Goal: Information Seeking & Learning: Learn about a topic

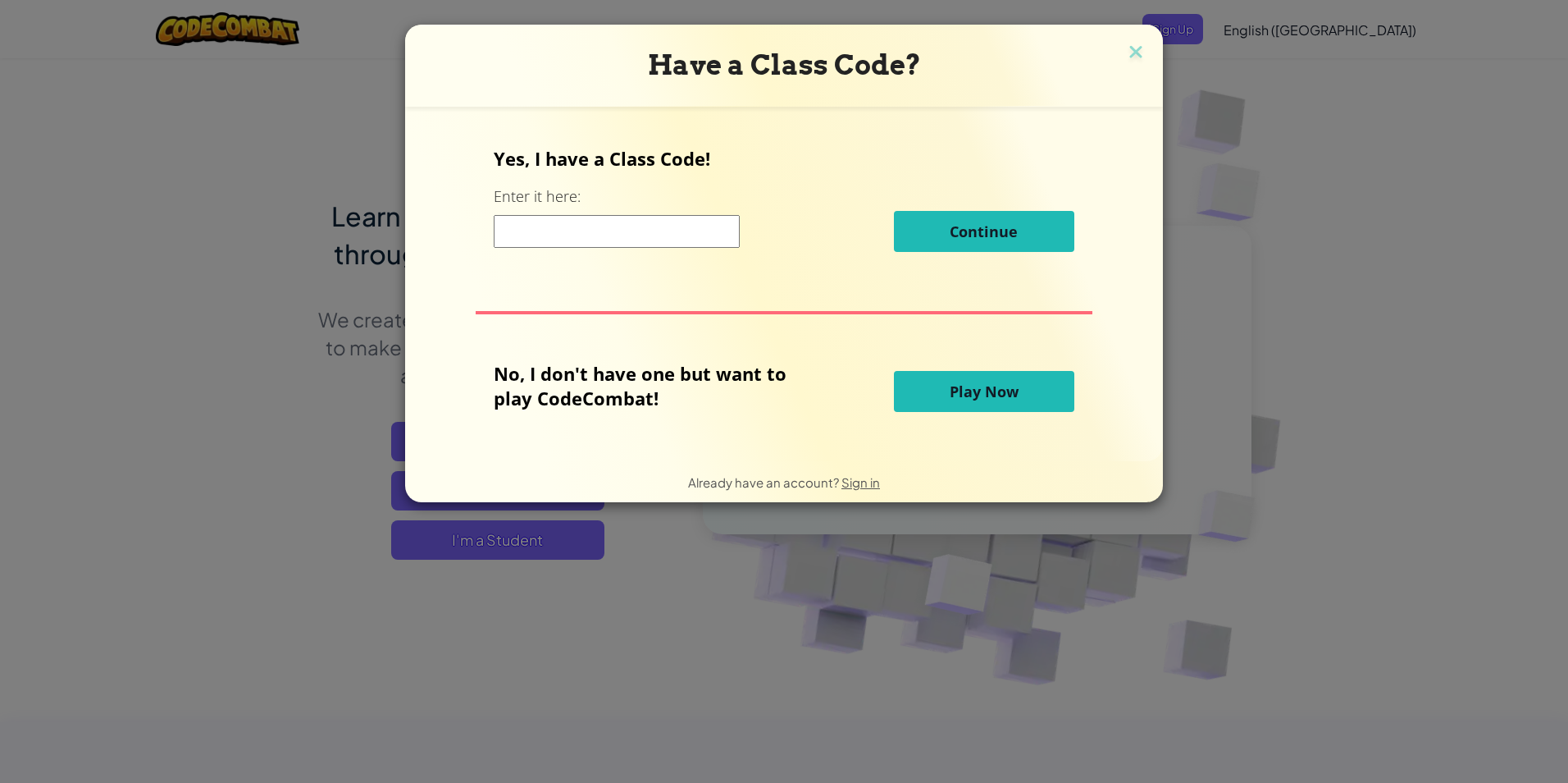
click at [614, 240] on input at bounding box center [617, 231] width 246 height 33
type input "teambiteeast"
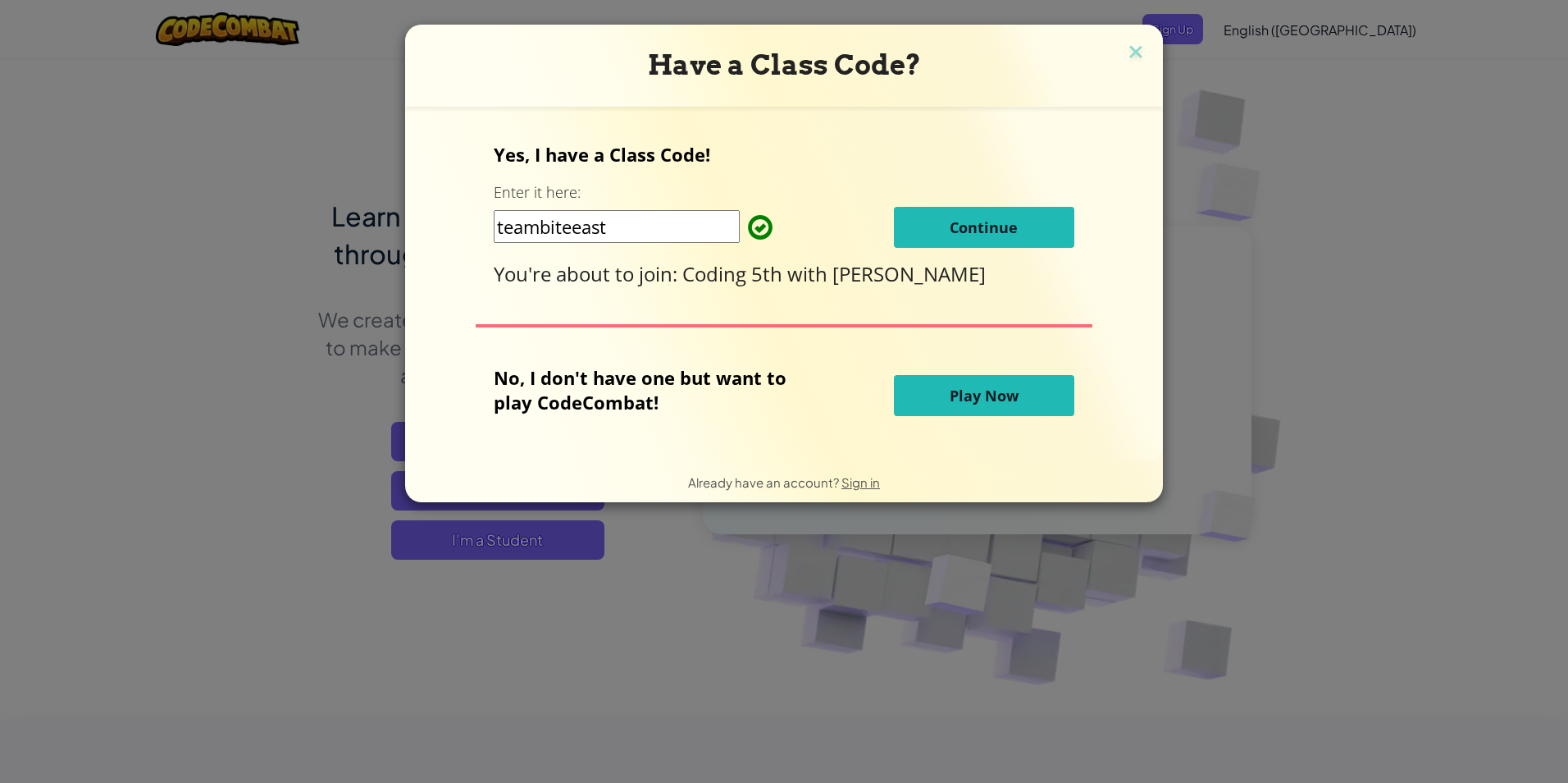
drag, startPoint x: 995, startPoint y: 213, endPoint x: 991, endPoint y: 223, distance: 10.8
click at [995, 213] on button "Continue" at bounding box center [985, 227] width 181 height 41
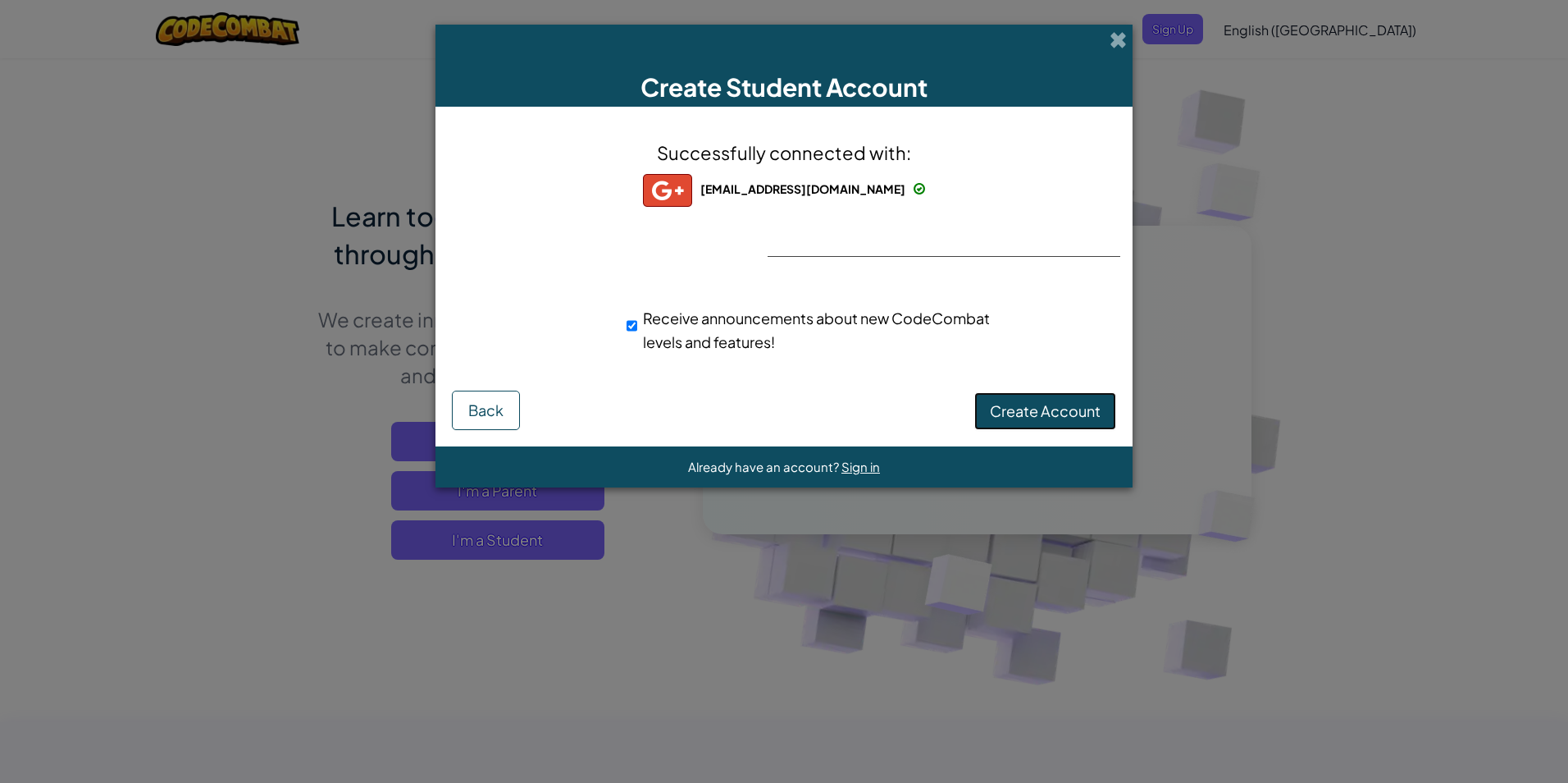
click at [1027, 417] on span "Create Account" at bounding box center [1045, 411] width 111 height 19
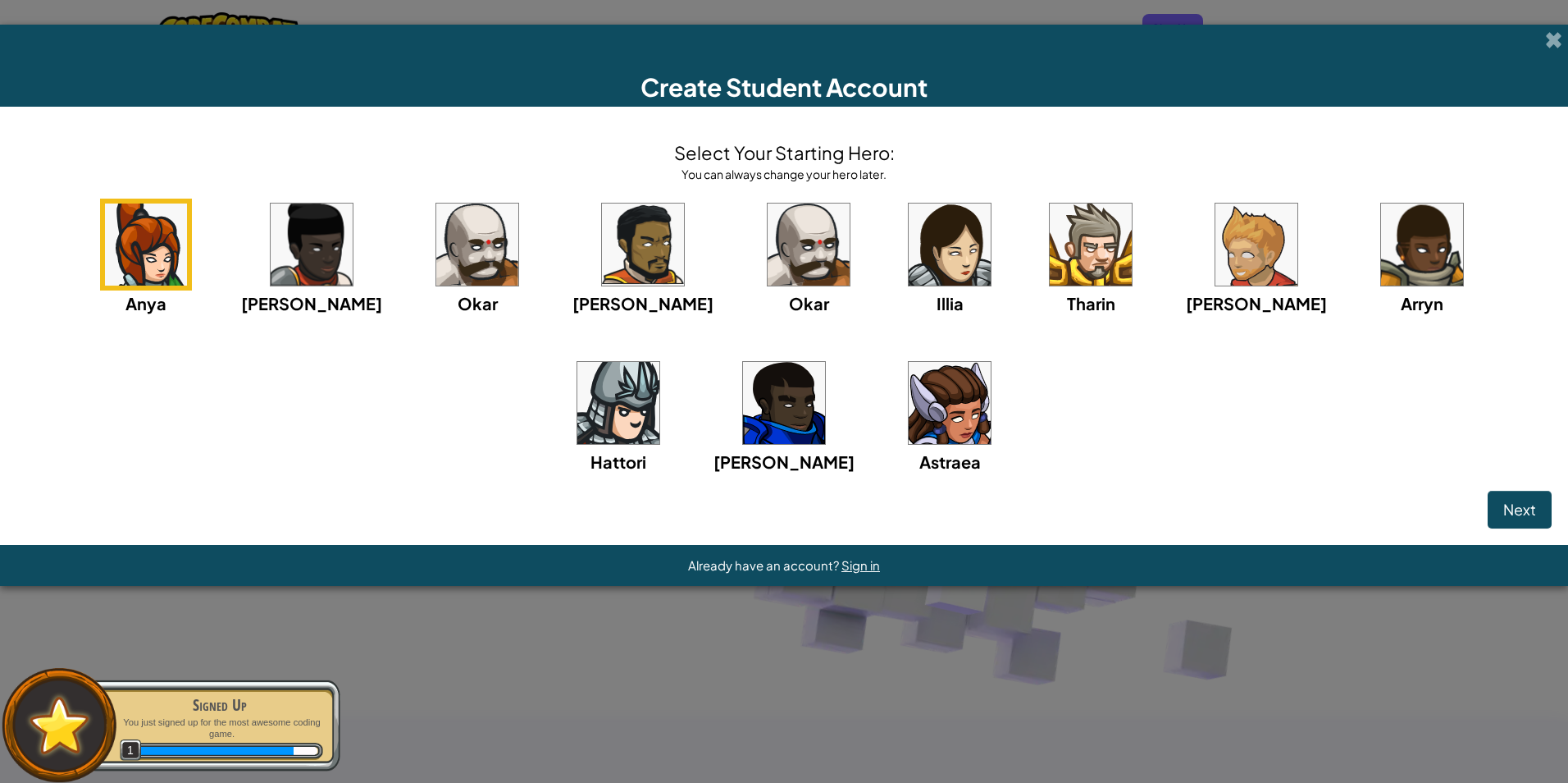
click at [438, 225] on img at bounding box center [477, 245] width 82 height 82
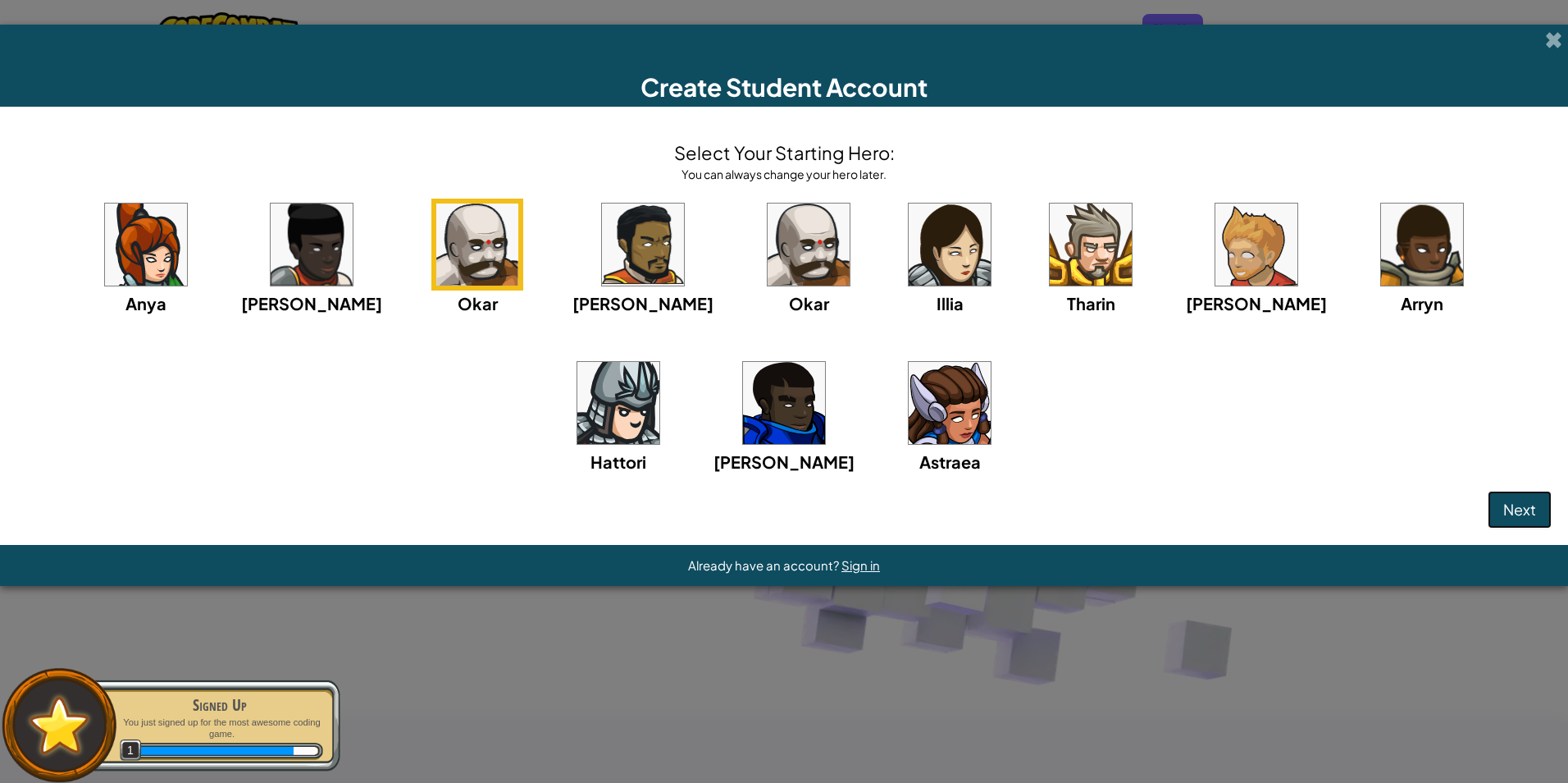
drag, startPoint x: 1509, startPoint y: 501, endPoint x: 1499, endPoint y: 502, distance: 10.0
click at [1510, 501] on span "Next" at bounding box center [1520, 509] width 33 height 19
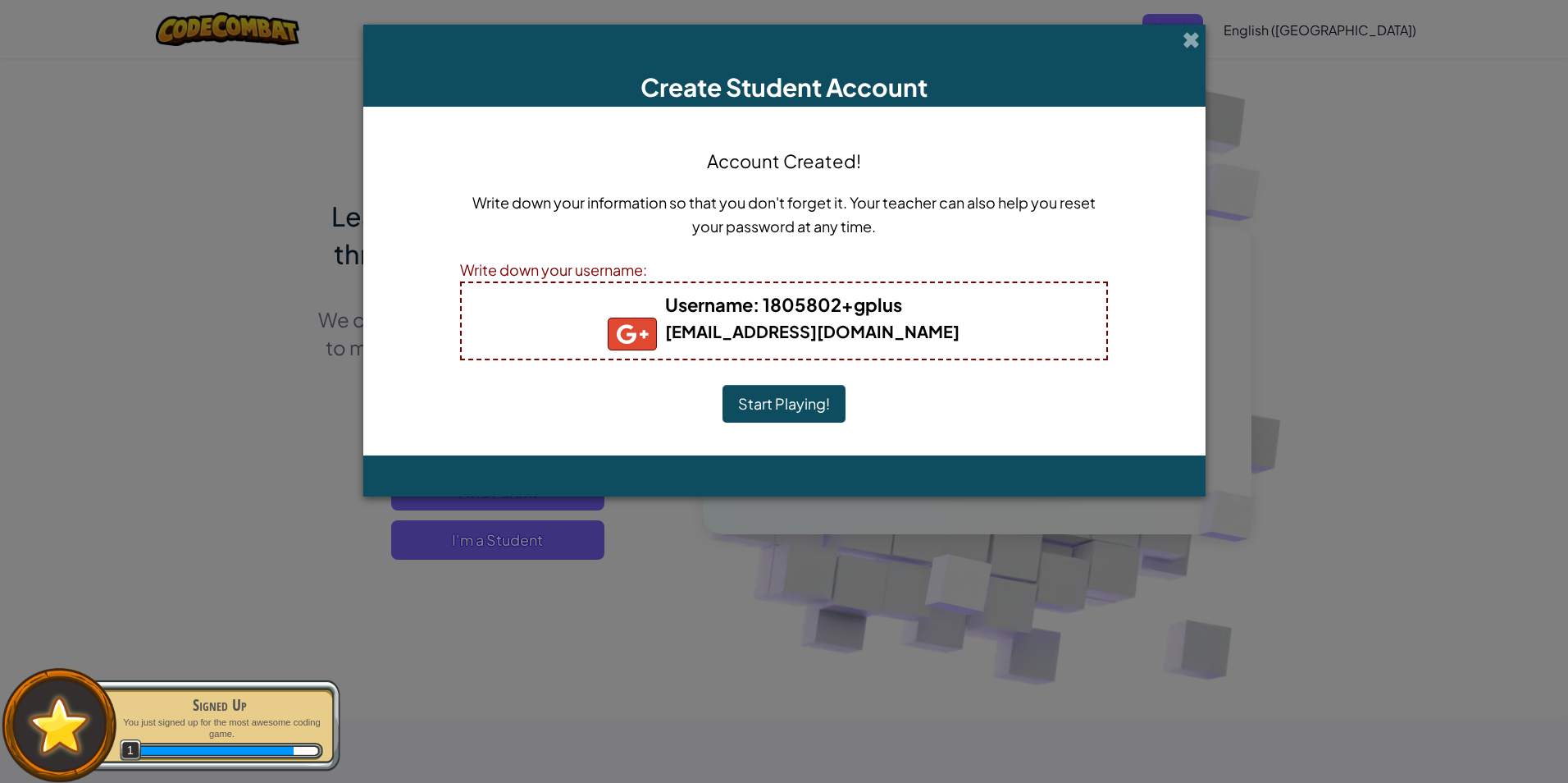
click at [797, 405] on button "Start Playing!" at bounding box center [784, 403] width 123 height 38
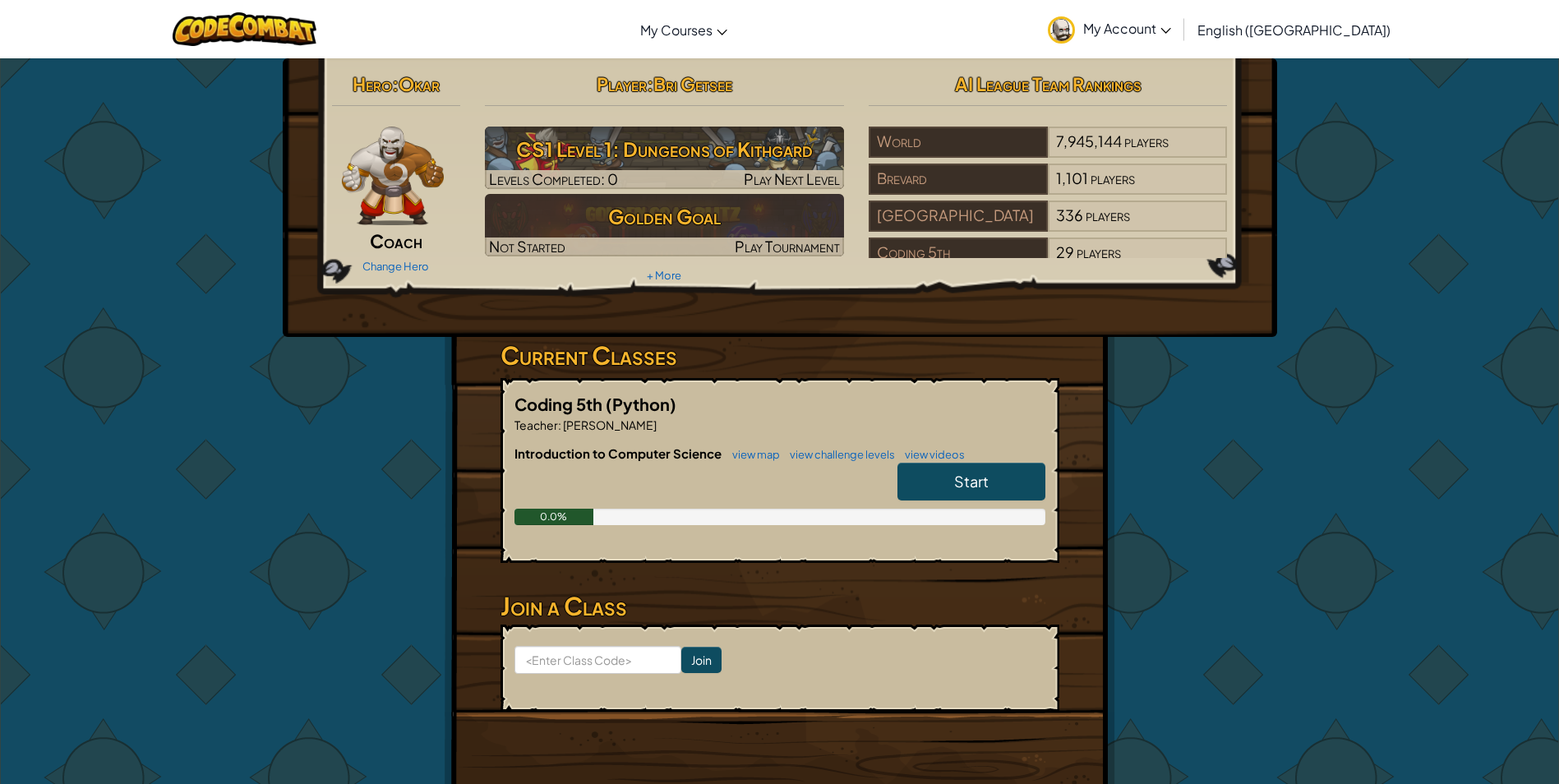
scroll to position [164, 0]
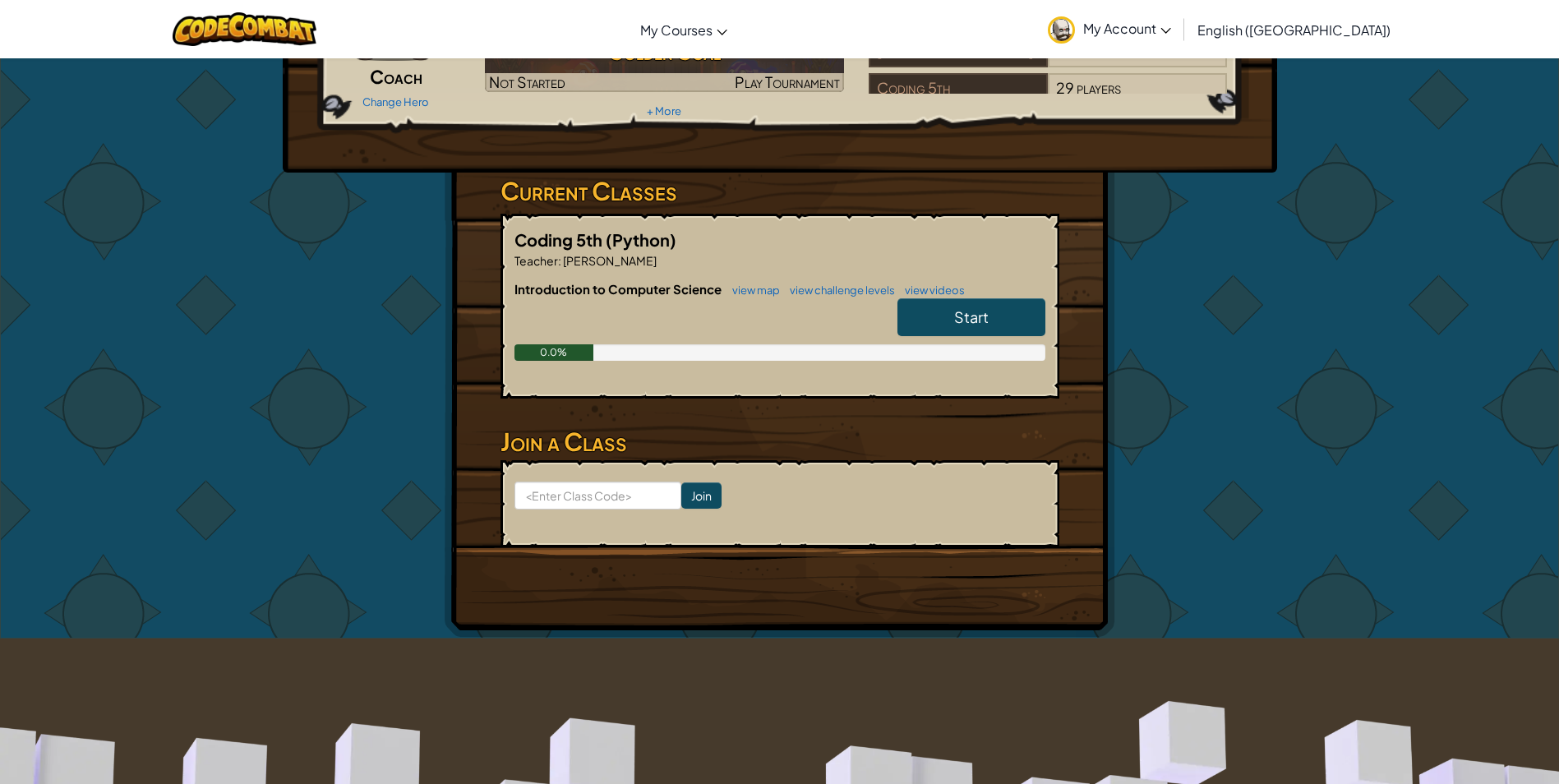
click at [964, 304] on link "Start" at bounding box center [972, 317] width 148 height 38
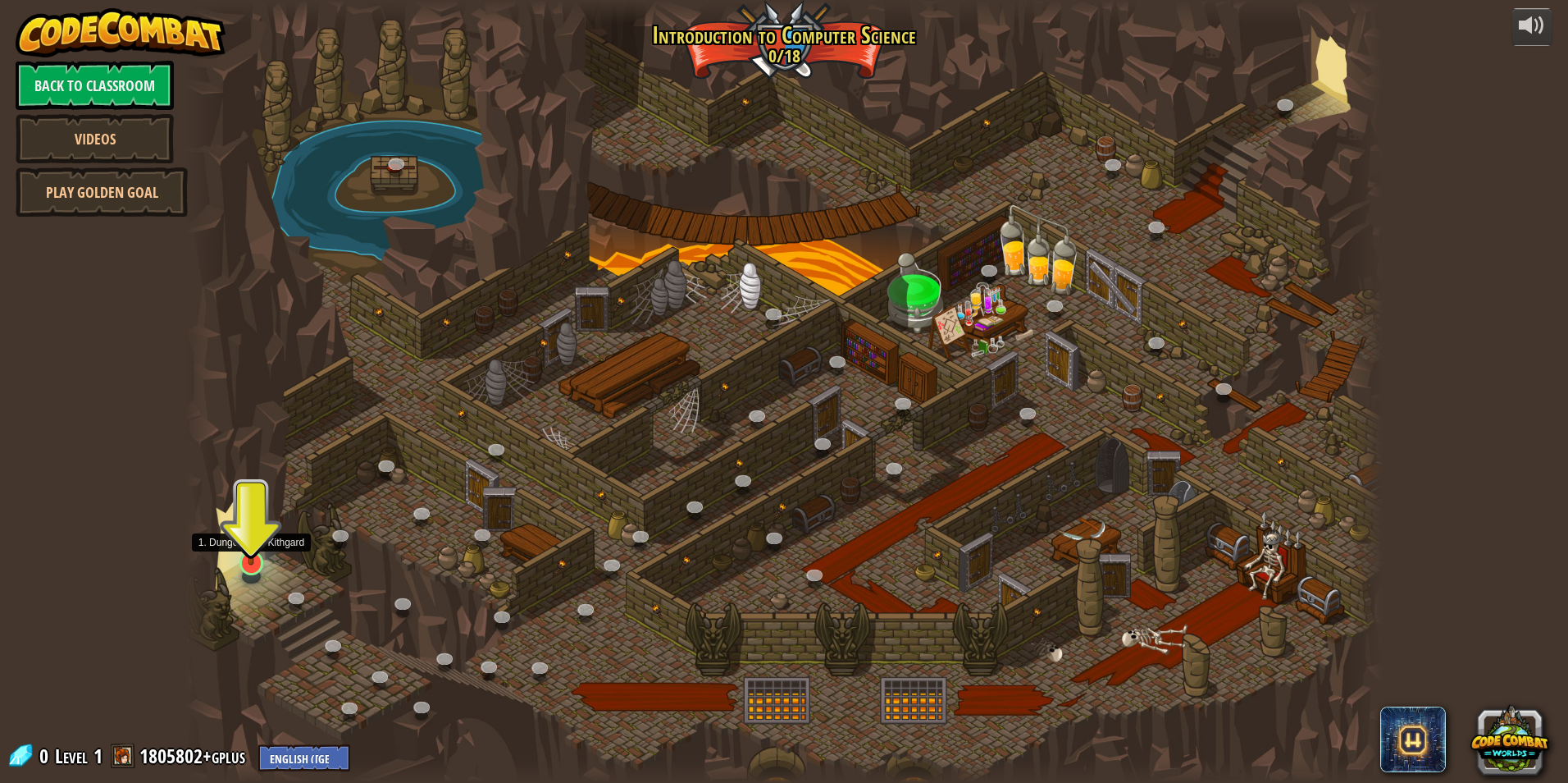
click at [258, 561] on img at bounding box center [251, 527] width 32 height 74
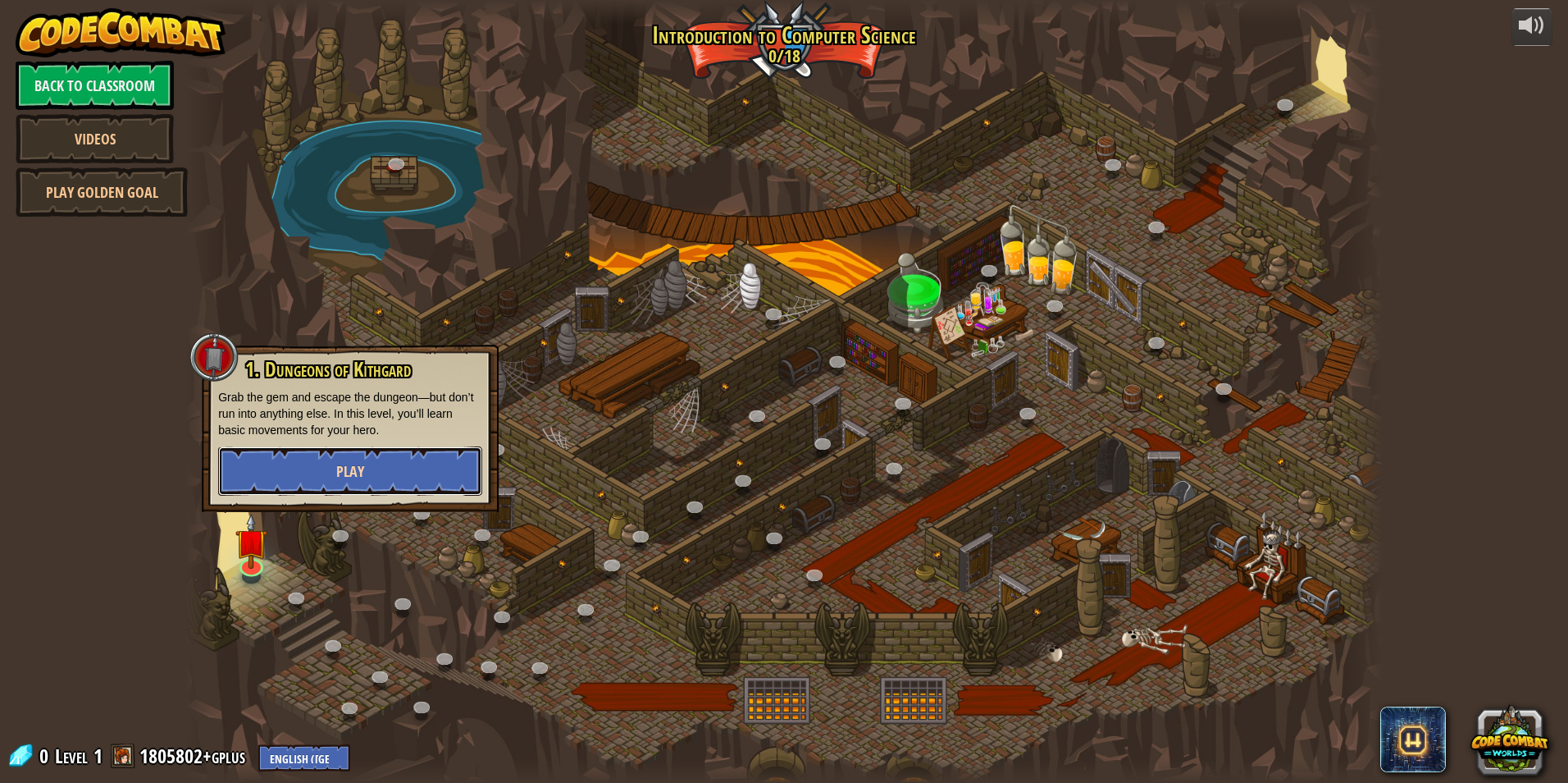
click at [280, 467] on button "Play" at bounding box center [350, 471] width 264 height 49
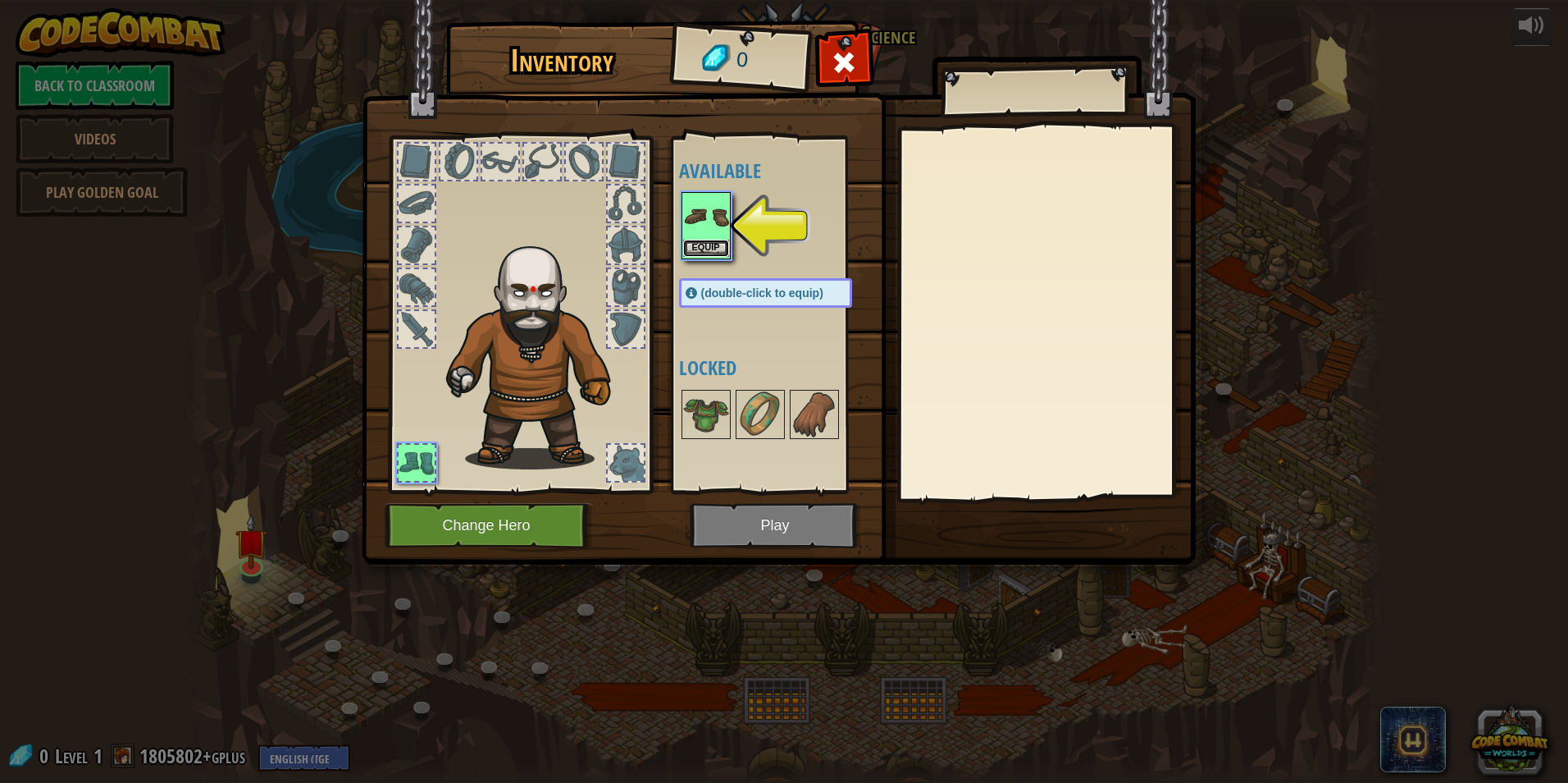
click at [712, 251] on button "Equip" at bounding box center [705, 248] width 46 height 18
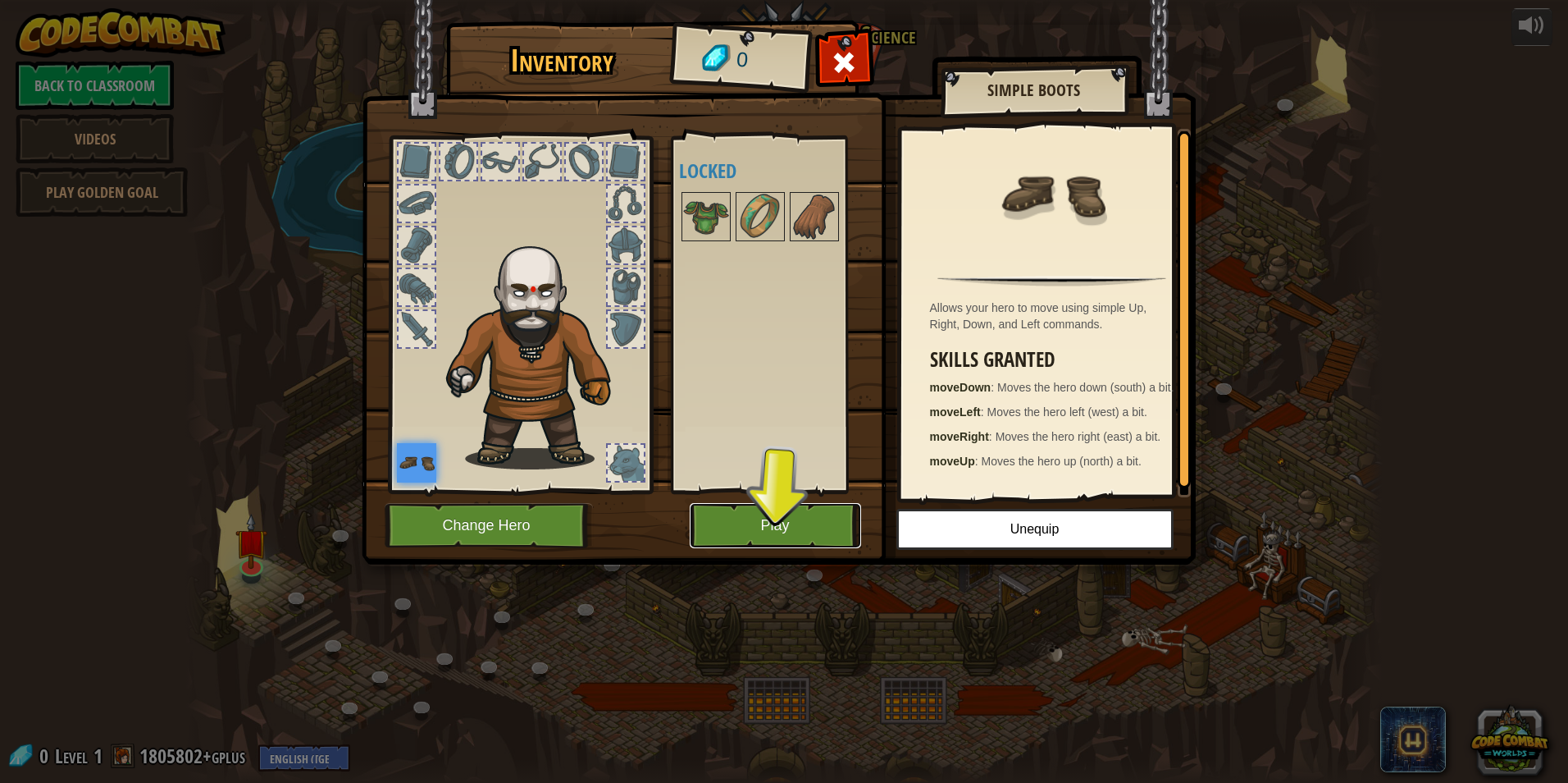
click at [745, 525] on button "Play" at bounding box center [775, 525] width 171 height 45
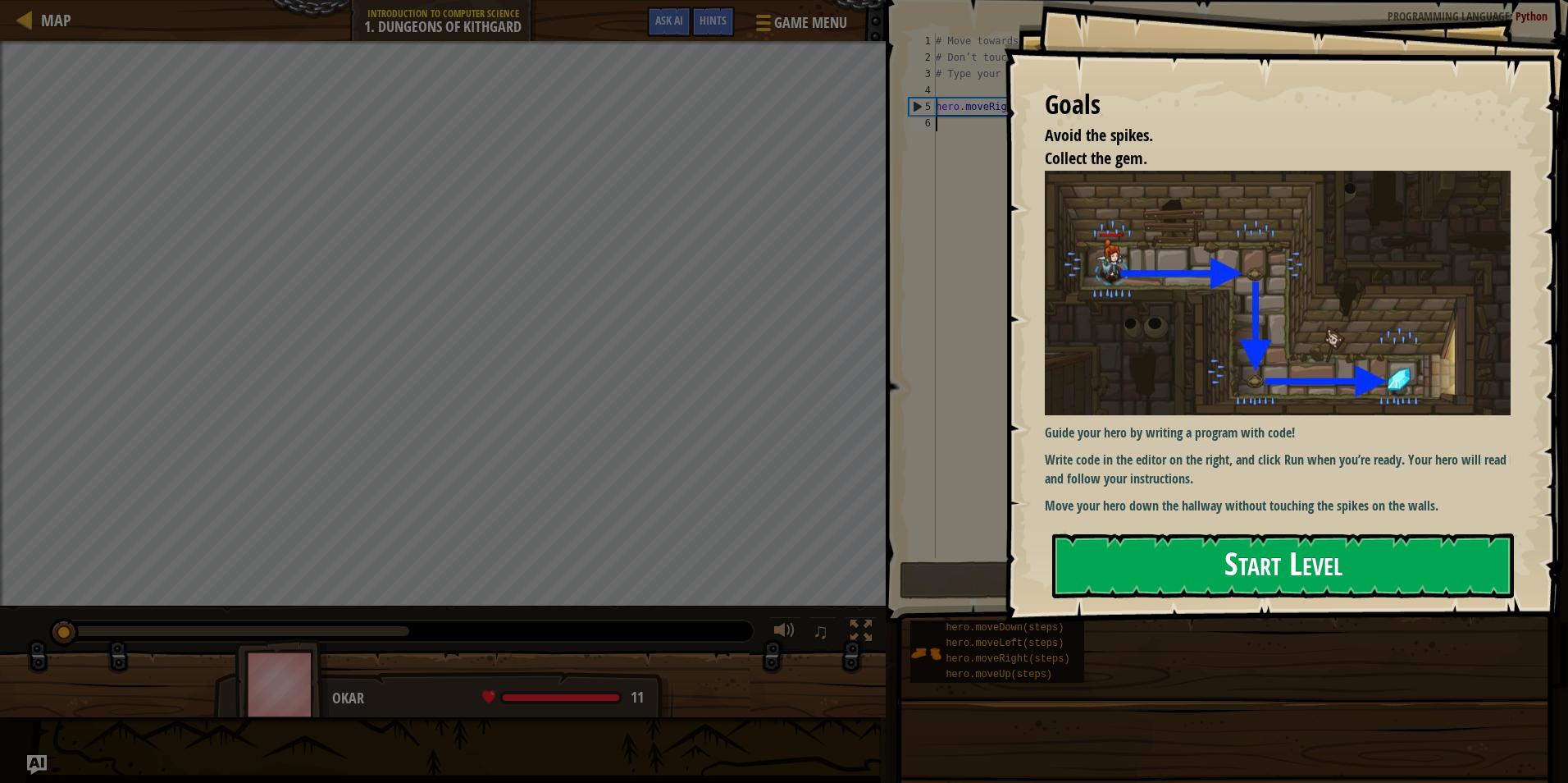
click at [1120, 533] on button "Start Level" at bounding box center [1283, 566] width 462 height 65
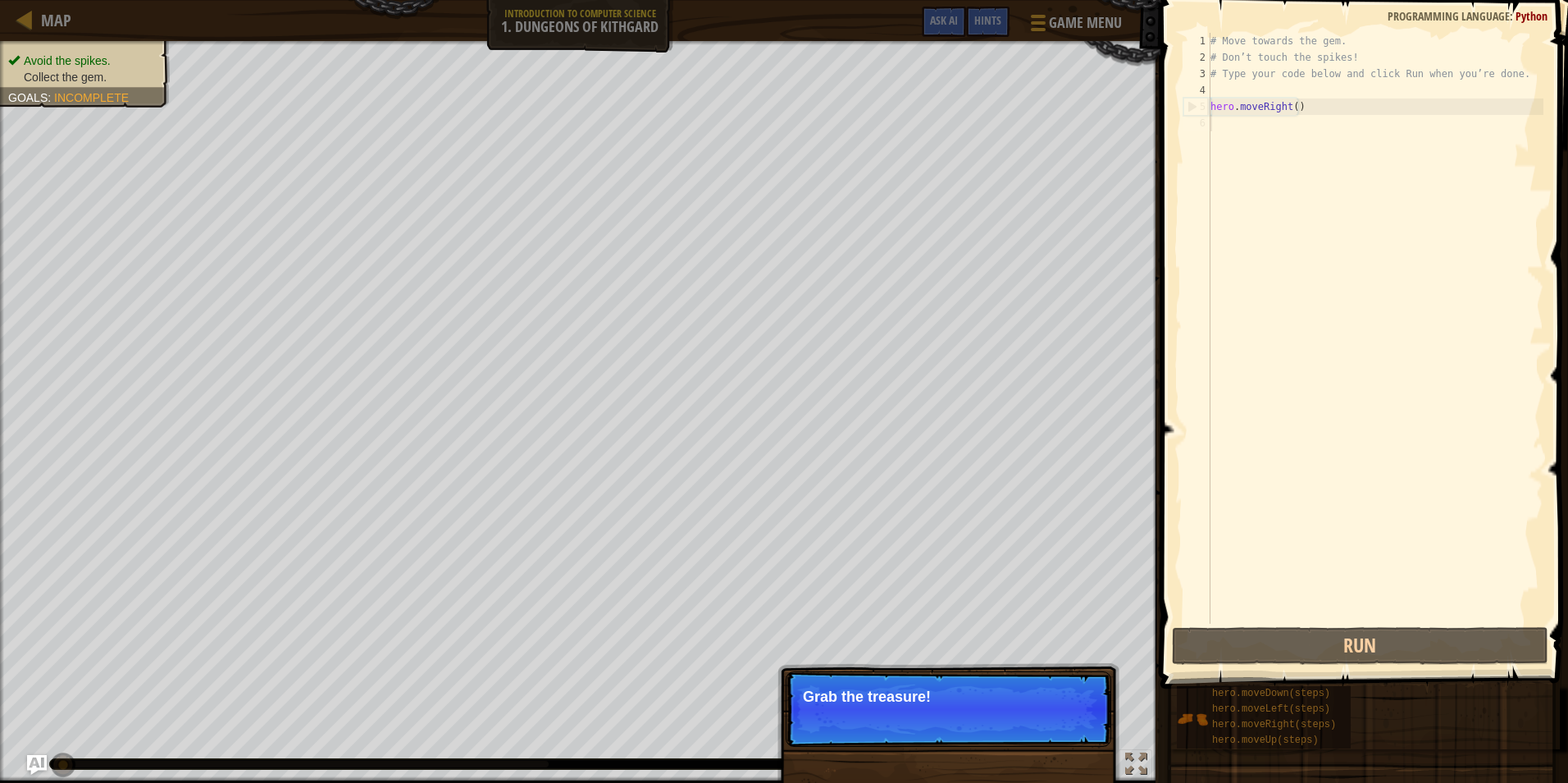
click at [1232, 135] on div "# Move towards the gem. # Don’t touch the spikes! # Type your code below and cl…" at bounding box center [1375, 344] width 336 height 624
click at [1241, 121] on div "# Move towards the gem. # Don’t touch the spikes! # Type your code below and cl…" at bounding box center [1375, 344] width 336 height 624
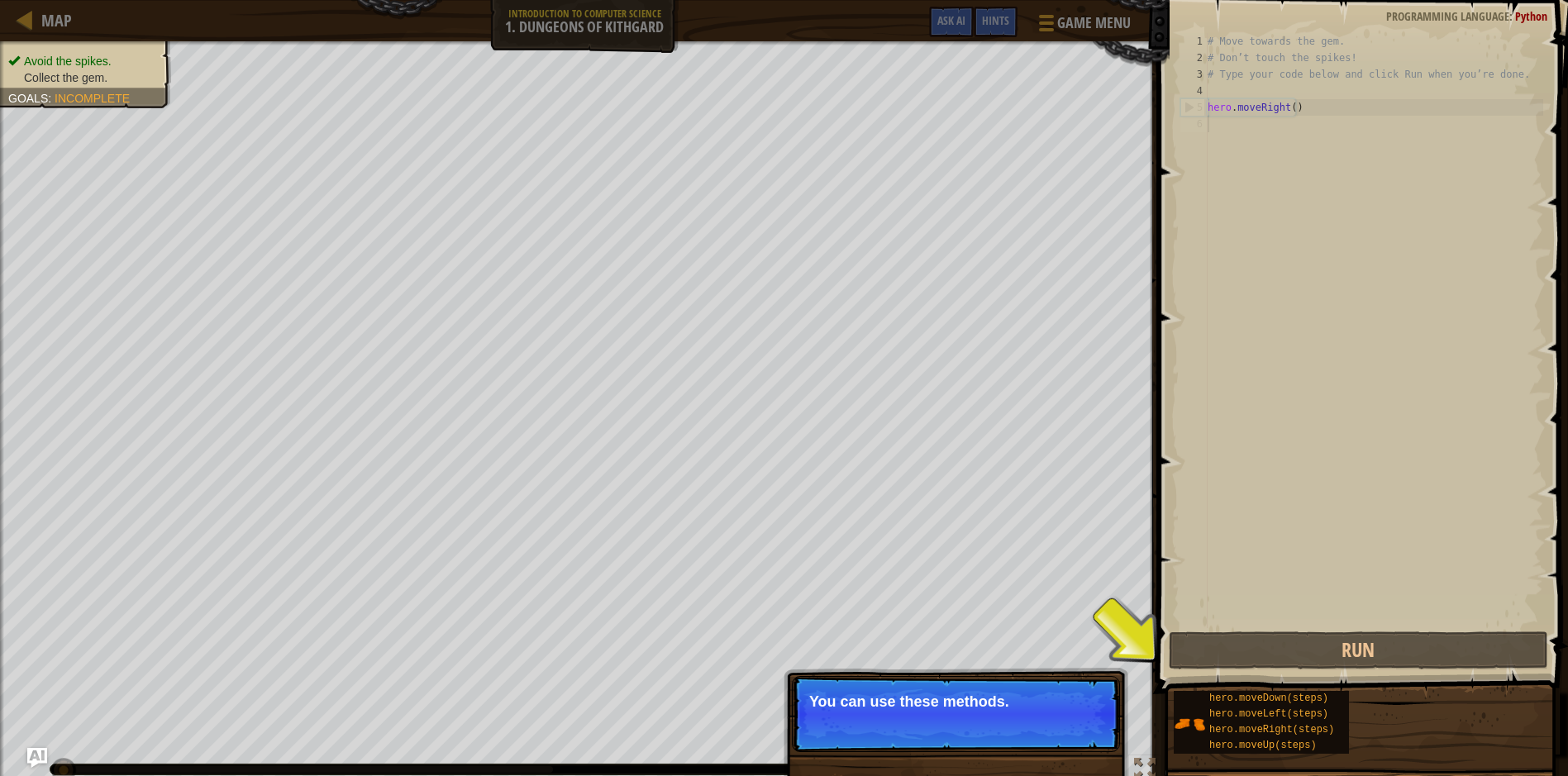
click at [970, 728] on p "Skip (esc) Continue You can use these methods." at bounding box center [956, 713] width 328 height 76
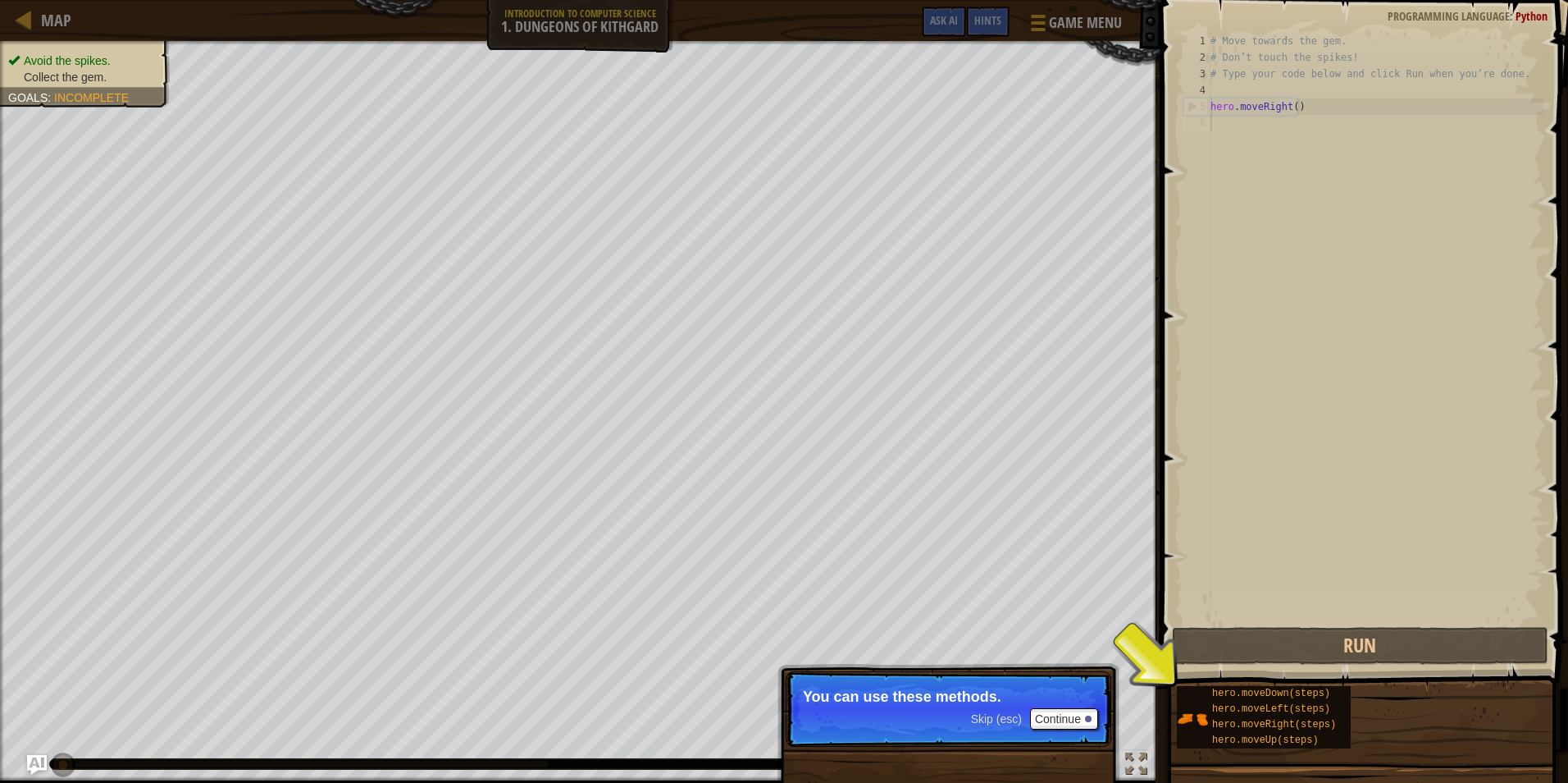
click at [1258, 115] on div "# Move towards the gem. # Don’t touch the spikes! # Type your code below and cl…" at bounding box center [1375, 344] width 336 height 624
click at [1248, 134] on div "# Move towards the gem. # Don’t touch the spikes! # Type your code below and cl…" at bounding box center [1375, 344] width 336 height 624
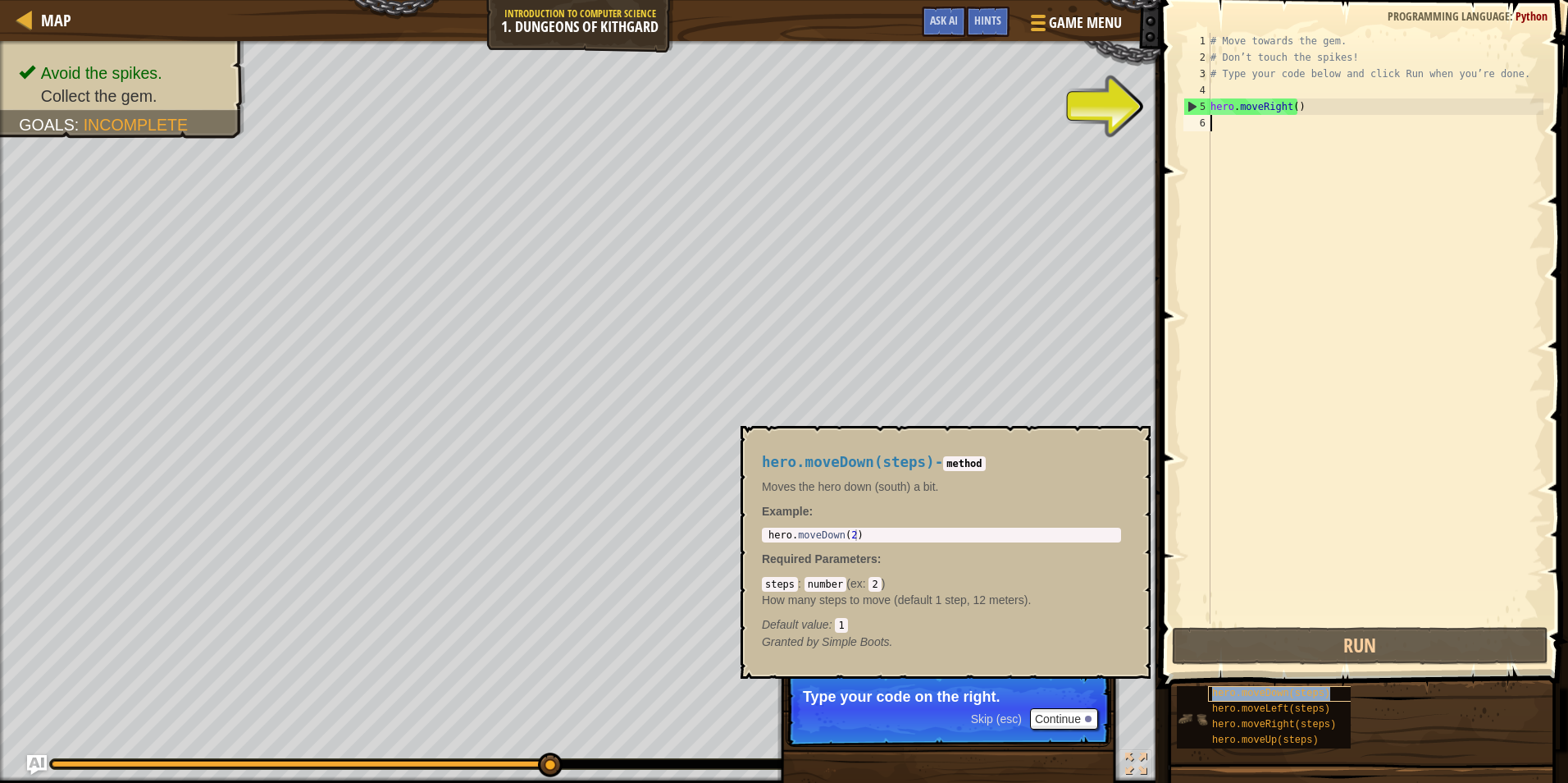
click at [1231, 697] on span "hero.moveDown(steps)" at bounding box center [1271, 694] width 118 height 11
click at [1270, 142] on div "# Move towards the gem. # Don’t touch the spikes! # Type your code below and cl…" at bounding box center [1375, 344] width 336 height 624
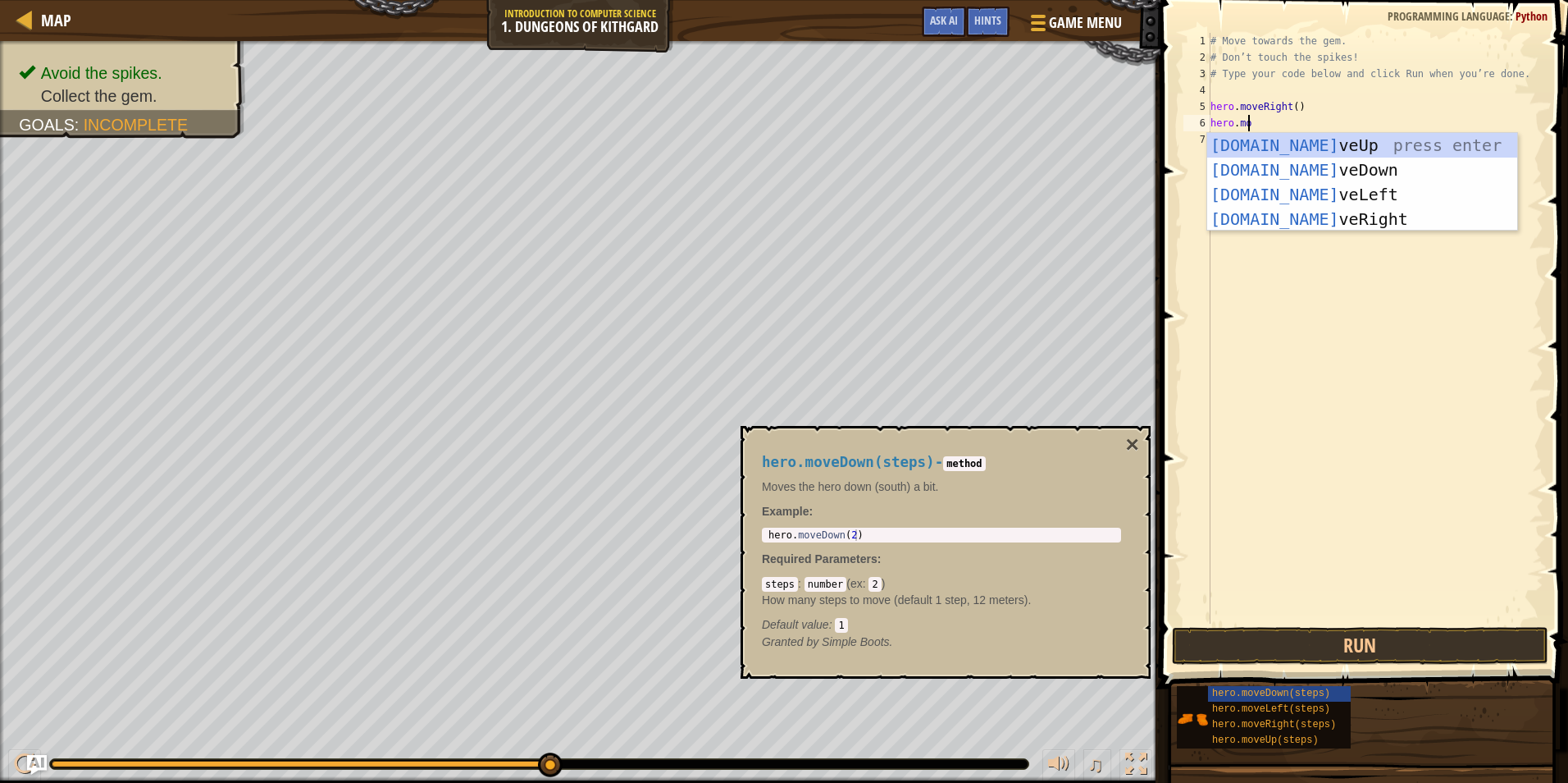
scroll to position [7, 3]
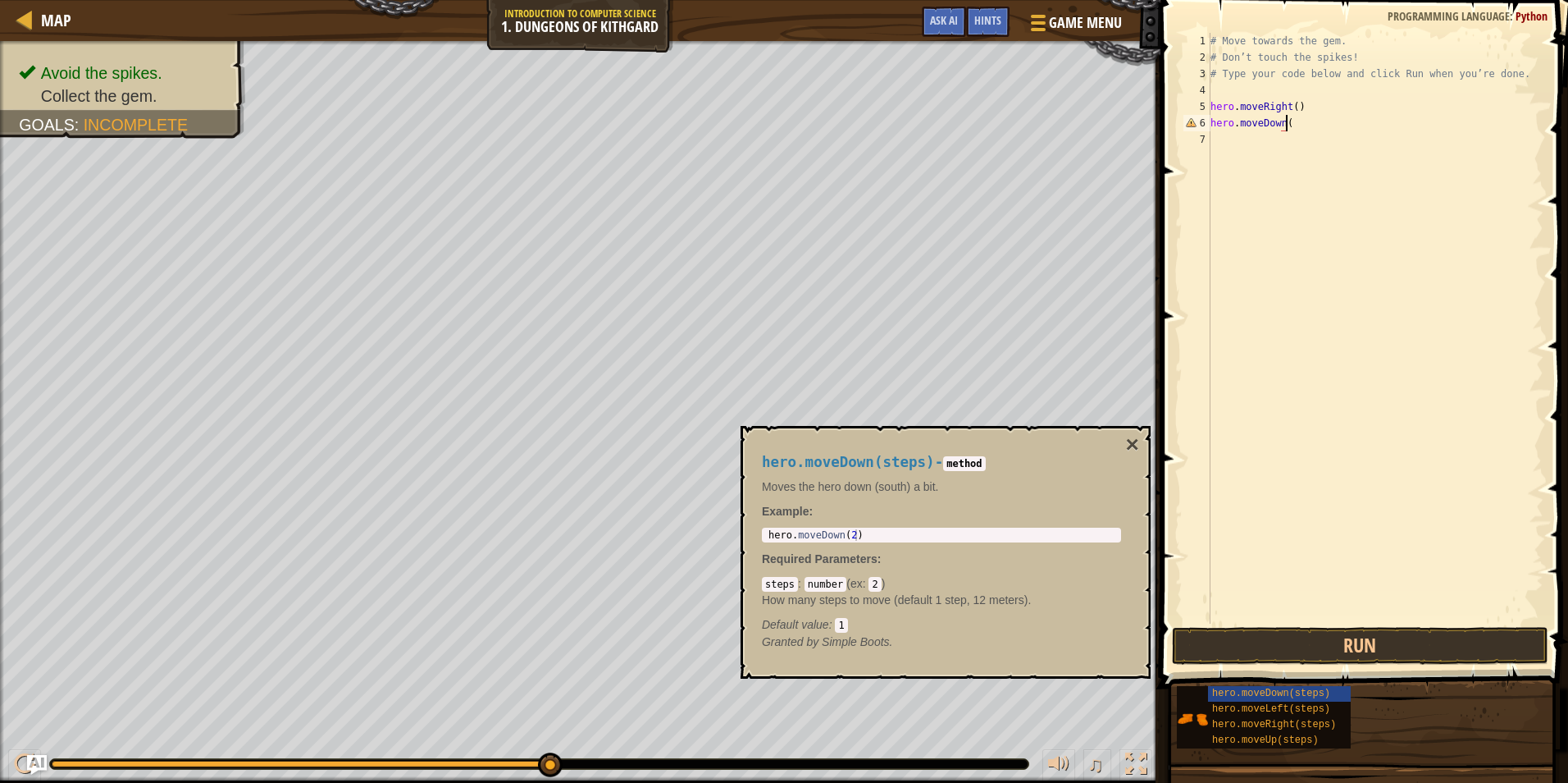
type textarea "hero.moveDown()"
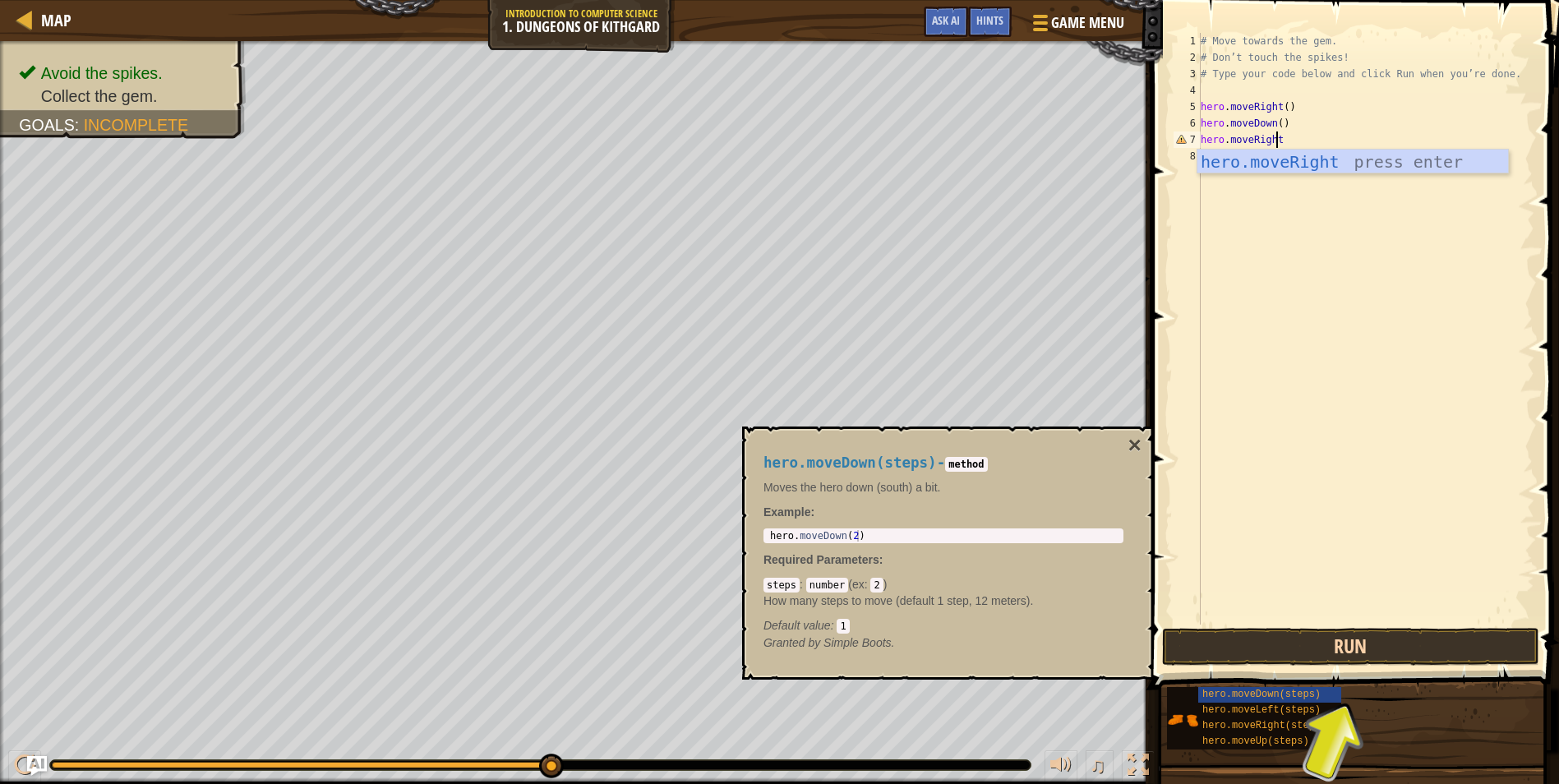
type textarea "hero.moveRight"
click at [1392, 652] on button "Run" at bounding box center [1350, 646] width 378 height 38
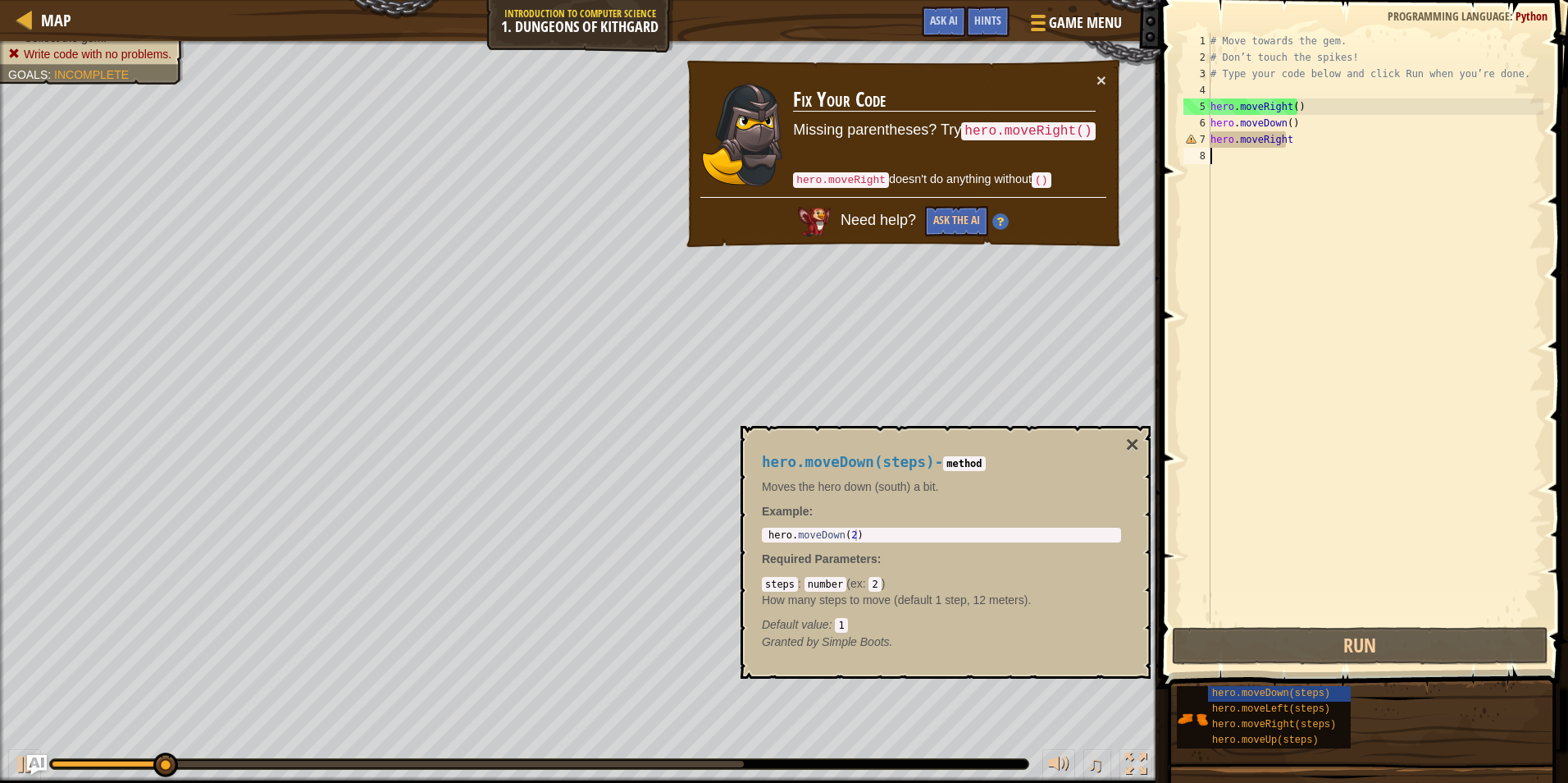
click at [1300, 154] on div "# Move towards the gem. # Don’t touch the spikes! # Type your code below and cl…" at bounding box center [1375, 344] width 336 height 624
drag, startPoint x: 1299, startPoint y: 149, endPoint x: 1299, endPoint y: 139, distance: 10.0
click at [1299, 146] on div "# Move towards the gem. # Don’t touch the spikes! # Type your code below and cl…" at bounding box center [1375, 344] width 336 height 624
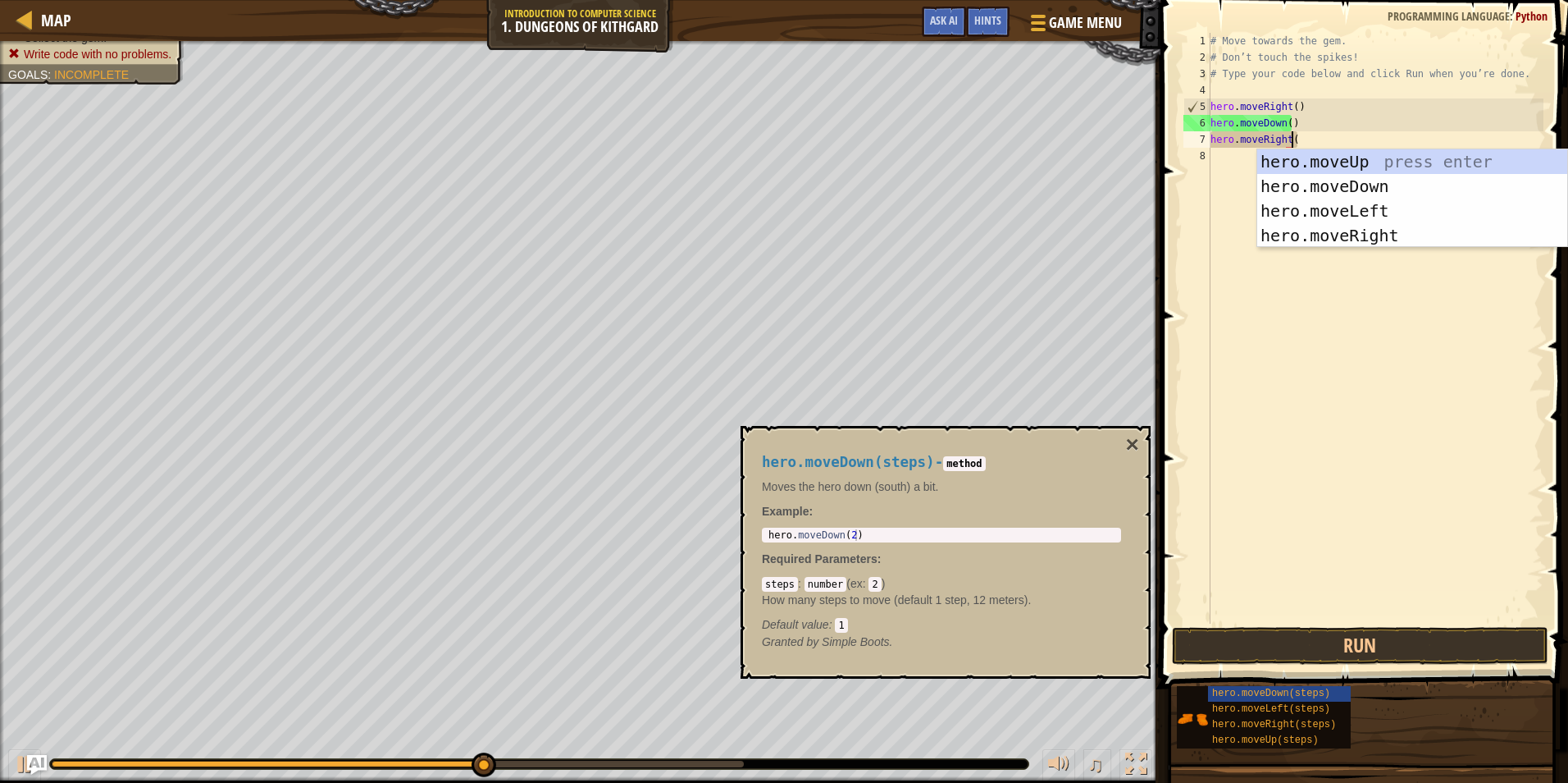
scroll to position [7, 6]
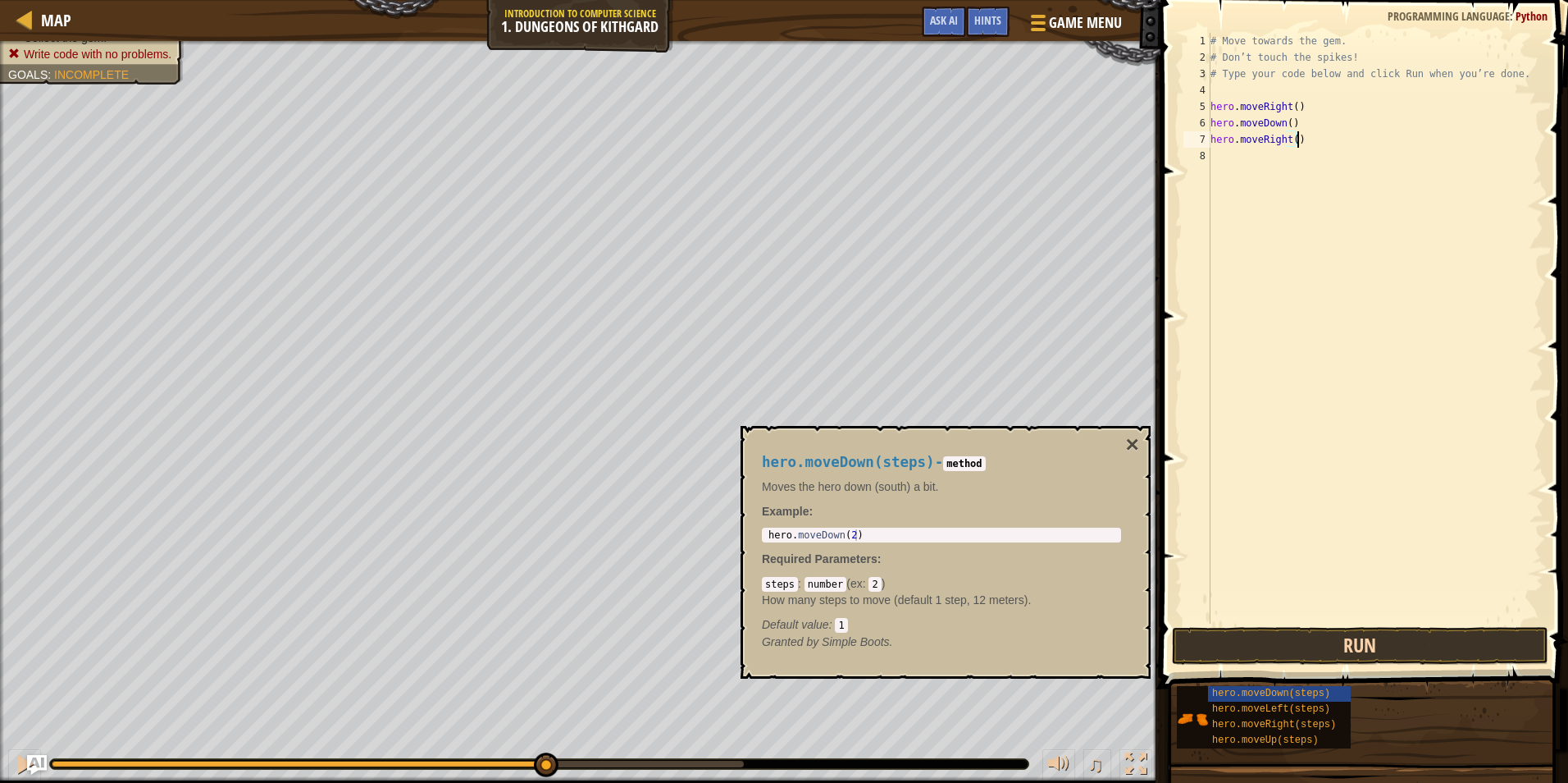
type textarea "hero.moveRight()"
click at [1305, 630] on button "Run" at bounding box center [1360, 645] width 377 height 38
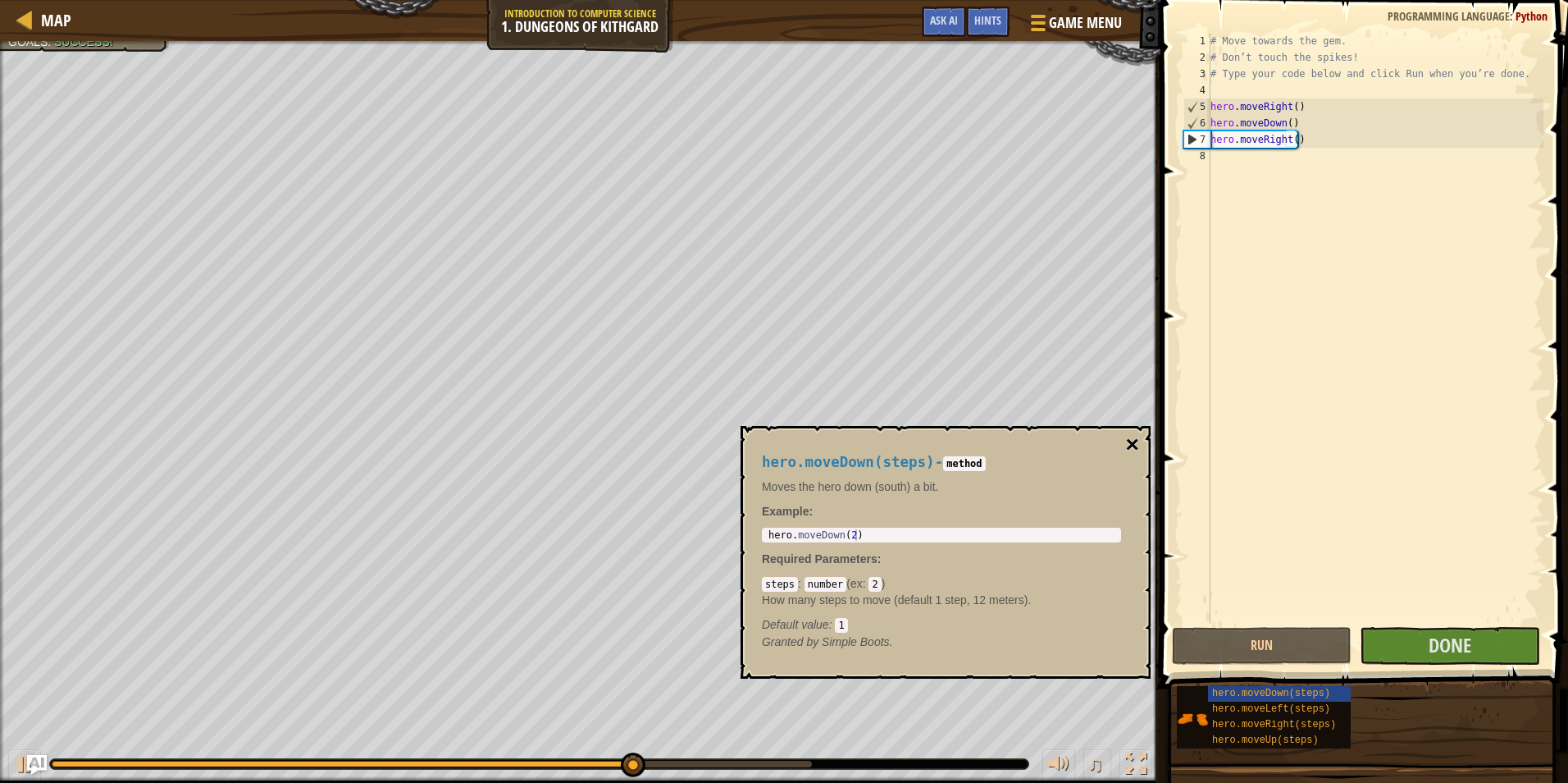
click at [1128, 455] on button "×" at bounding box center [1132, 444] width 13 height 23
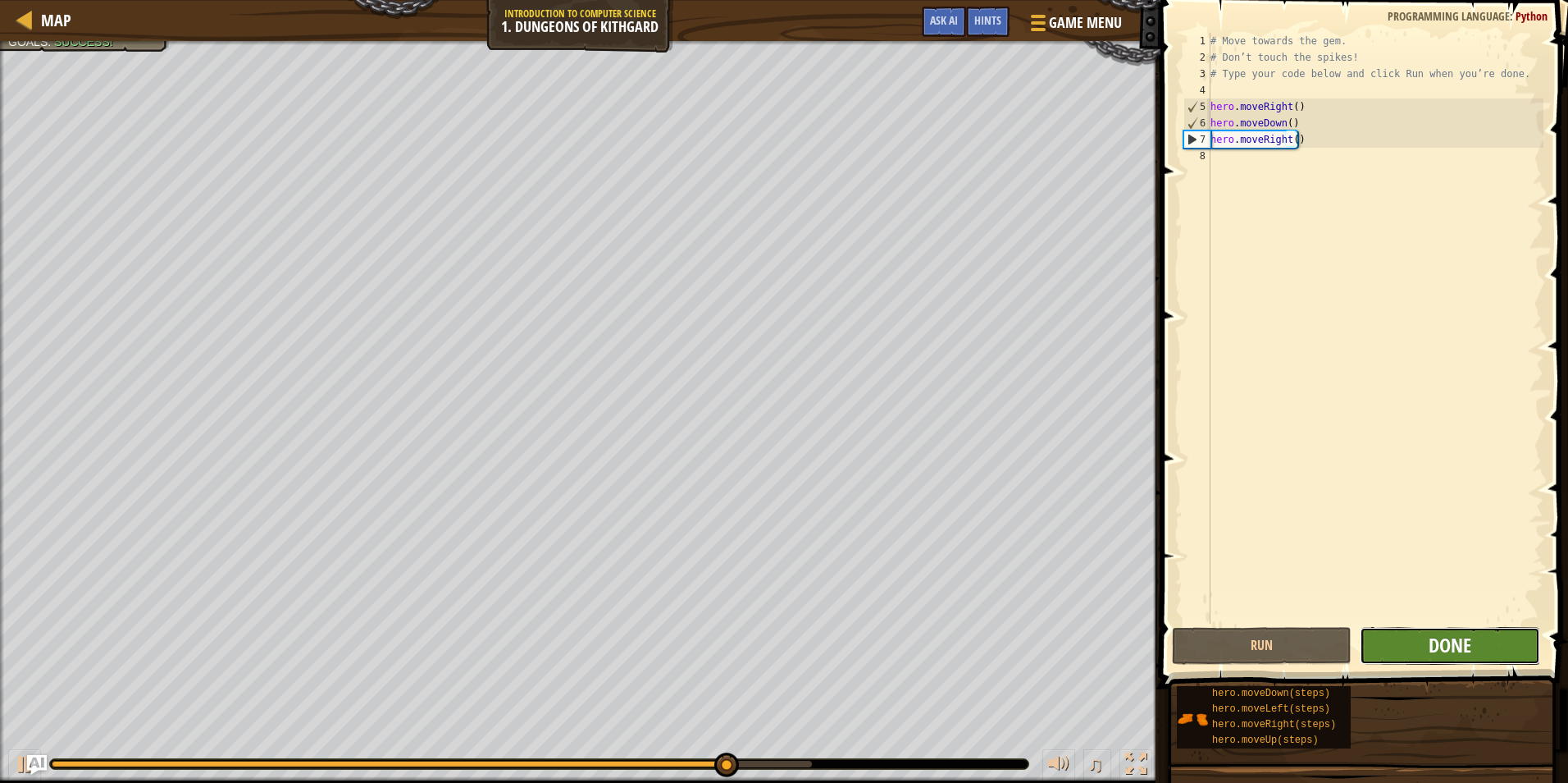
click at [1470, 638] on span "Done" at bounding box center [1451, 645] width 43 height 26
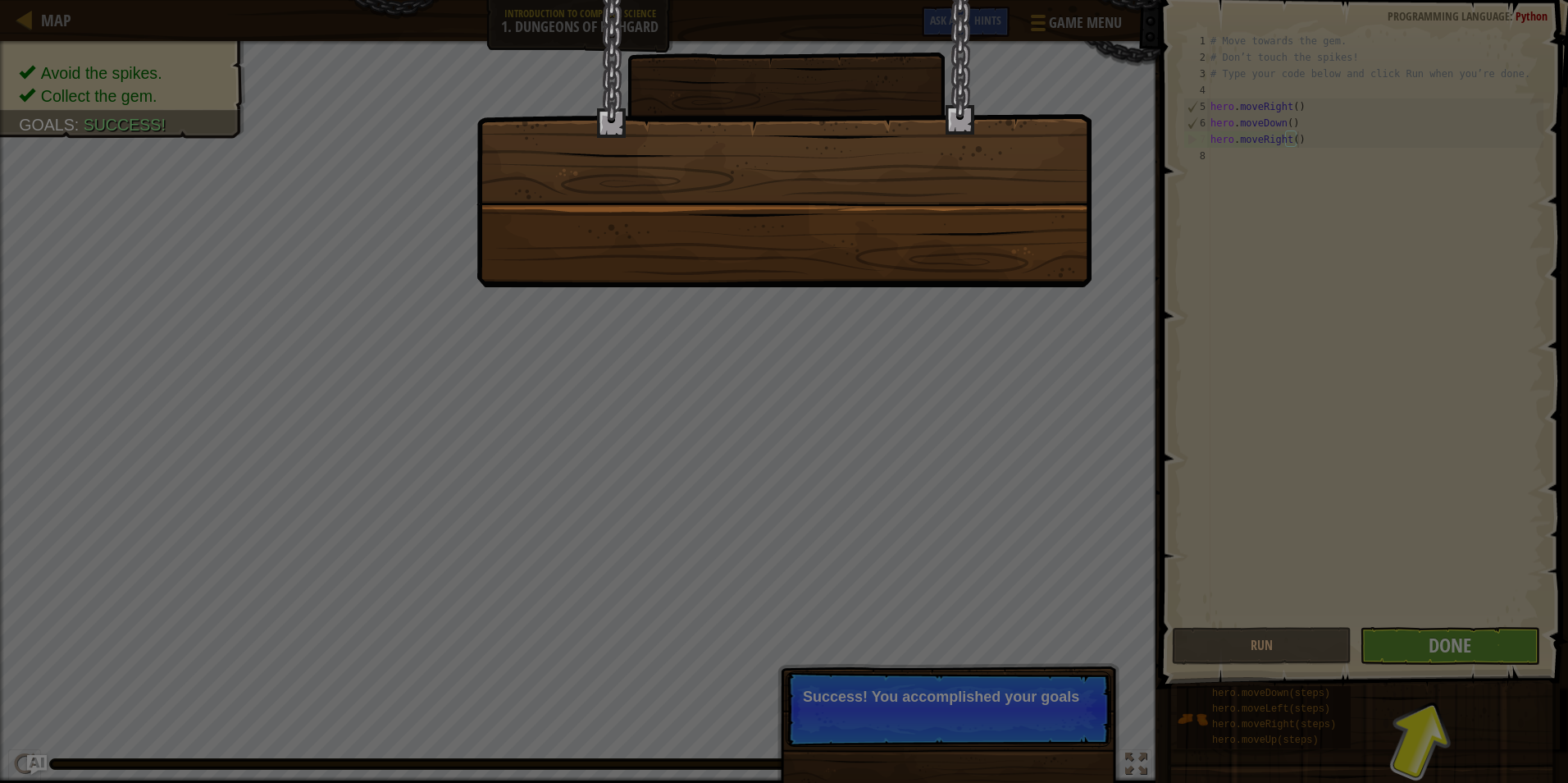
click at [908, 431] on div at bounding box center [784, 391] width 1568 height 783
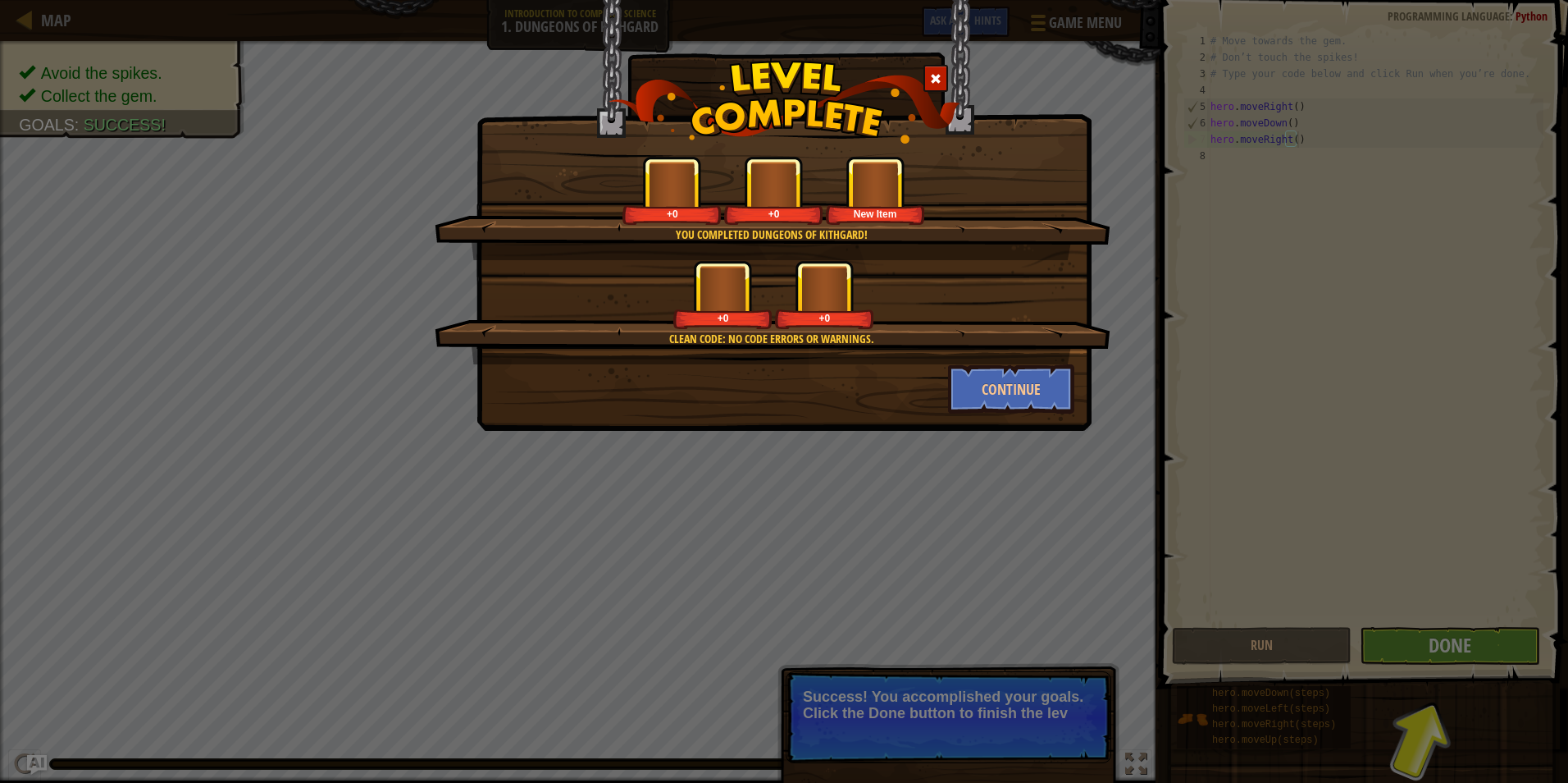
click at [1439, 646] on div "You completed Dungeons of Kithgard! +0 +0 New Item Clean code: no code errors o…" at bounding box center [784, 391] width 1568 height 783
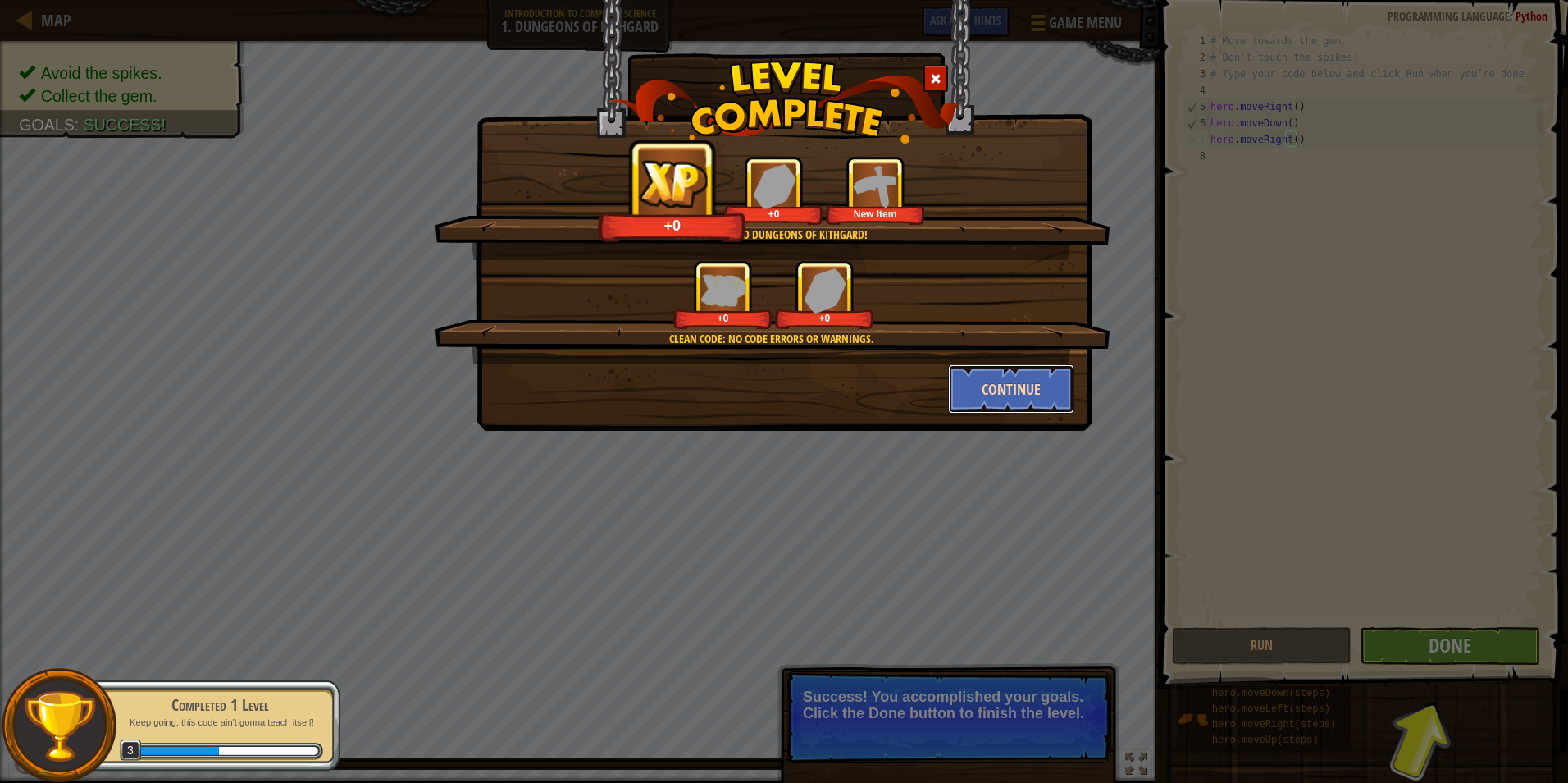
click at [981, 391] on button "Continue" at bounding box center [1012, 388] width 127 height 49
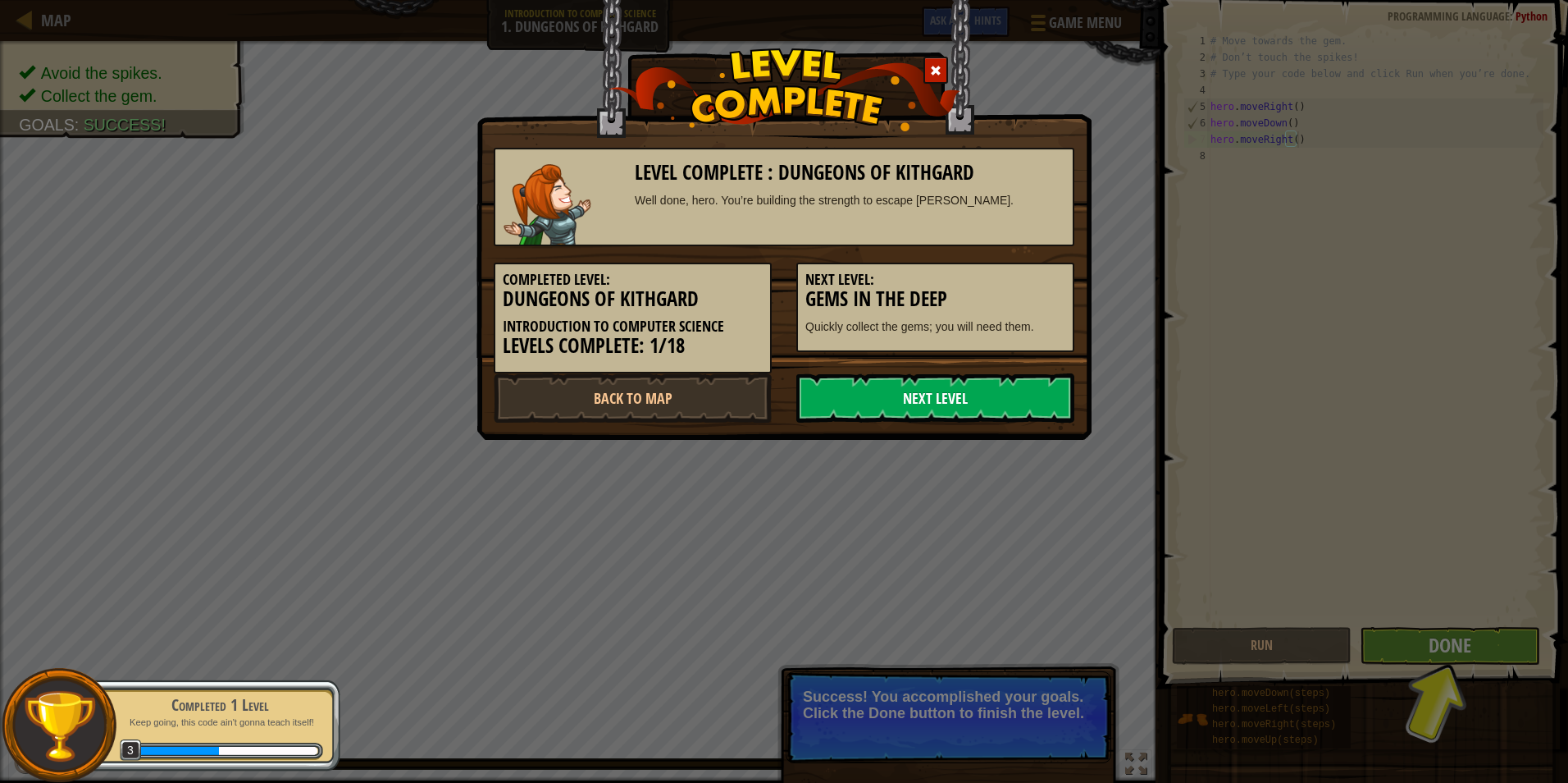
click at [1001, 396] on link "Next Level" at bounding box center [935, 398] width 278 height 49
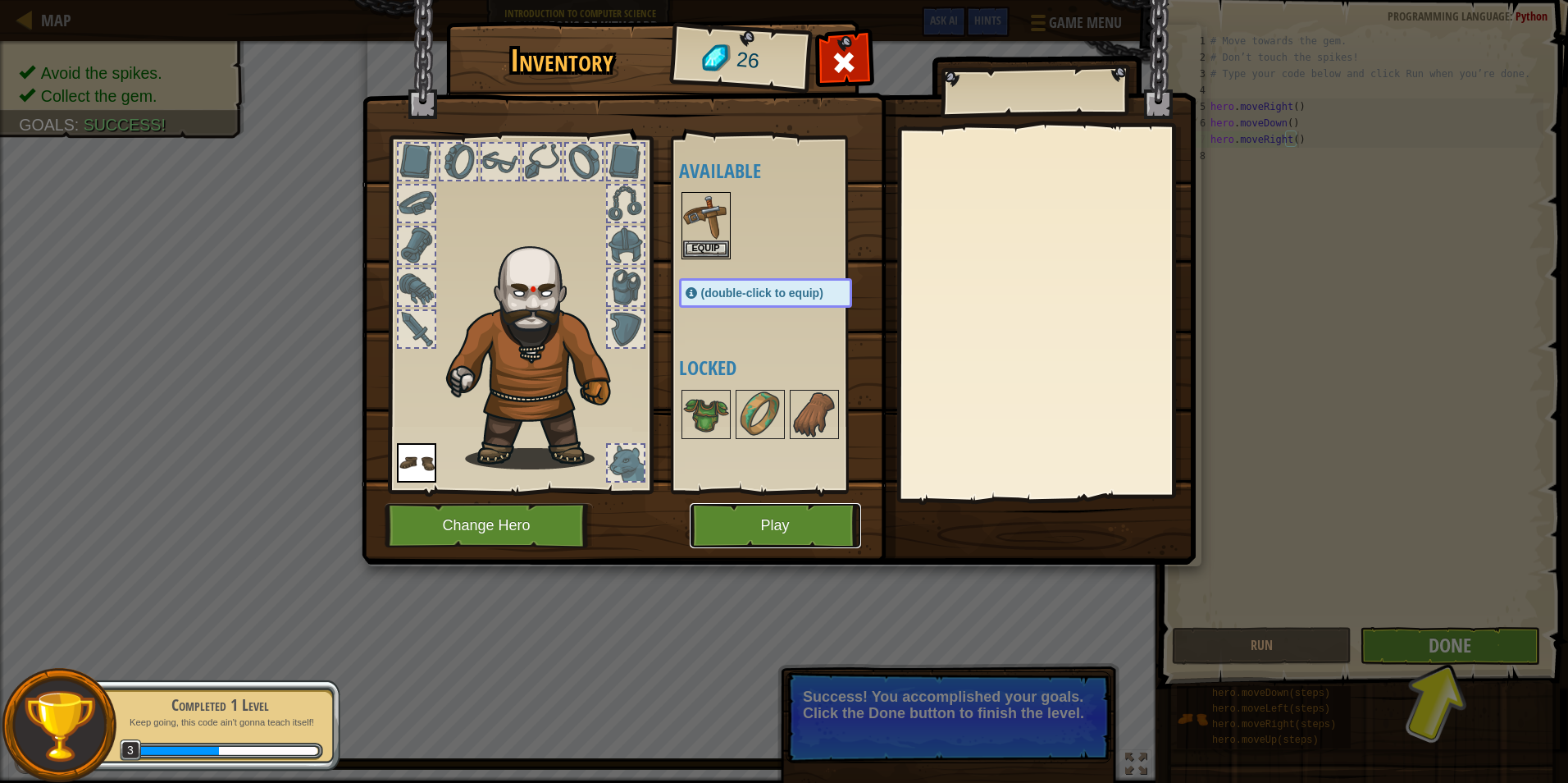
click at [763, 530] on button "Play" at bounding box center [775, 525] width 171 height 45
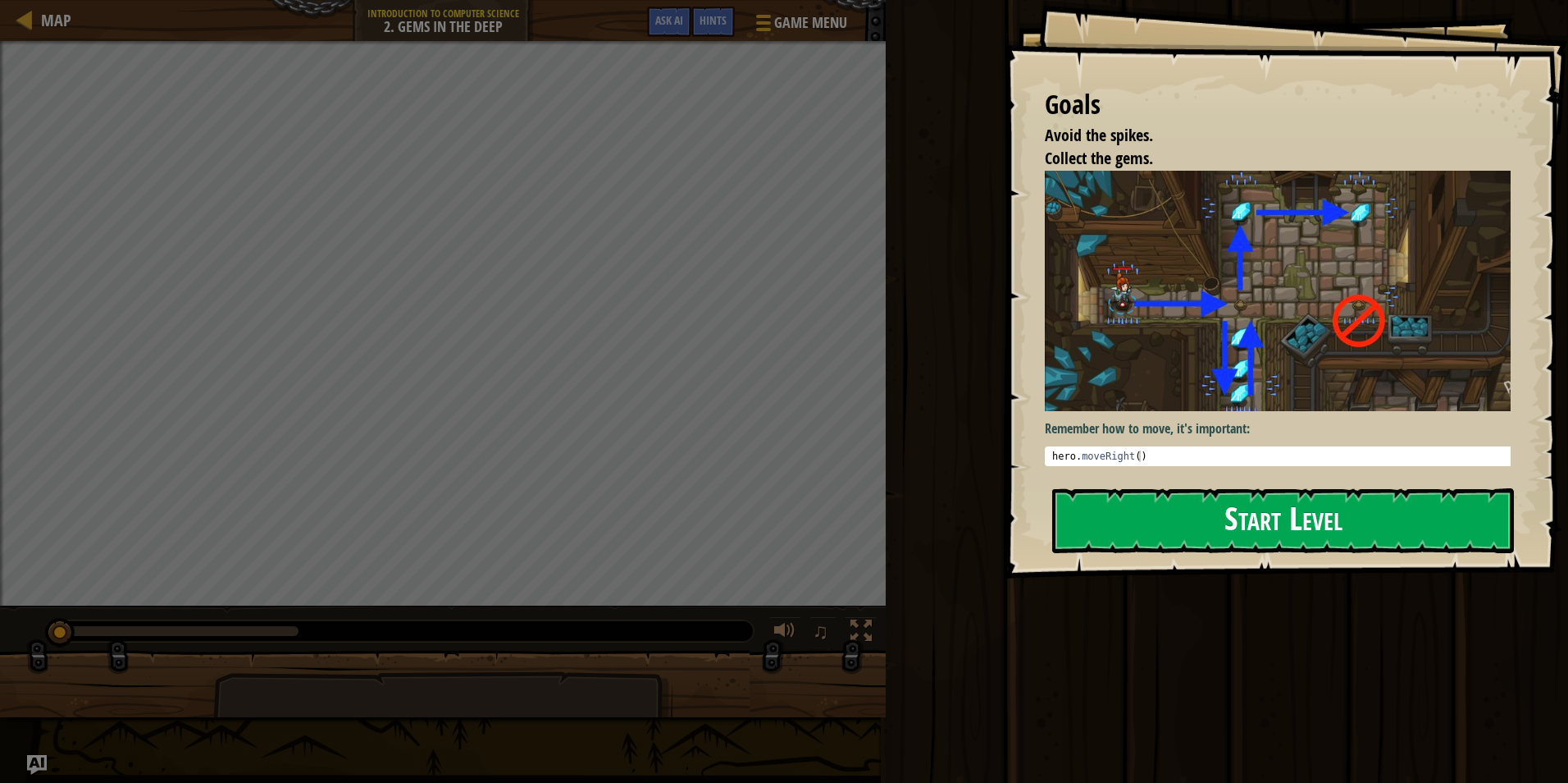
click at [1263, 527] on button "Start Level" at bounding box center [1283, 520] width 462 height 65
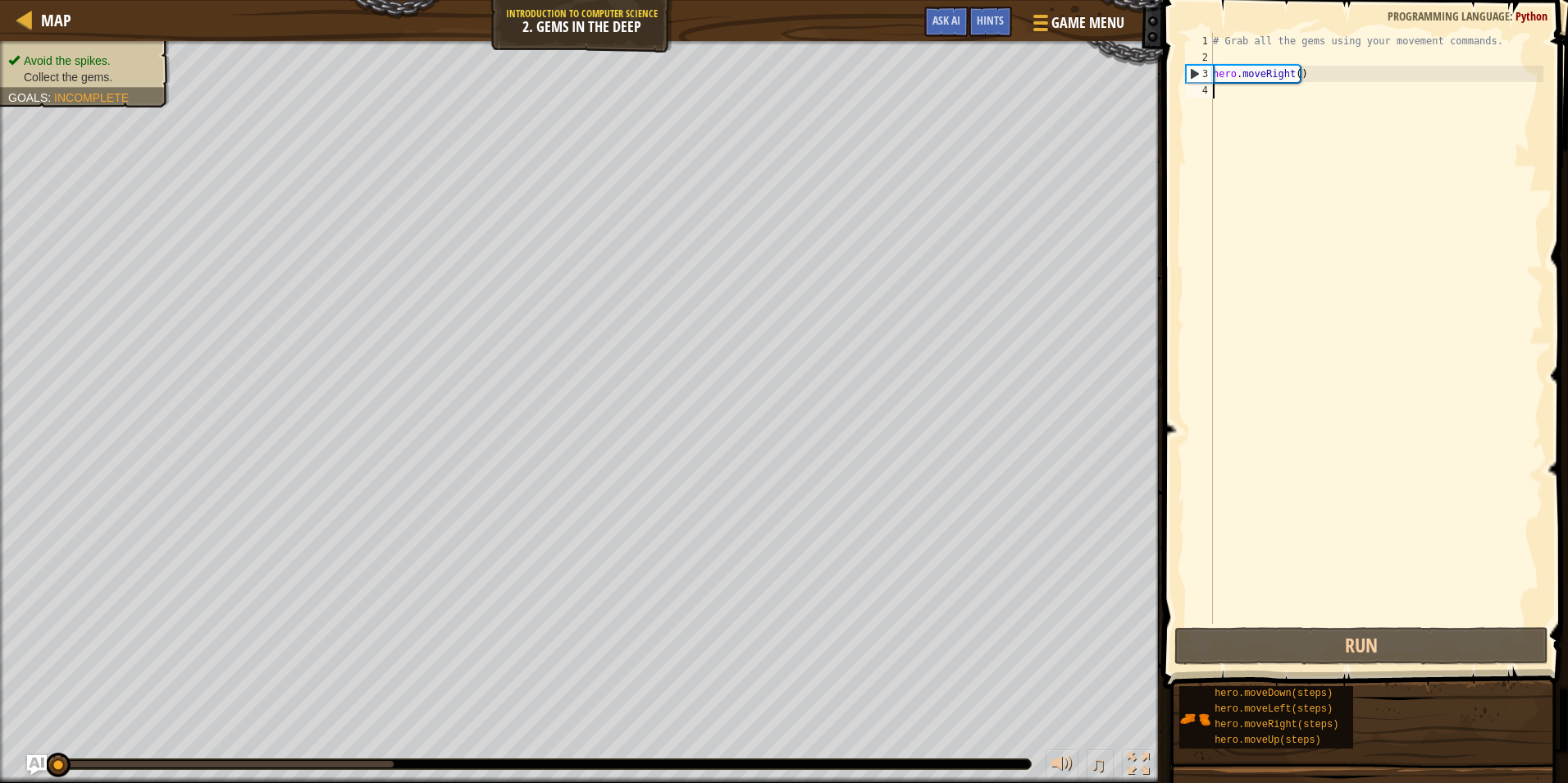
click at [1237, 101] on div "# Grab all the gems using your movement commands. hero . moveRight ( )" at bounding box center [1376, 344] width 334 height 624
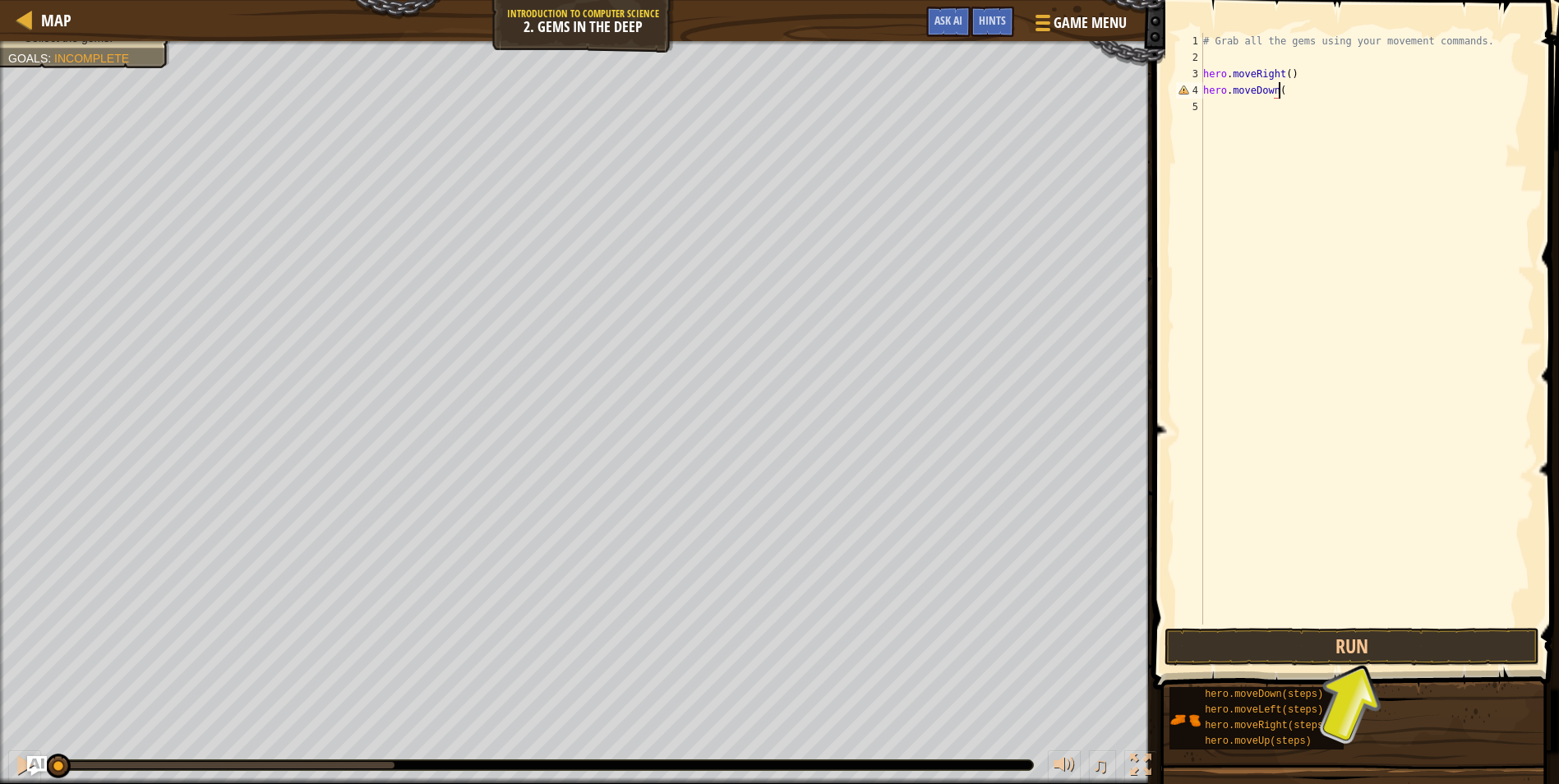
scroll to position [7, 6]
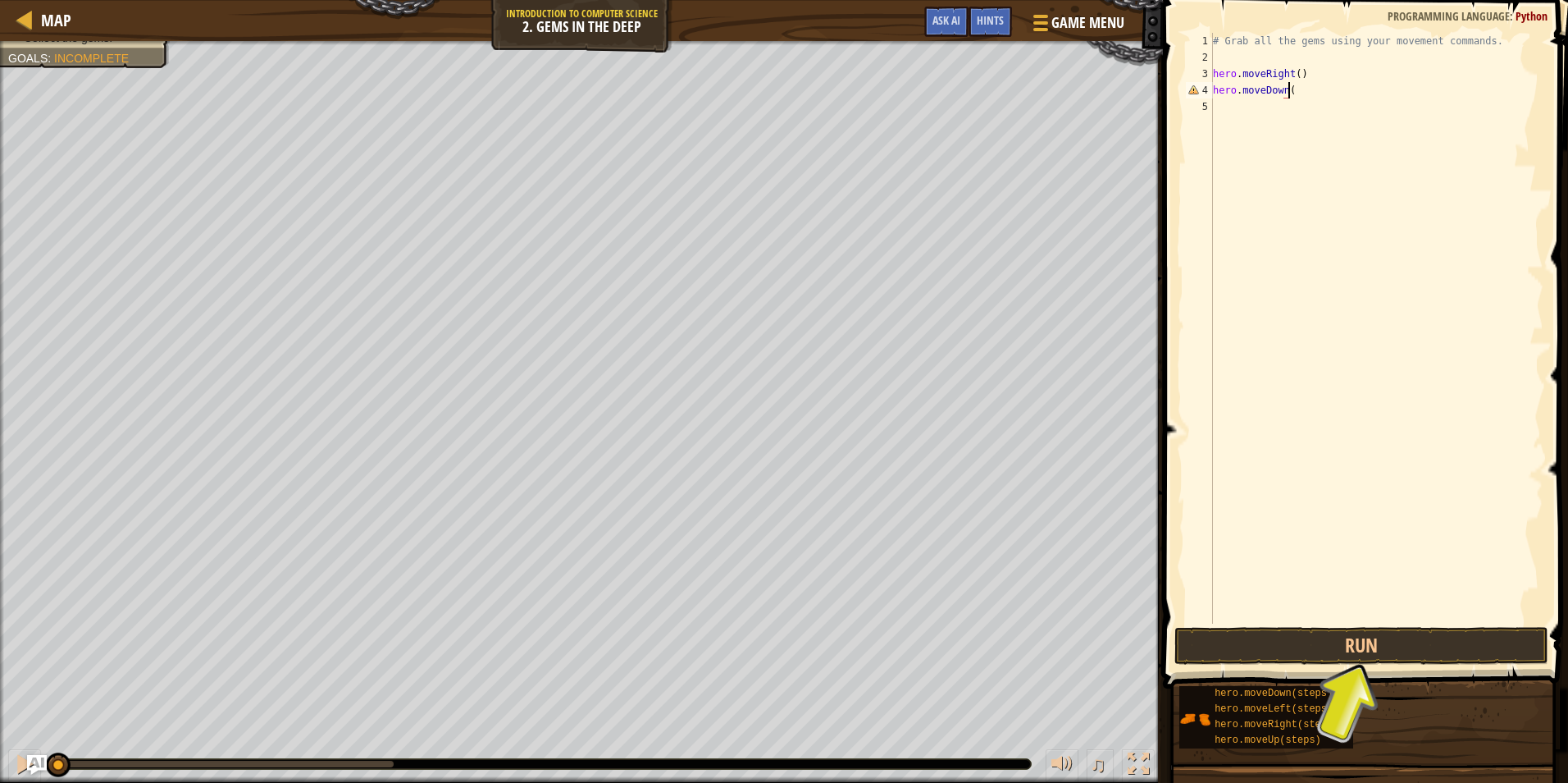
type textarea "hero.moveDown()"
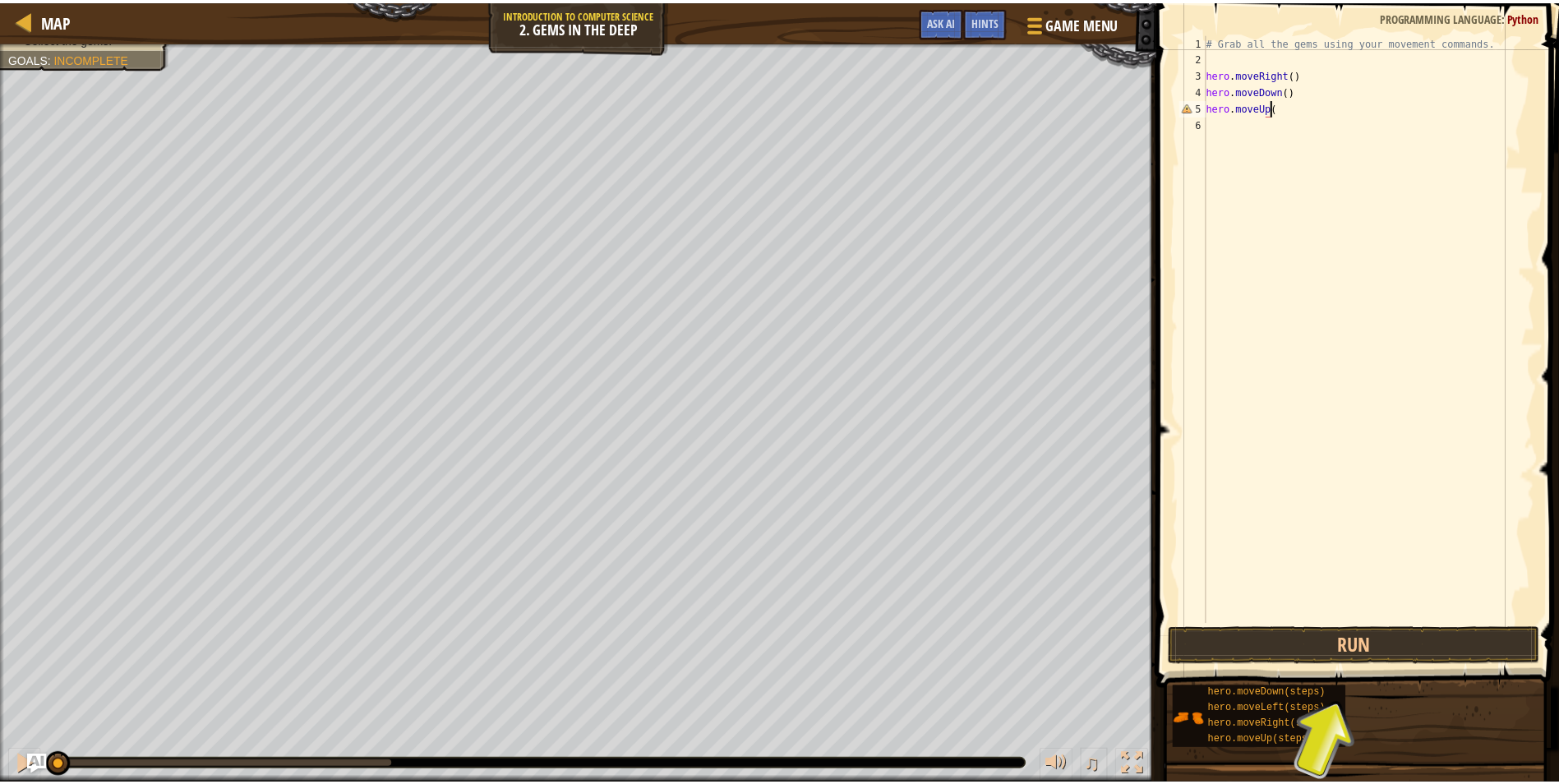
scroll to position [7, 5]
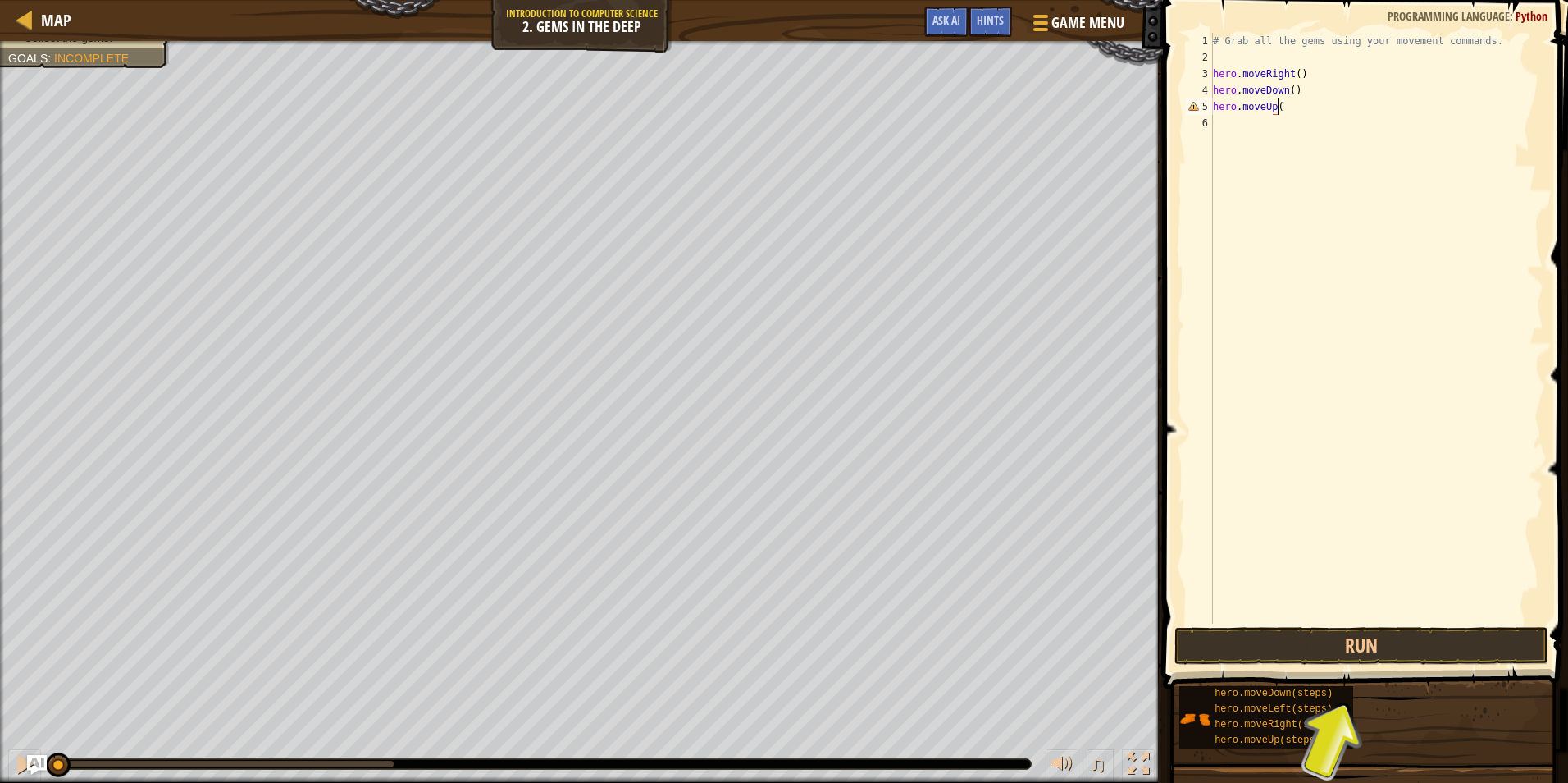
type textarea "hero.moveUp()"
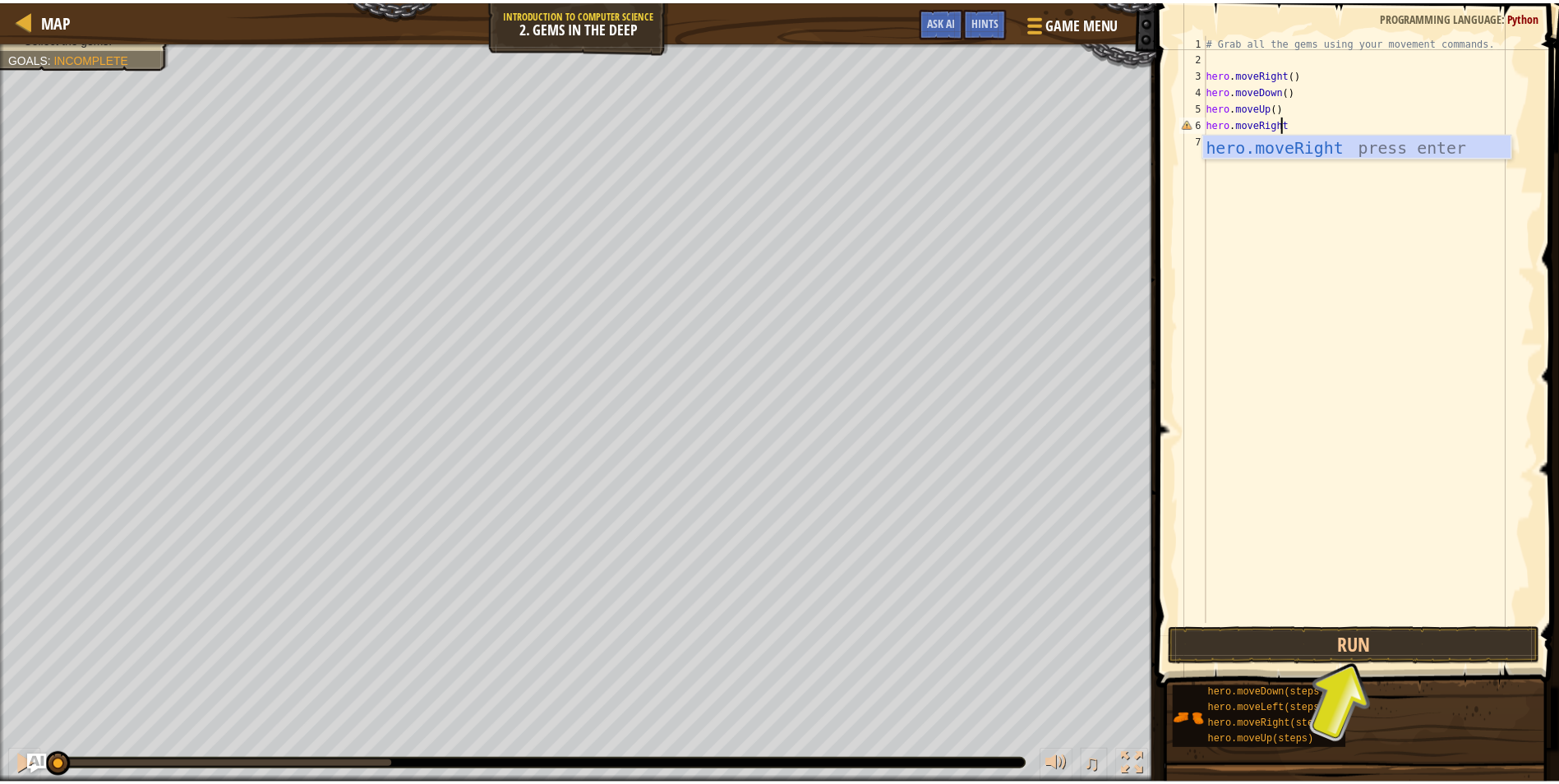
scroll to position [7, 6]
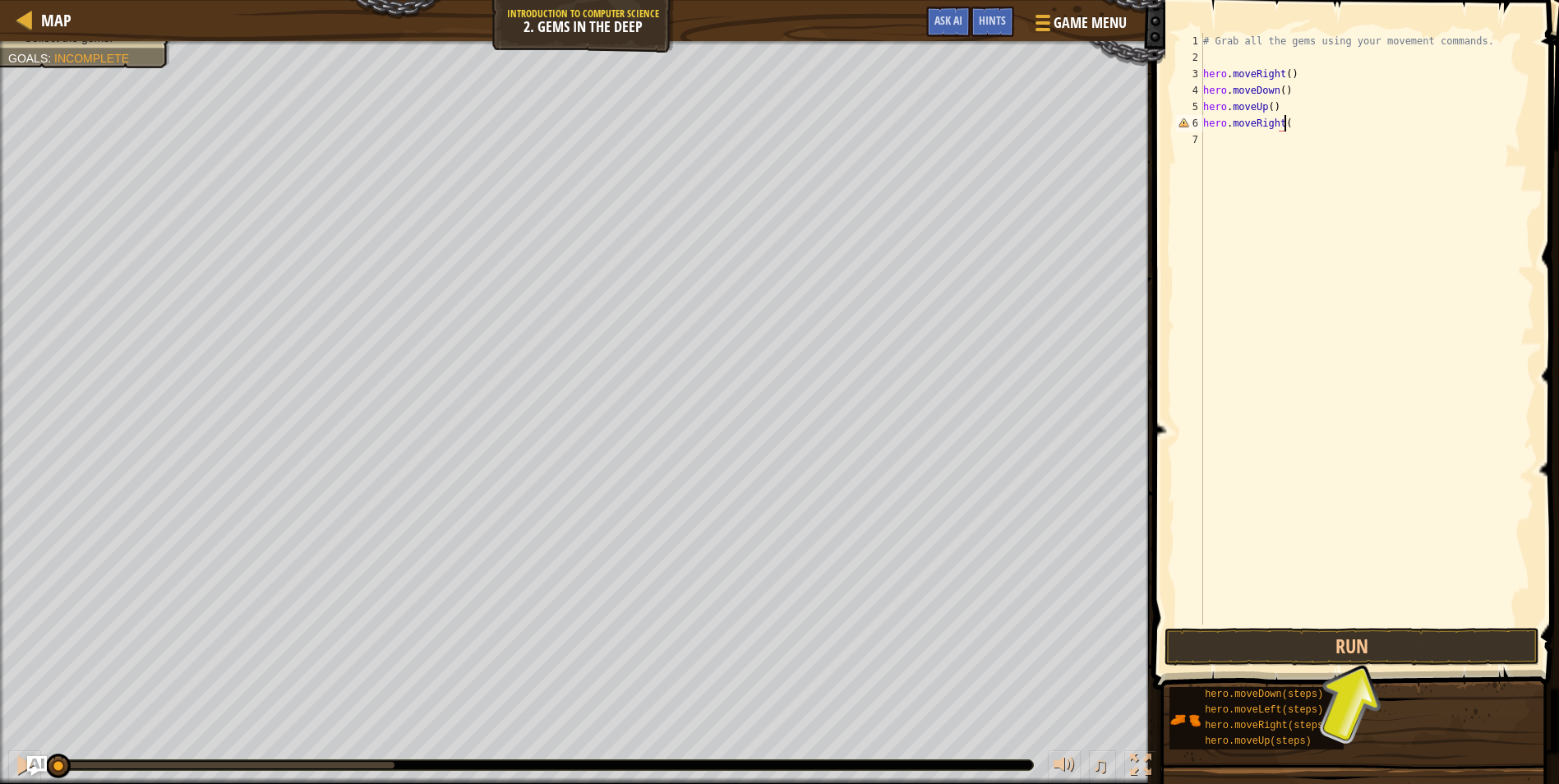
type textarea "hero.moveRight()"
drag, startPoint x: 1344, startPoint y: 625, endPoint x: 1337, endPoint y: 630, distance: 8.6
click at [1343, 625] on span at bounding box center [1358, 322] width 420 height 738
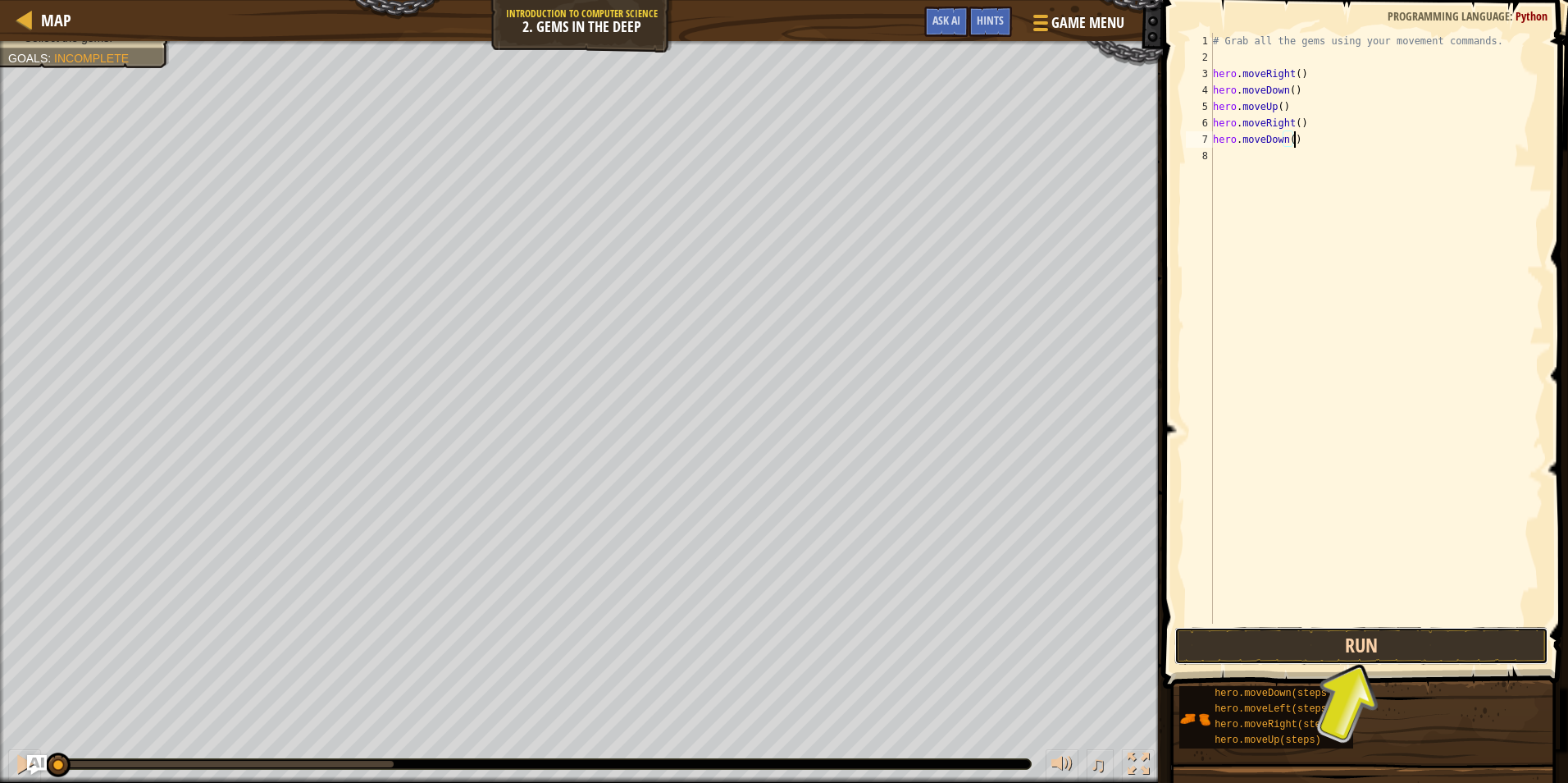
click at [1330, 639] on button "Run" at bounding box center [1361, 645] width 374 height 38
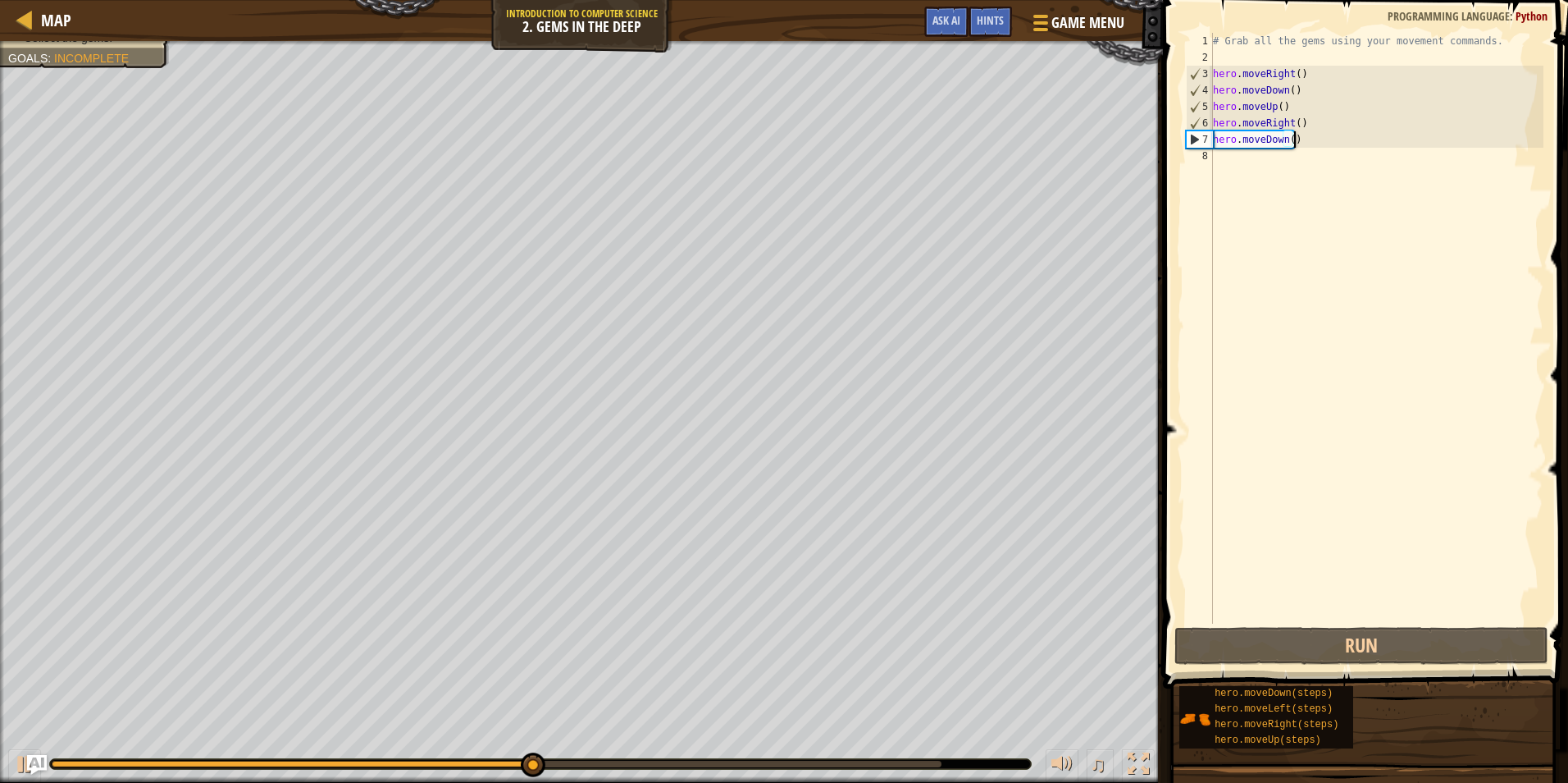
click at [1307, 141] on div "# Grab all the gems using your movement commands. hero . moveRight ( ) hero . m…" at bounding box center [1376, 344] width 334 height 624
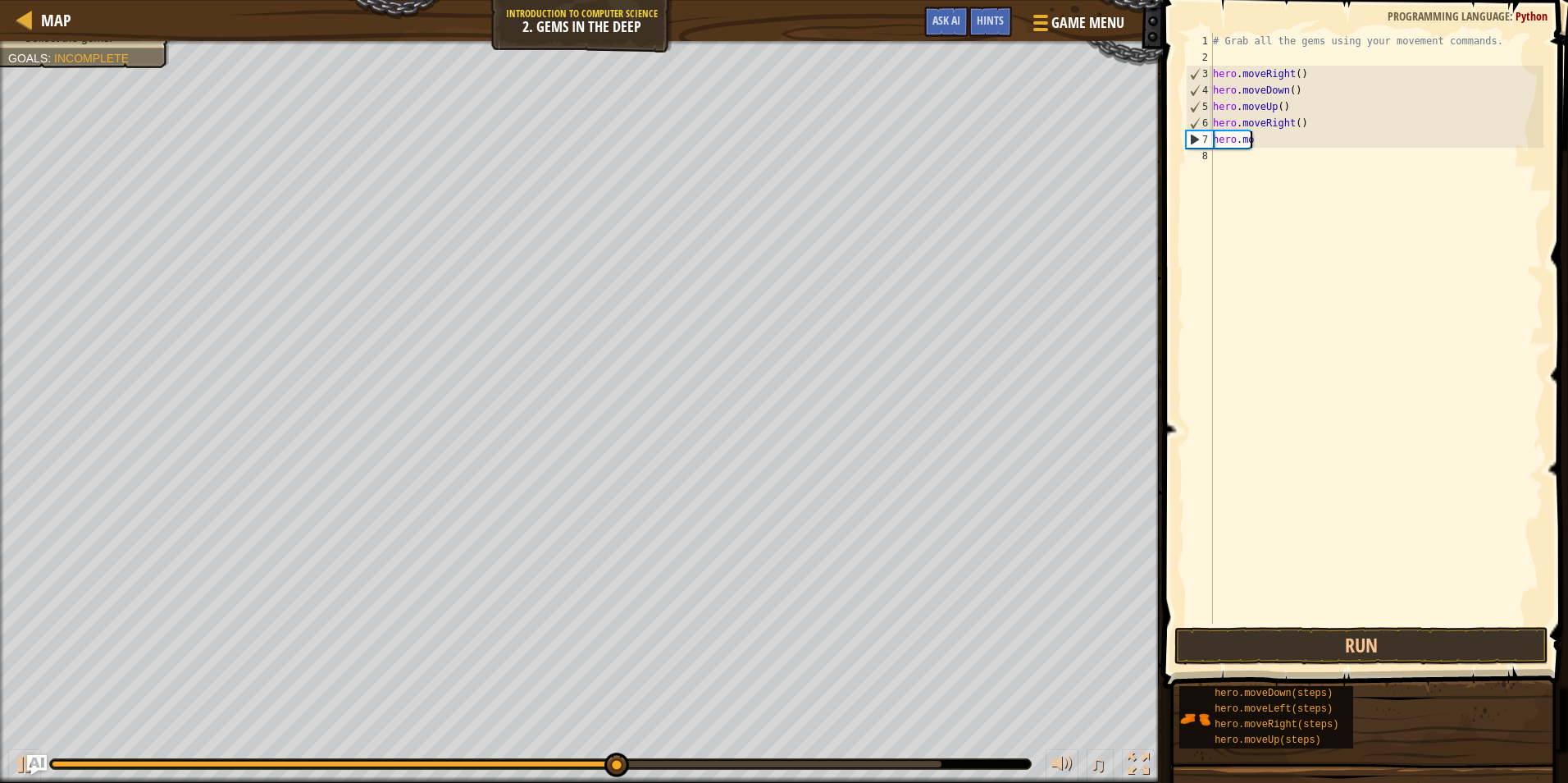
scroll to position [7, 0]
type textarea "h"
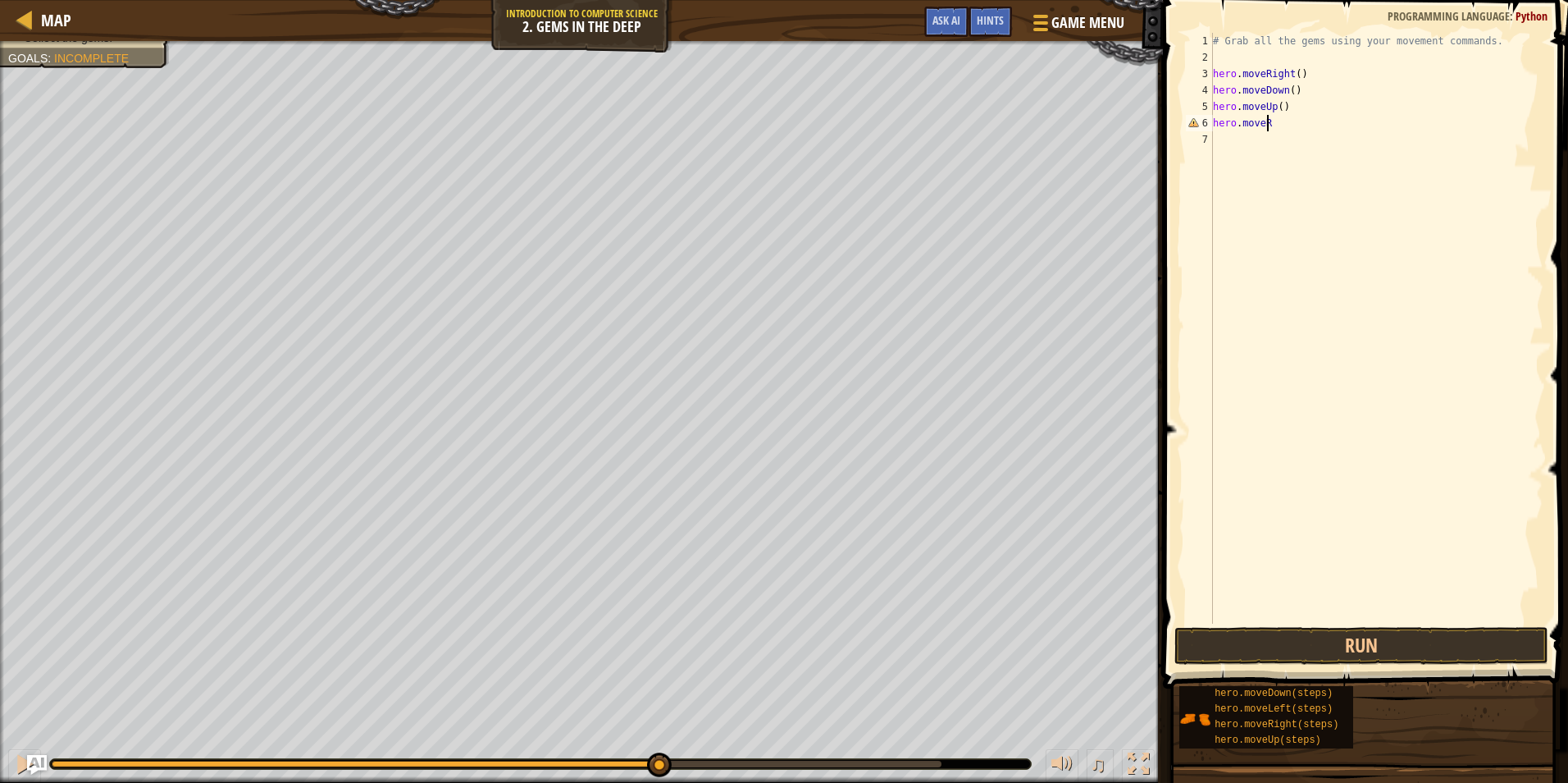
click at [1275, 109] on div "# Grab all the gems using your movement commands. hero . moveRight ( ) hero . m…" at bounding box center [1376, 344] width 334 height 624
click at [1276, 111] on div "# Grab all the gems using your movement commands. hero . moveRight ( ) hero . m…" at bounding box center [1376, 344] width 334 height 624
click at [1280, 113] on div "# Grab all the gems using your movement commands. hero . moveRight ( ) hero . m…" at bounding box center [1376, 344] width 334 height 624
click at [1273, 128] on div "# Grab all the gems using your movement commands. hero . moveRight ( ) hero . m…" at bounding box center [1376, 344] width 334 height 624
type textarea "hero.moveRight()"
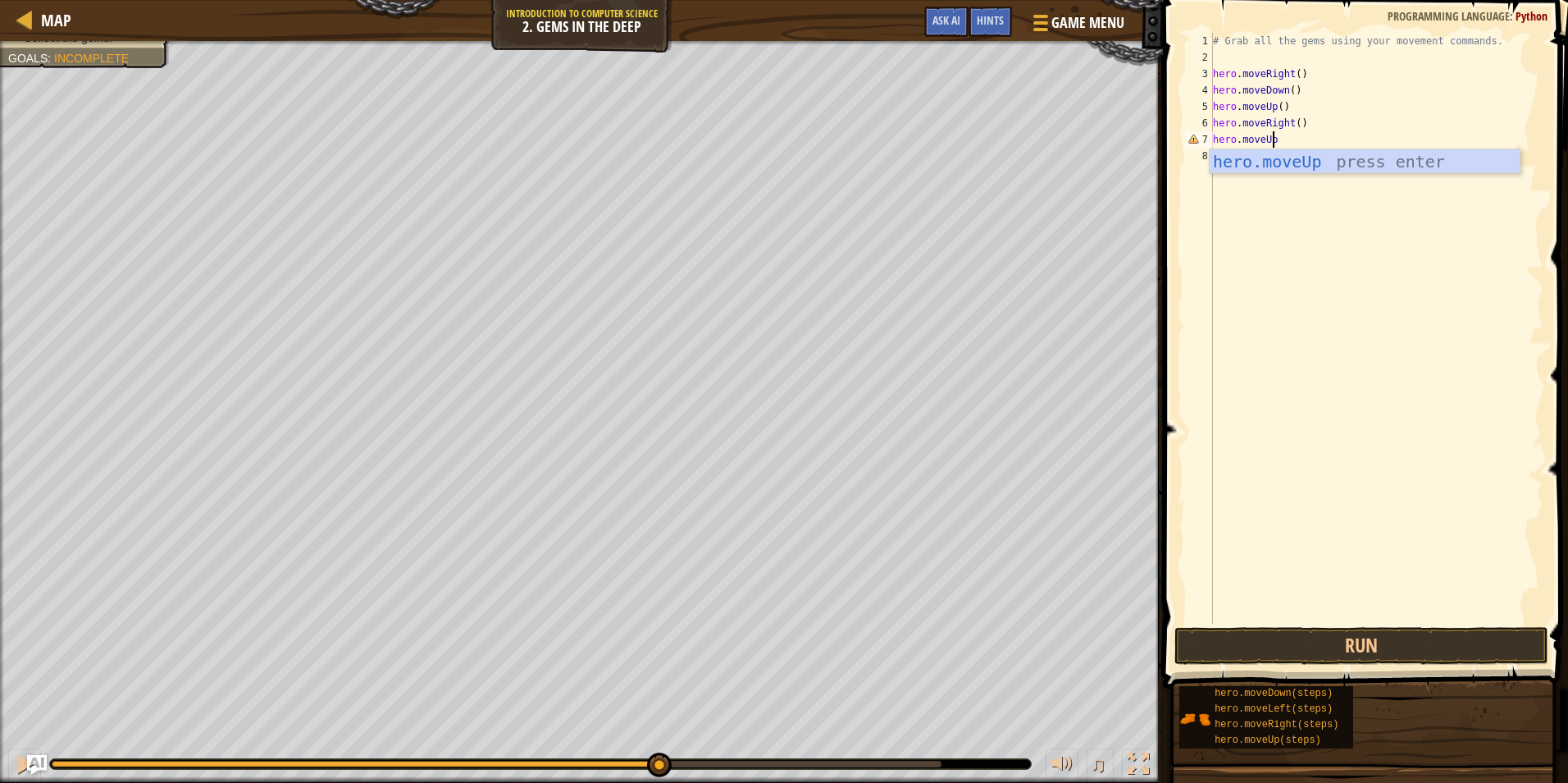
scroll to position [7, 5]
type textarea "hero.moveUp()"
type textarea "hero.moveLeft()"
click at [1331, 619] on div "# Grab all the gems using your movement commands. hero . moveRight ( ) hero . m…" at bounding box center [1376, 344] width 334 height 624
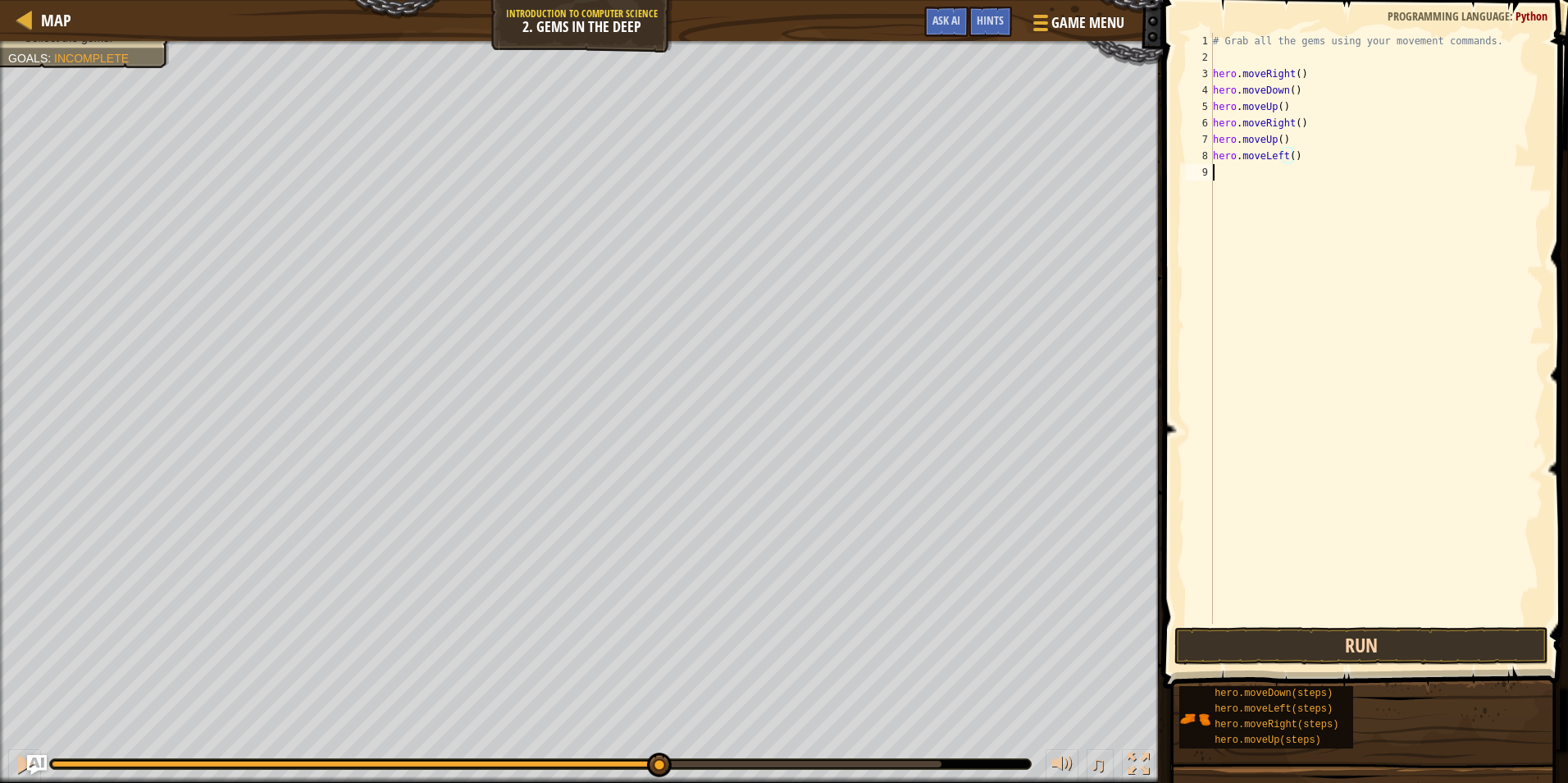
scroll to position [7, 0]
click at [1320, 642] on button "Run" at bounding box center [1361, 645] width 374 height 38
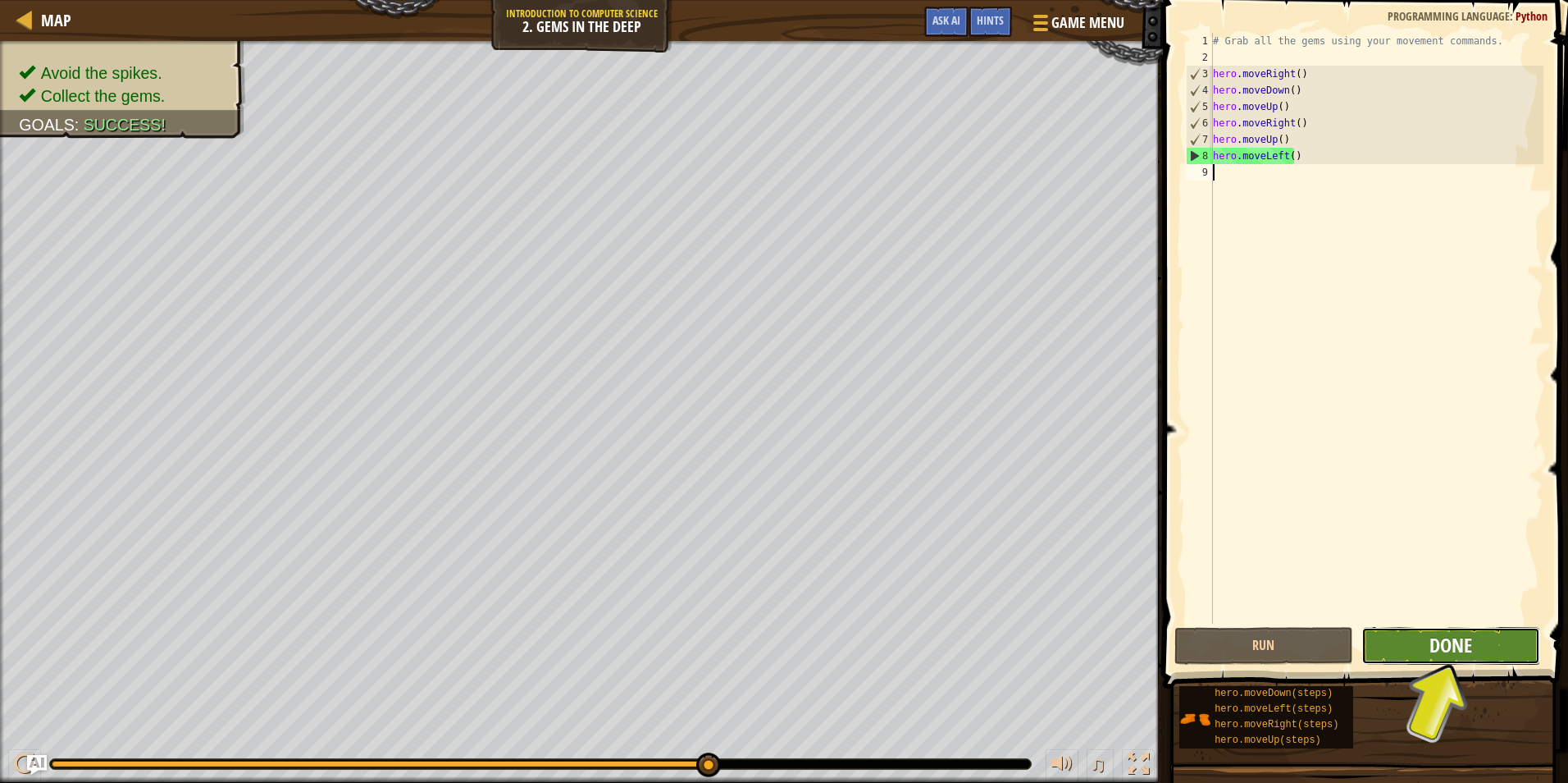
click at [1447, 645] on span "Done" at bounding box center [1451, 645] width 43 height 26
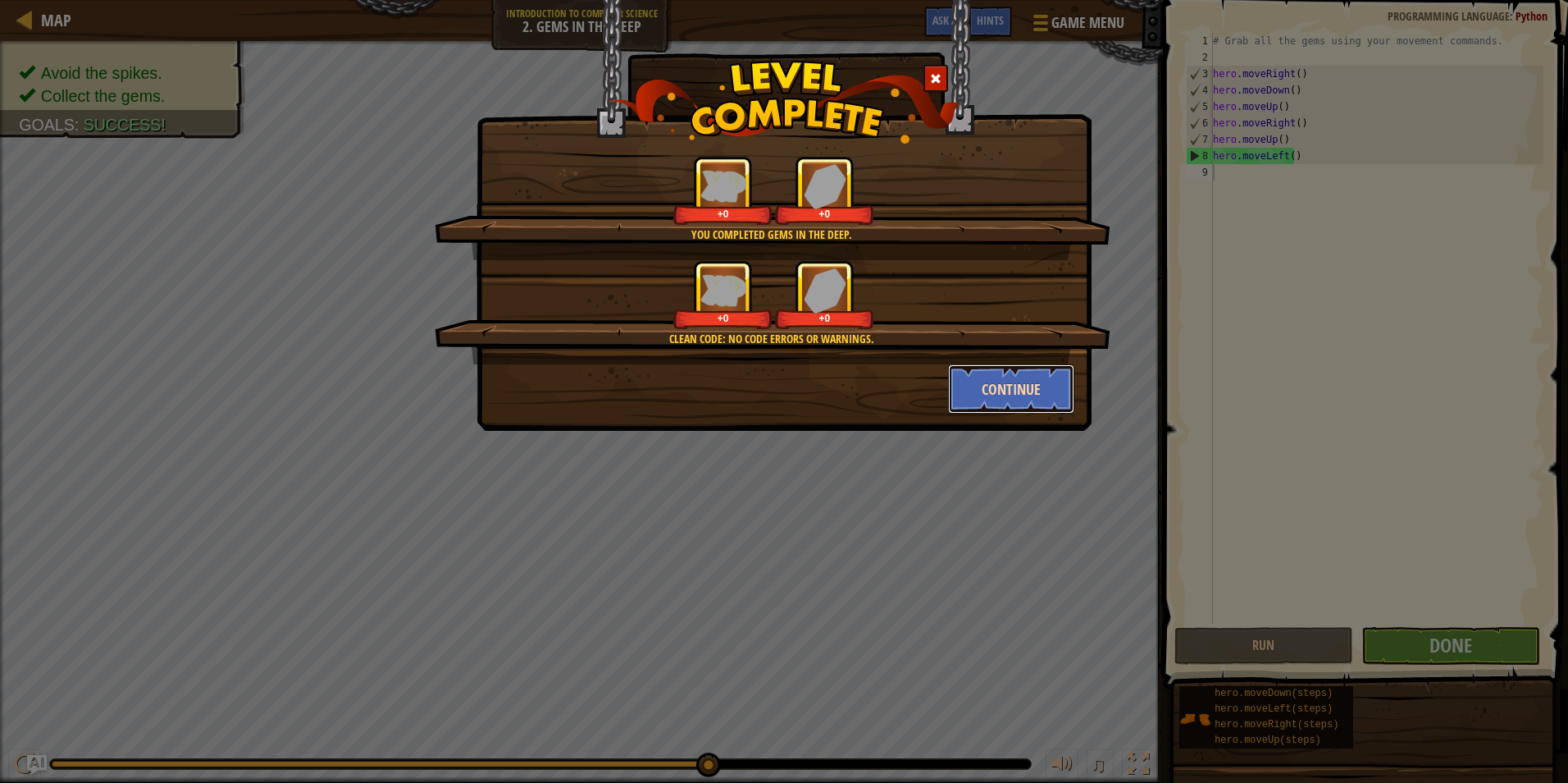
click at [996, 379] on button "Continue" at bounding box center [1012, 388] width 127 height 49
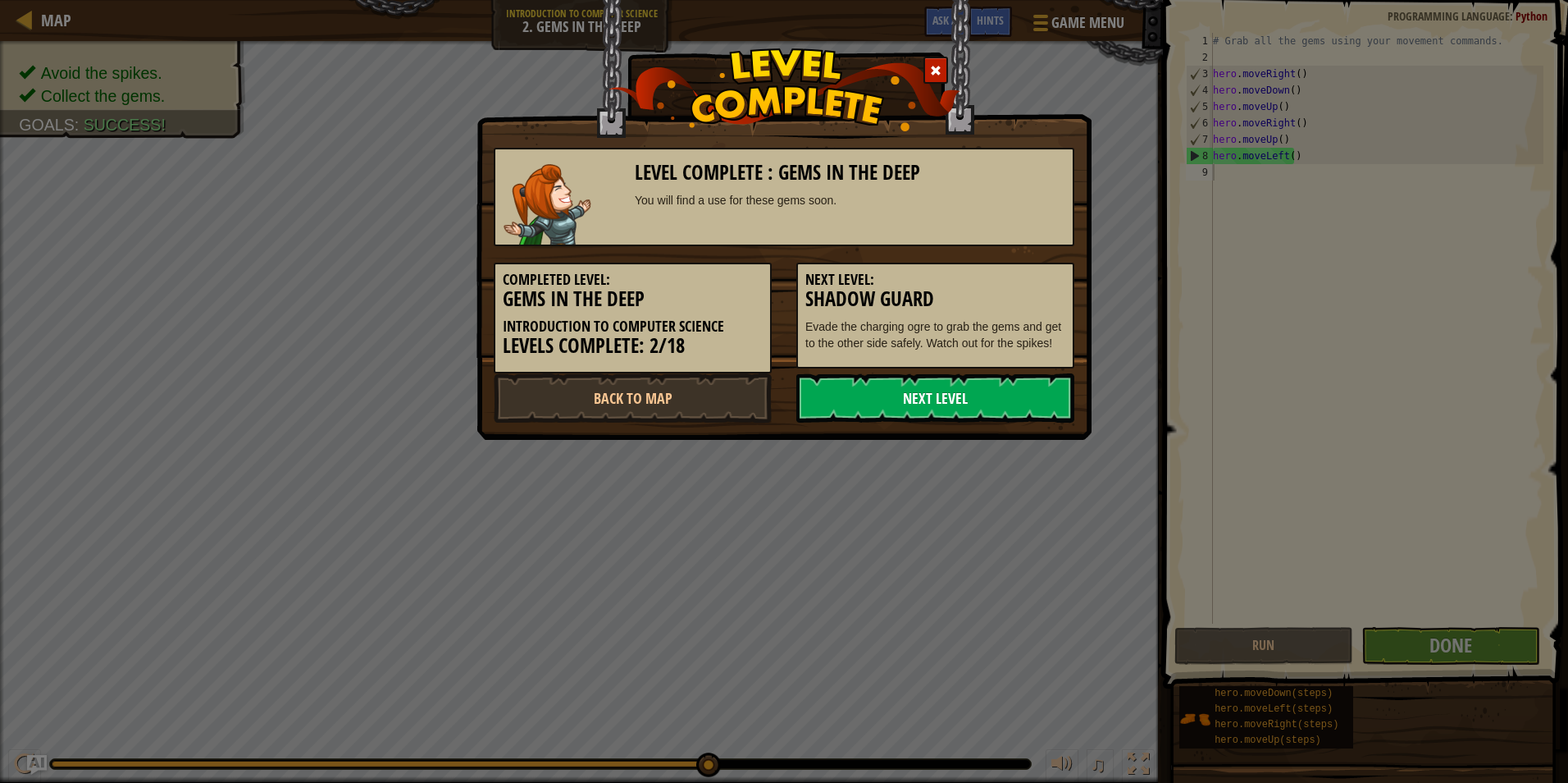
click at [941, 395] on link "Next Level" at bounding box center [935, 398] width 278 height 49
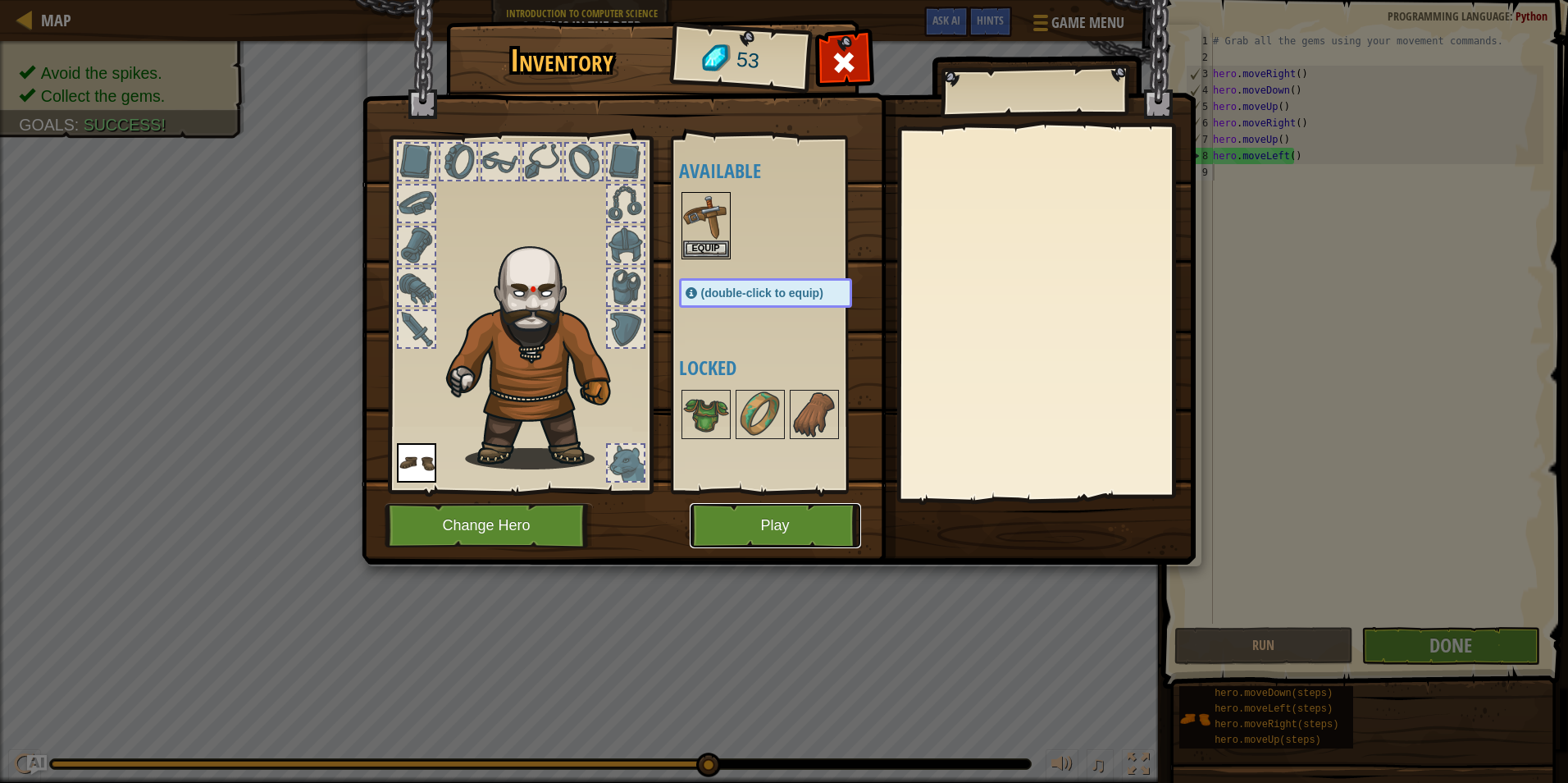
click at [743, 517] on button "Play" at bounding box center [775, 525] width 171 height 45
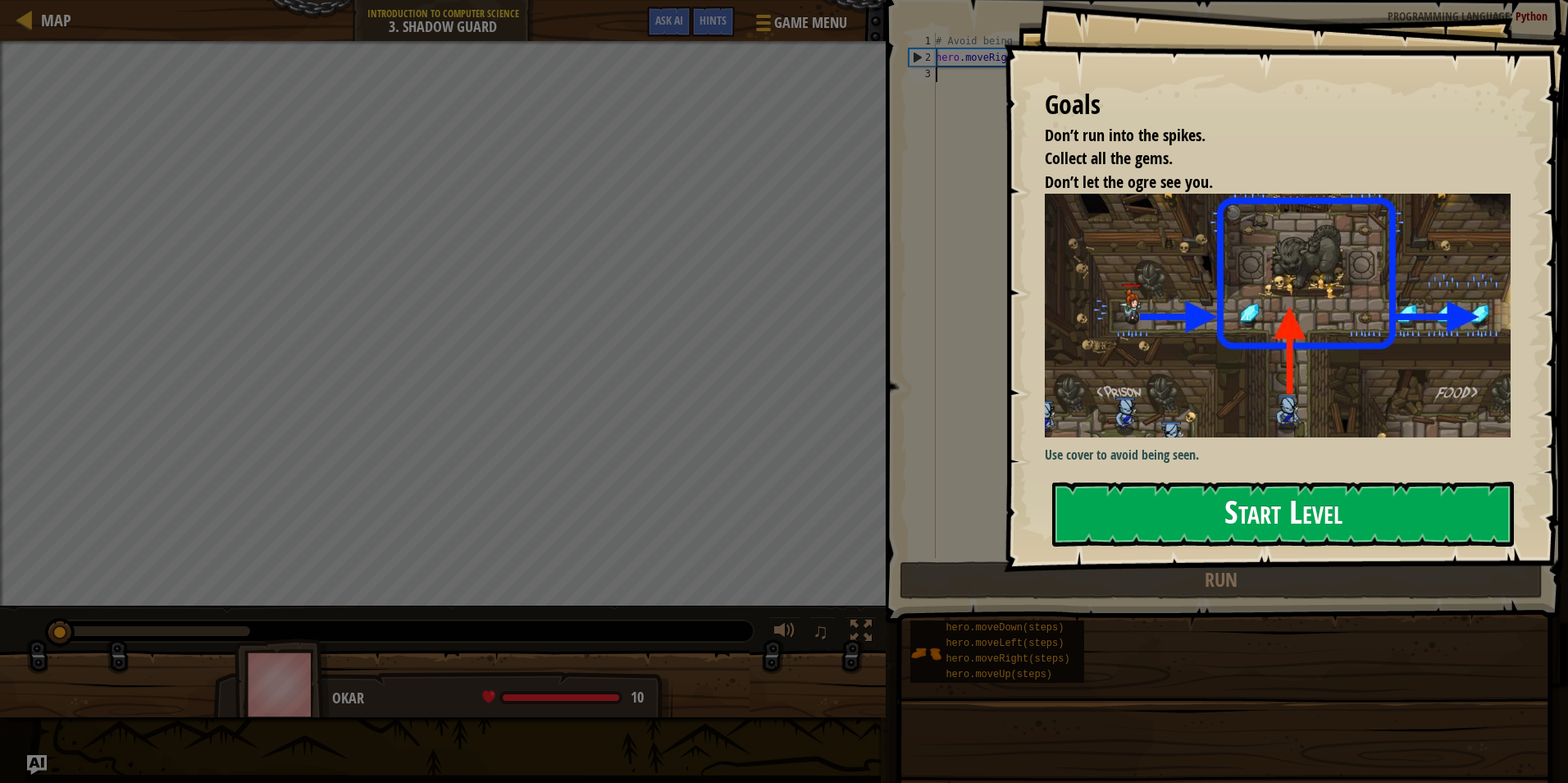
click at [1201, 504] on button "Start Level" at bounding box center [1283, 514] width 462 height 65
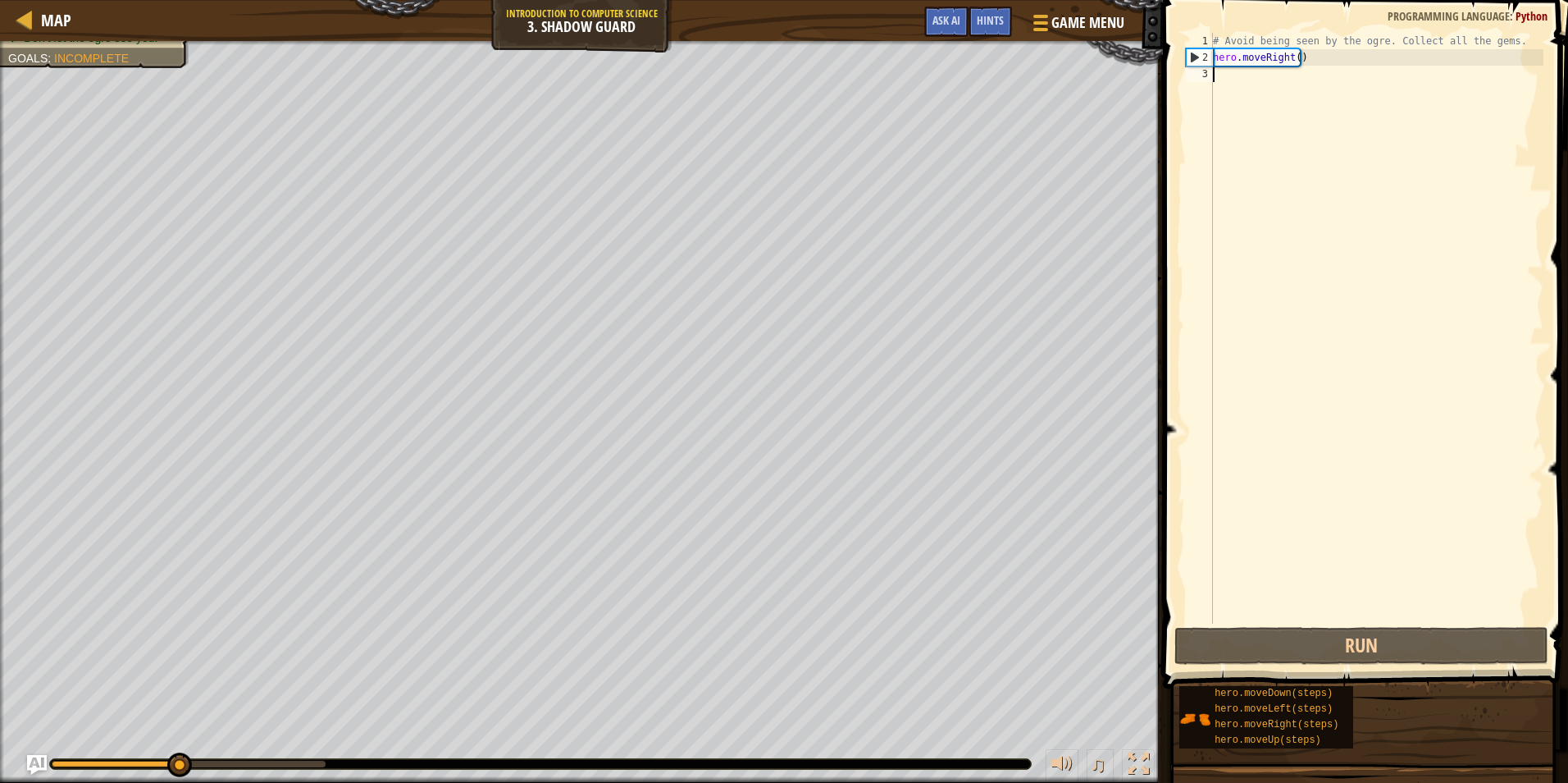
click at [1261, 73] on div "# Avoid being seen by the ogre. Collect all the gems. hero . moveRight ( )" at bounding box center [1376, 344] width 334 height 624
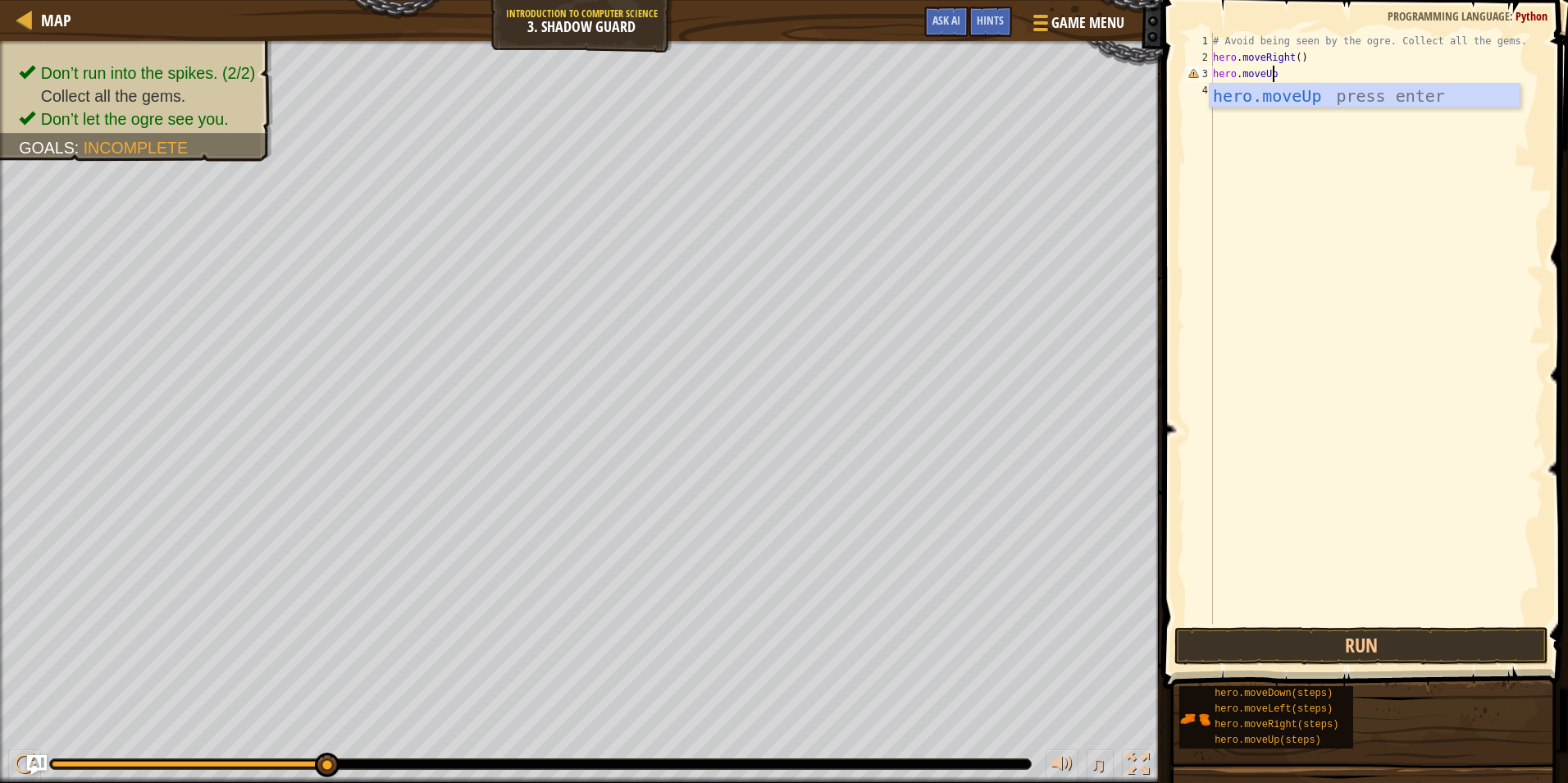
scroll to position [7, 5]
type textarea "hero.moveUp()"
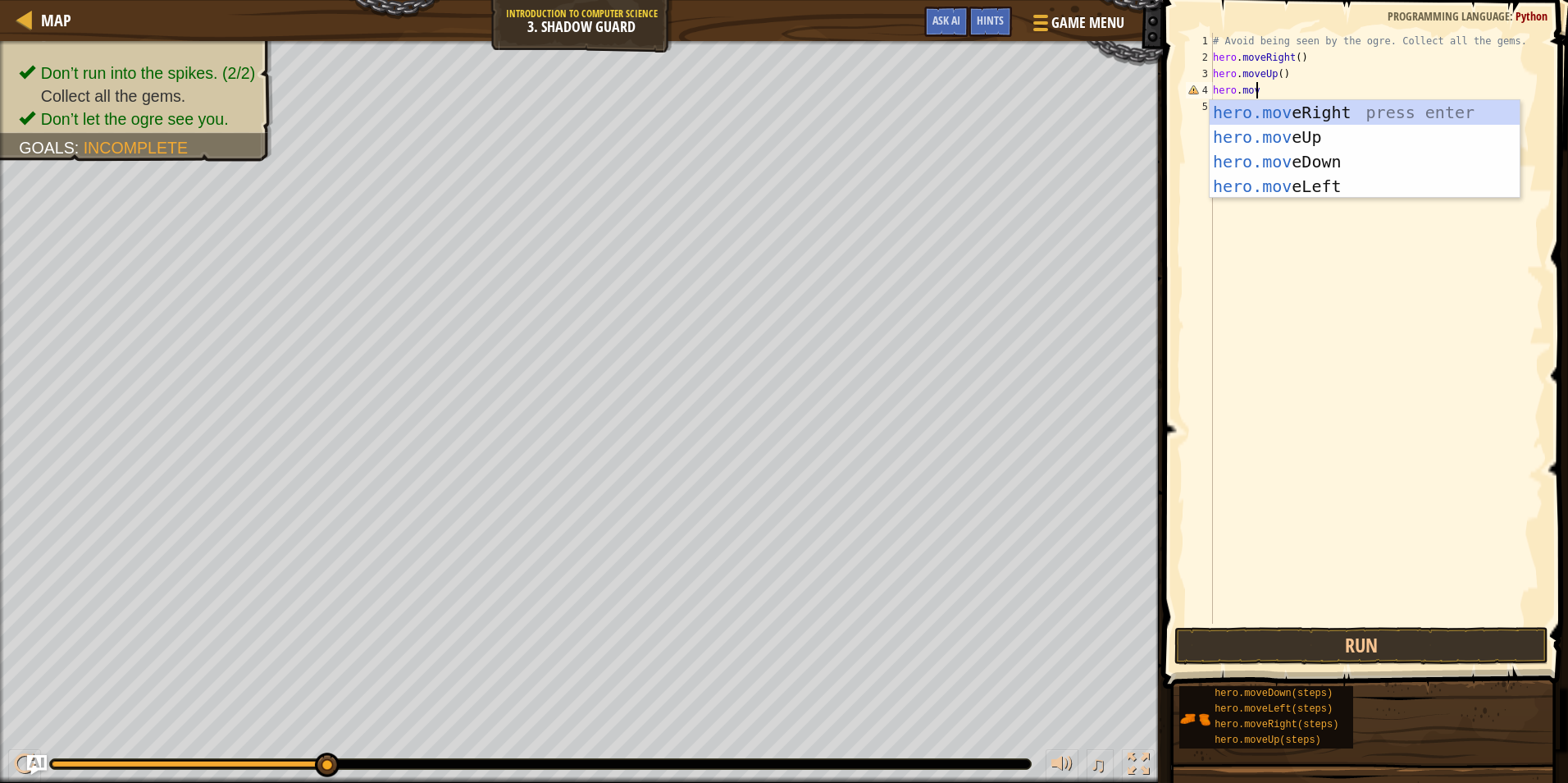
scroll to position [7, 4]
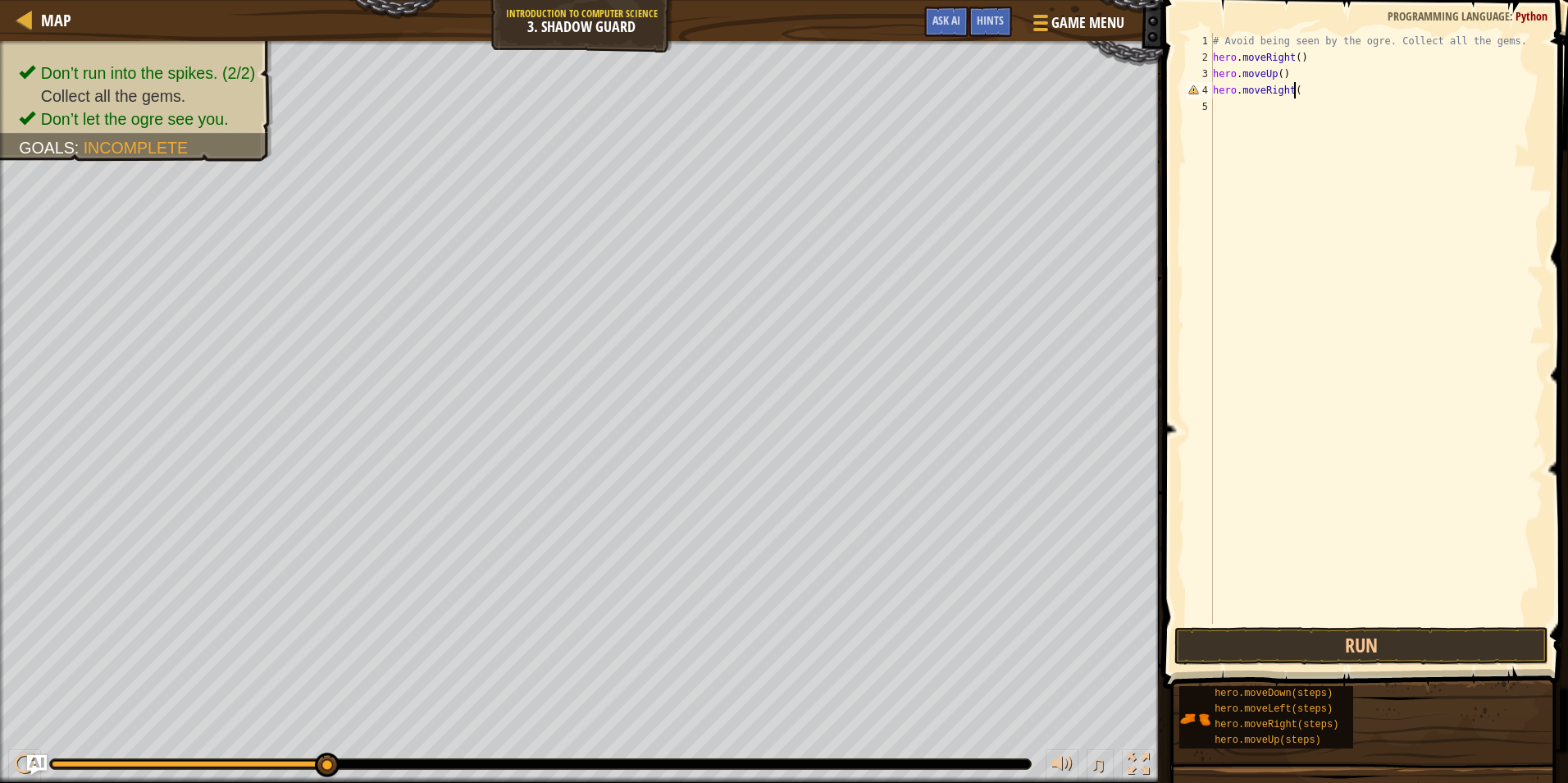
type textarea "hero.moveRight()"
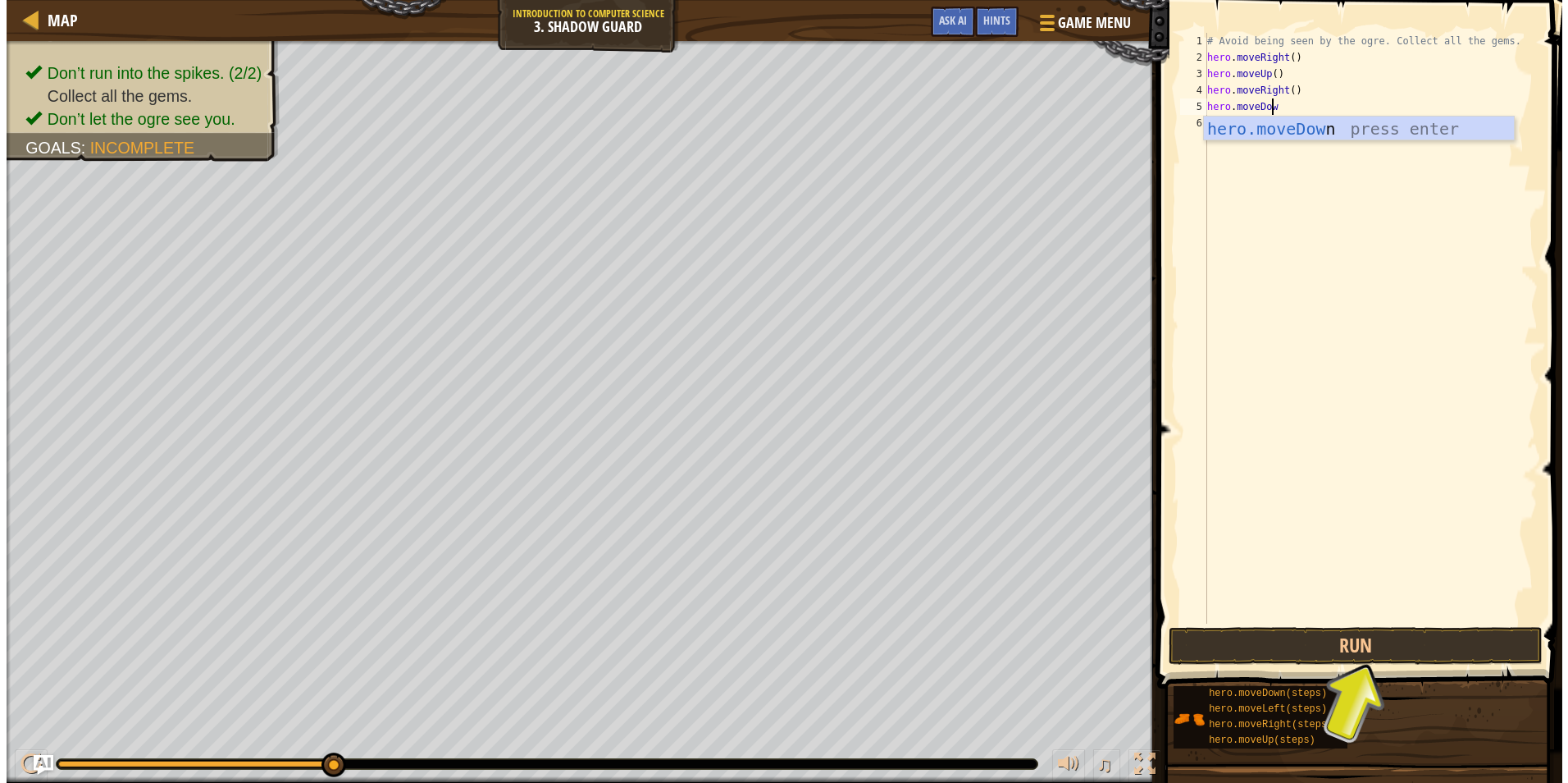
scroll to position [7, 5]
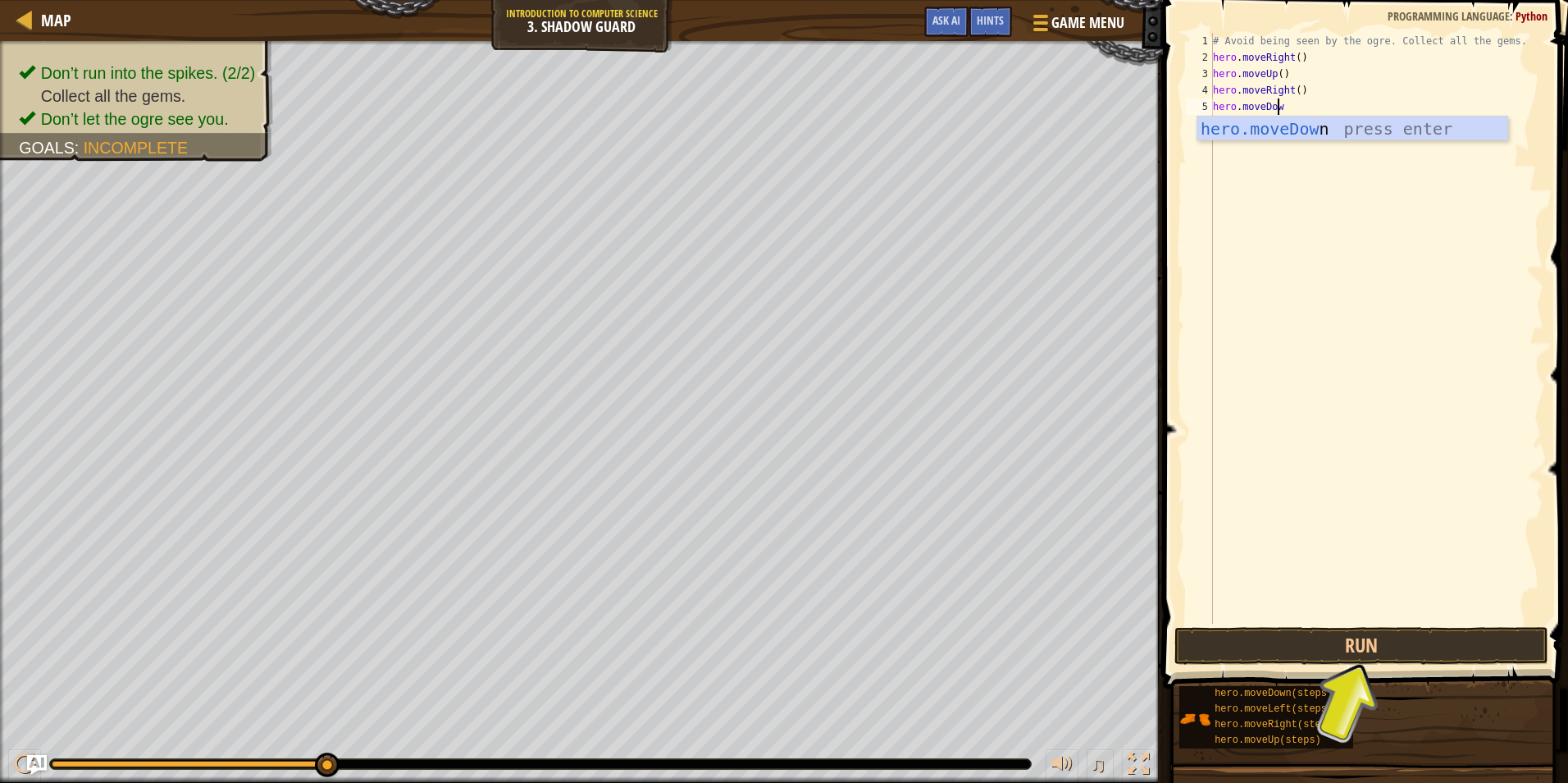
type textarea "hero.moveDown"
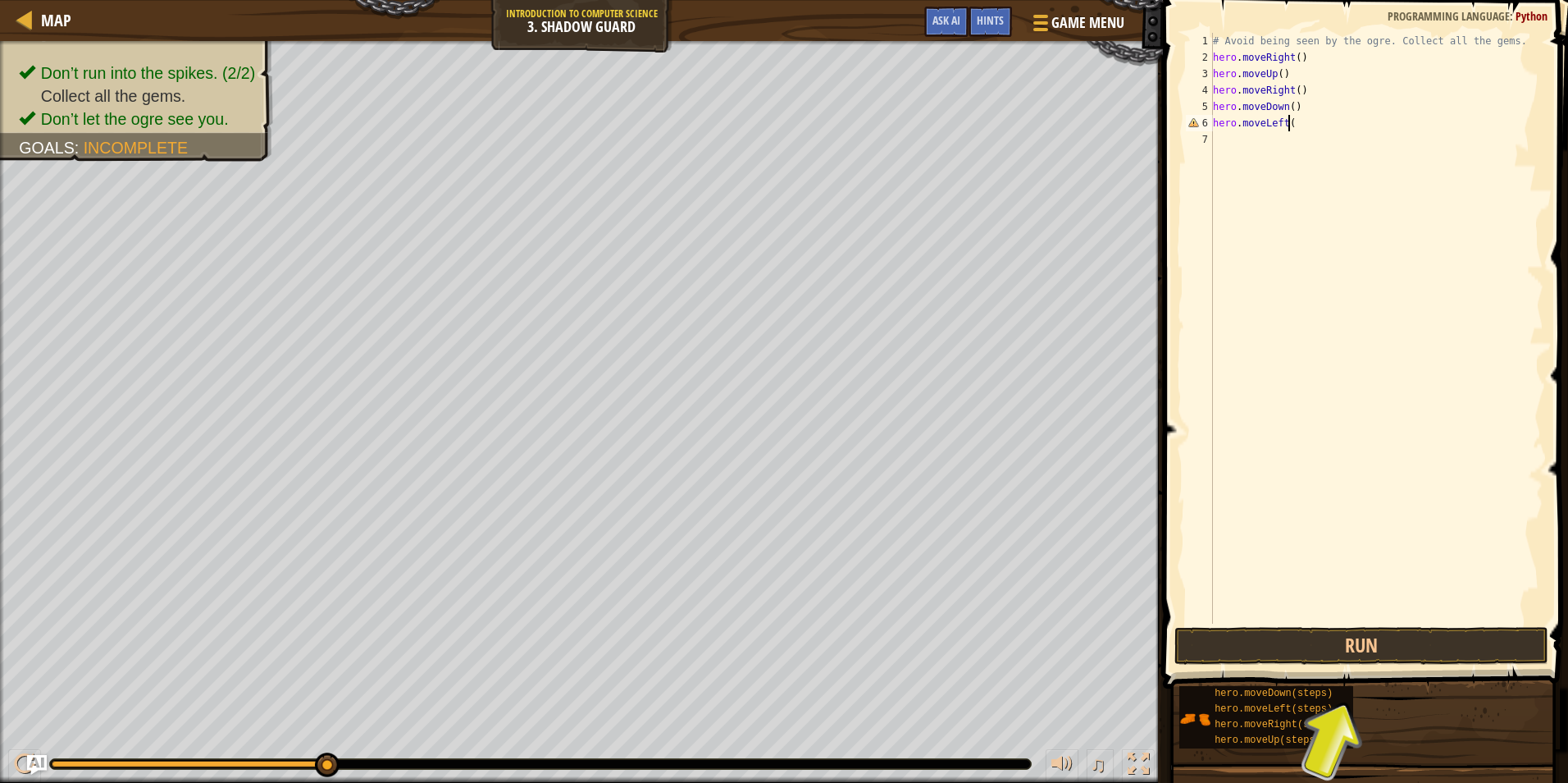
scroll to position [7, 6]
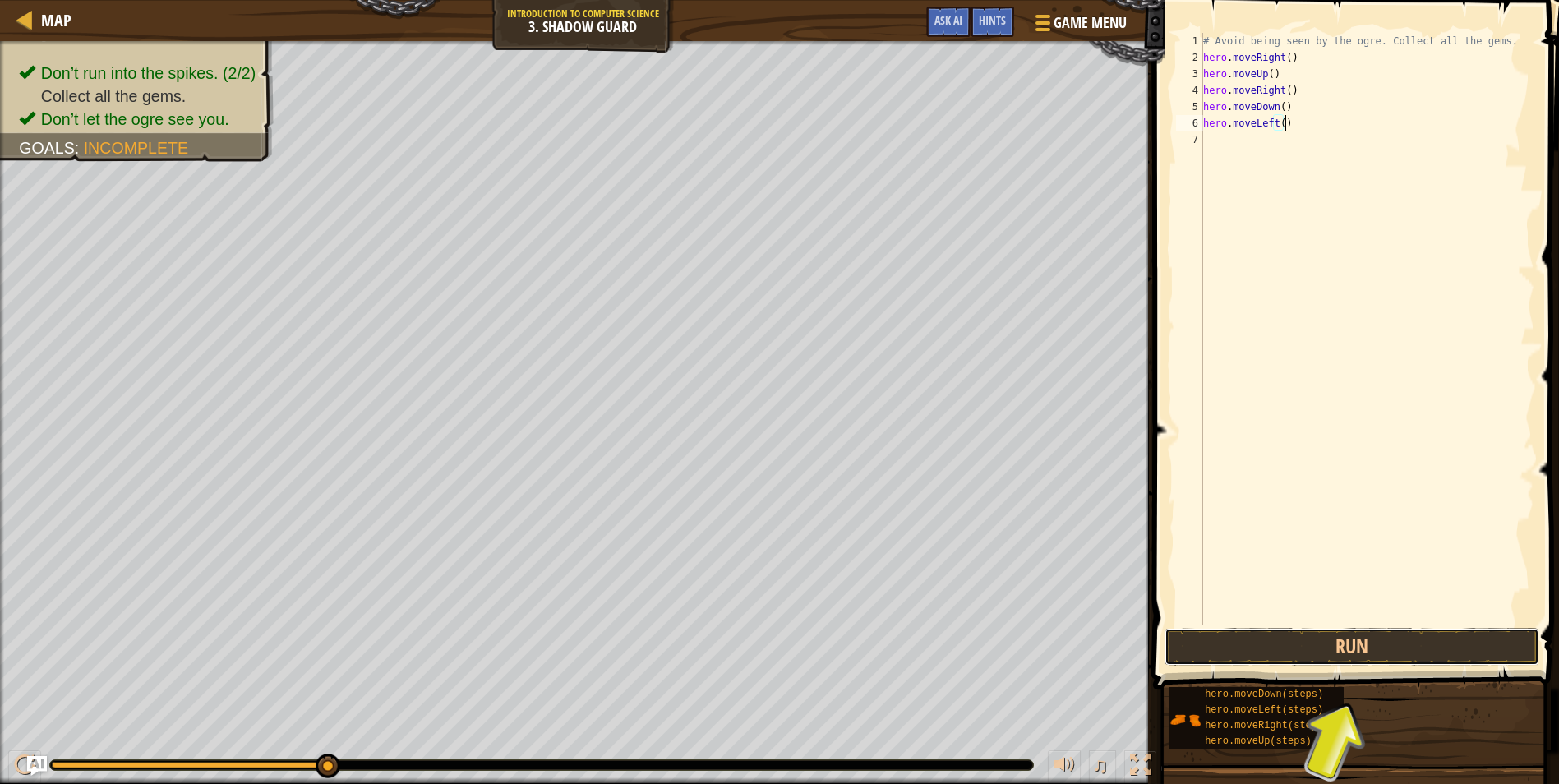
drag, startPoint x: 1300, startPoint y: 640, endPoint x: 1286, endPoint y: 475, distance: 165.6
click at [1300, 640] on button "Run" at bounding box center [1352, 646] width 375 height 38
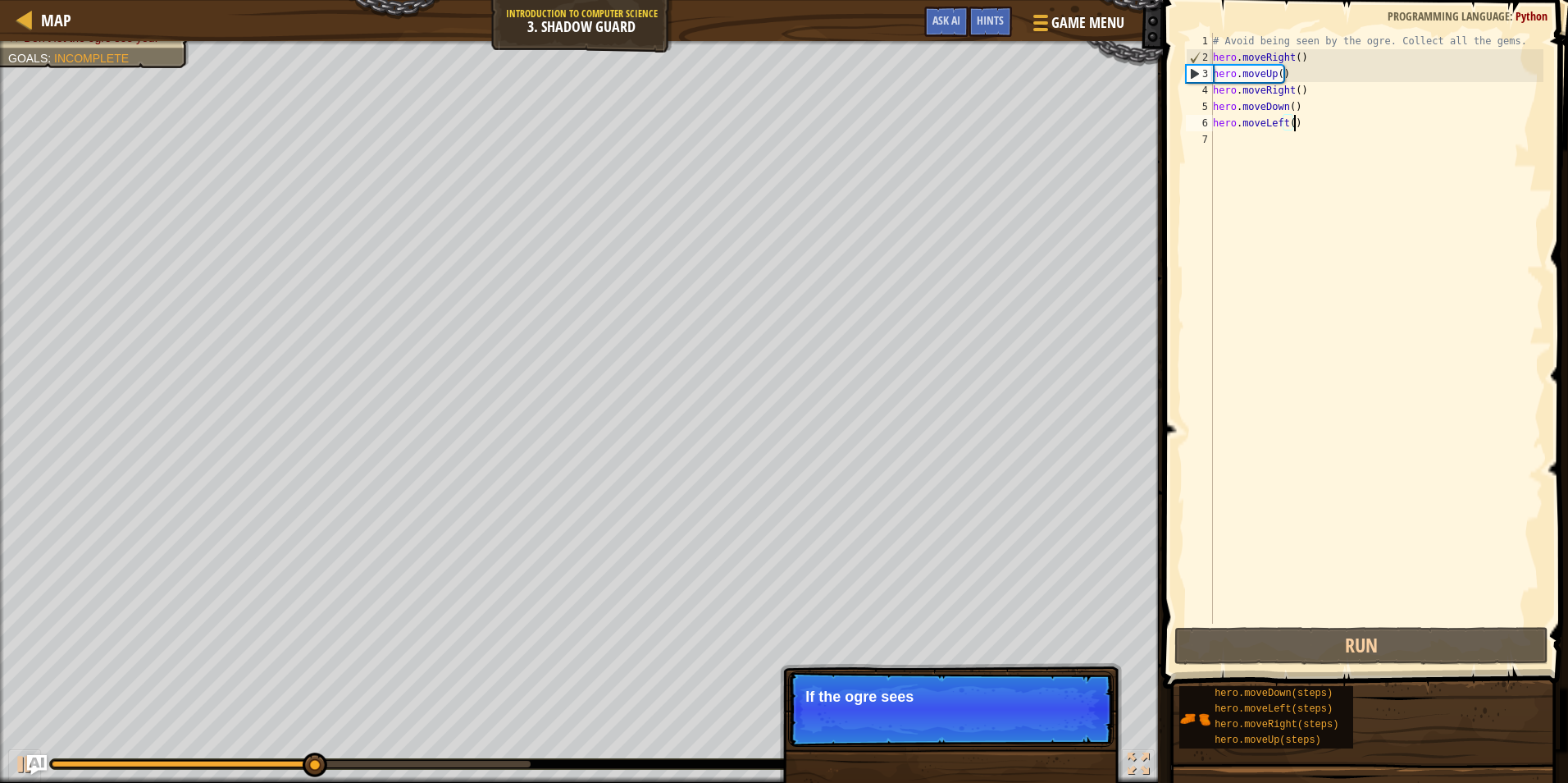
click at [1293, 80] on div "# Avoid being seen by the ogre. Collect all the gems. hero . moveRight ( ) hero…" at bounding box center [1376, 344] width 334 height 624
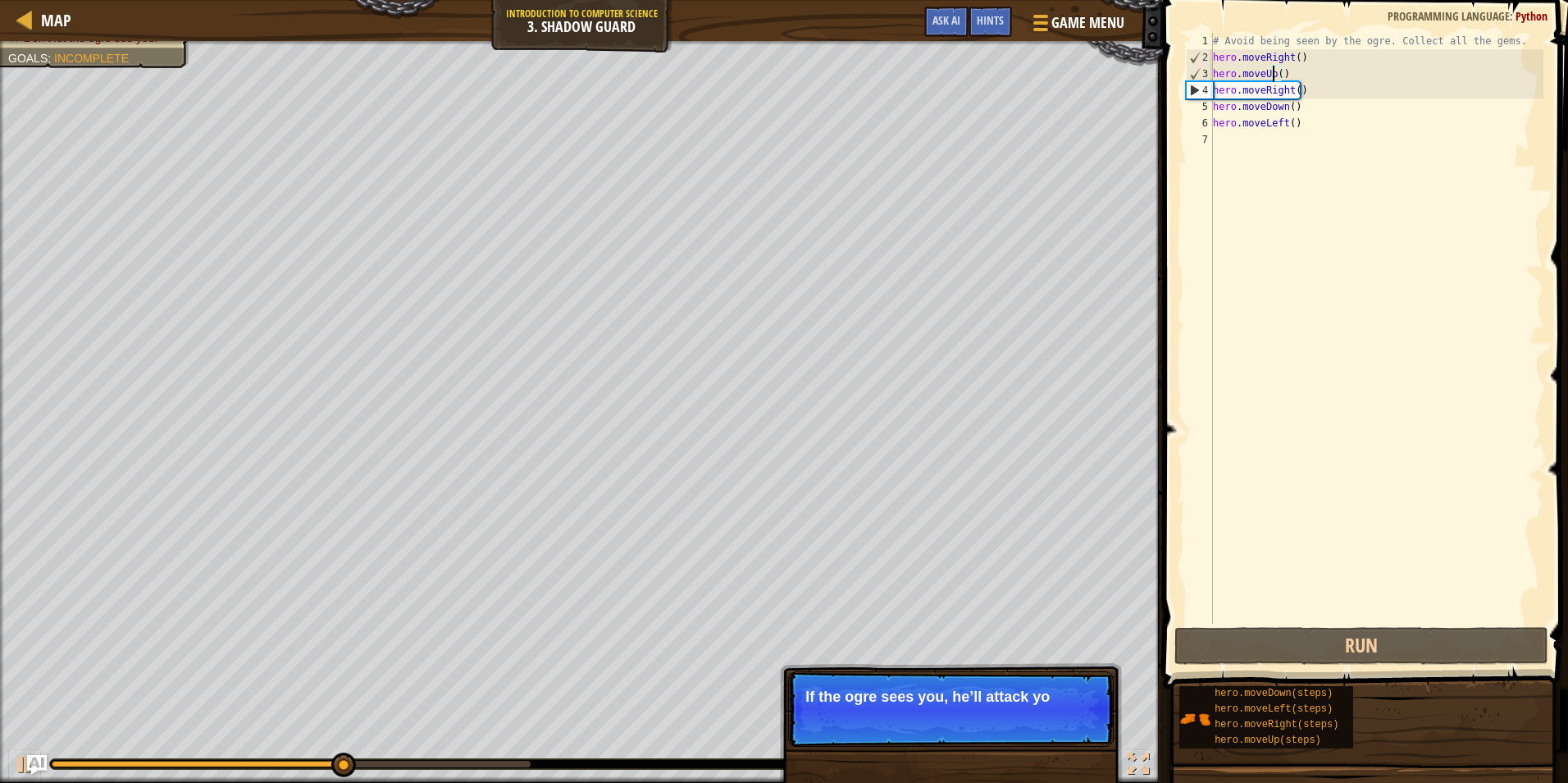
drag, startPoint x: 1270, startPoint y: 73, endPoint x: 1277, endPoint y: 87, distance: 15.7
click at [1270, 73] on div "# Avoid being seen by the ogre. Collect all the gems. hero . moveRight ( ) hero…" at bounding box center [1376, 344] width 334 height 624
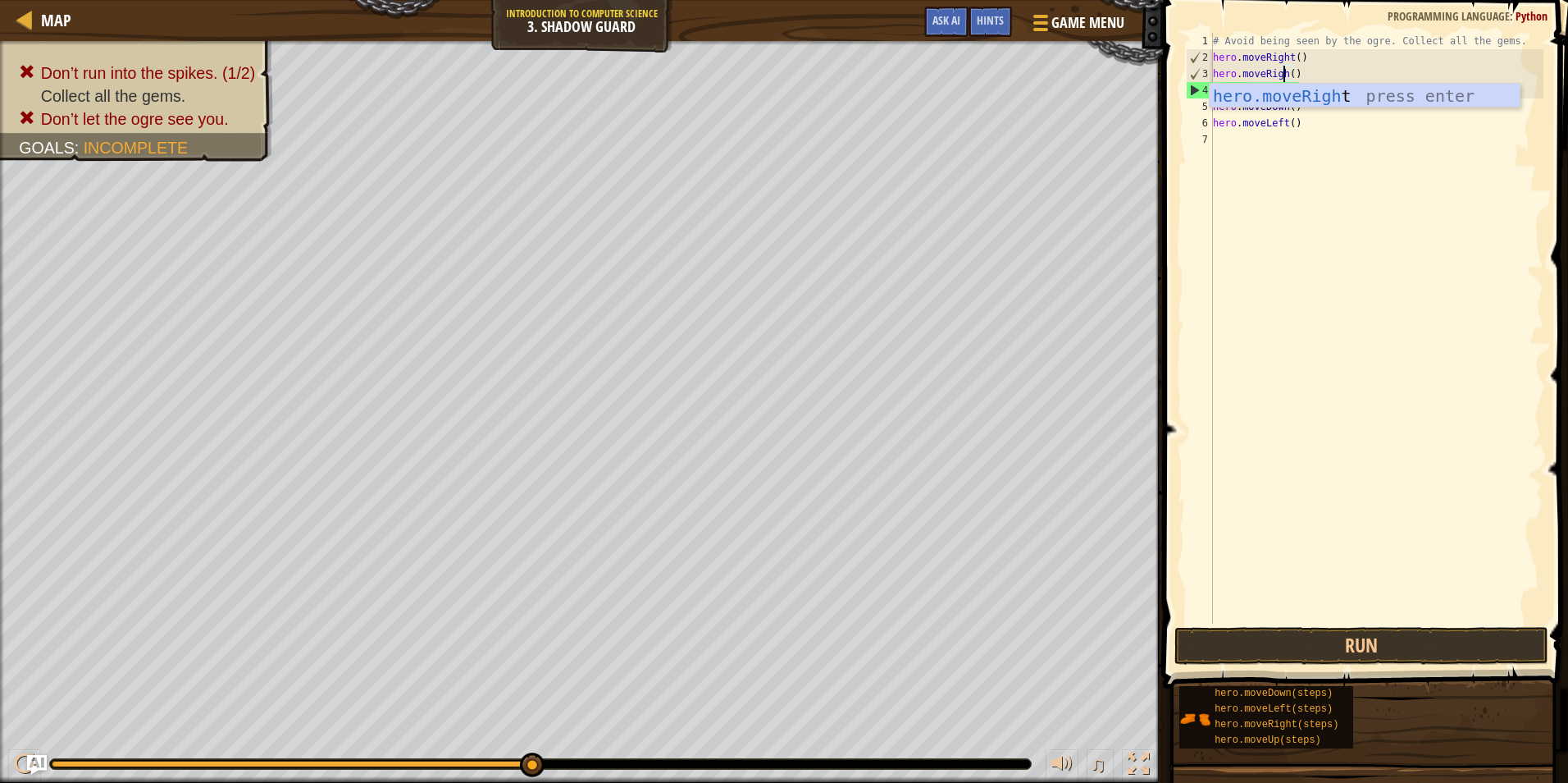
scroll to position [7, 7]
click at [1266, 647] on button "Run" at bounding box center [1361, 645] width 374 height 38
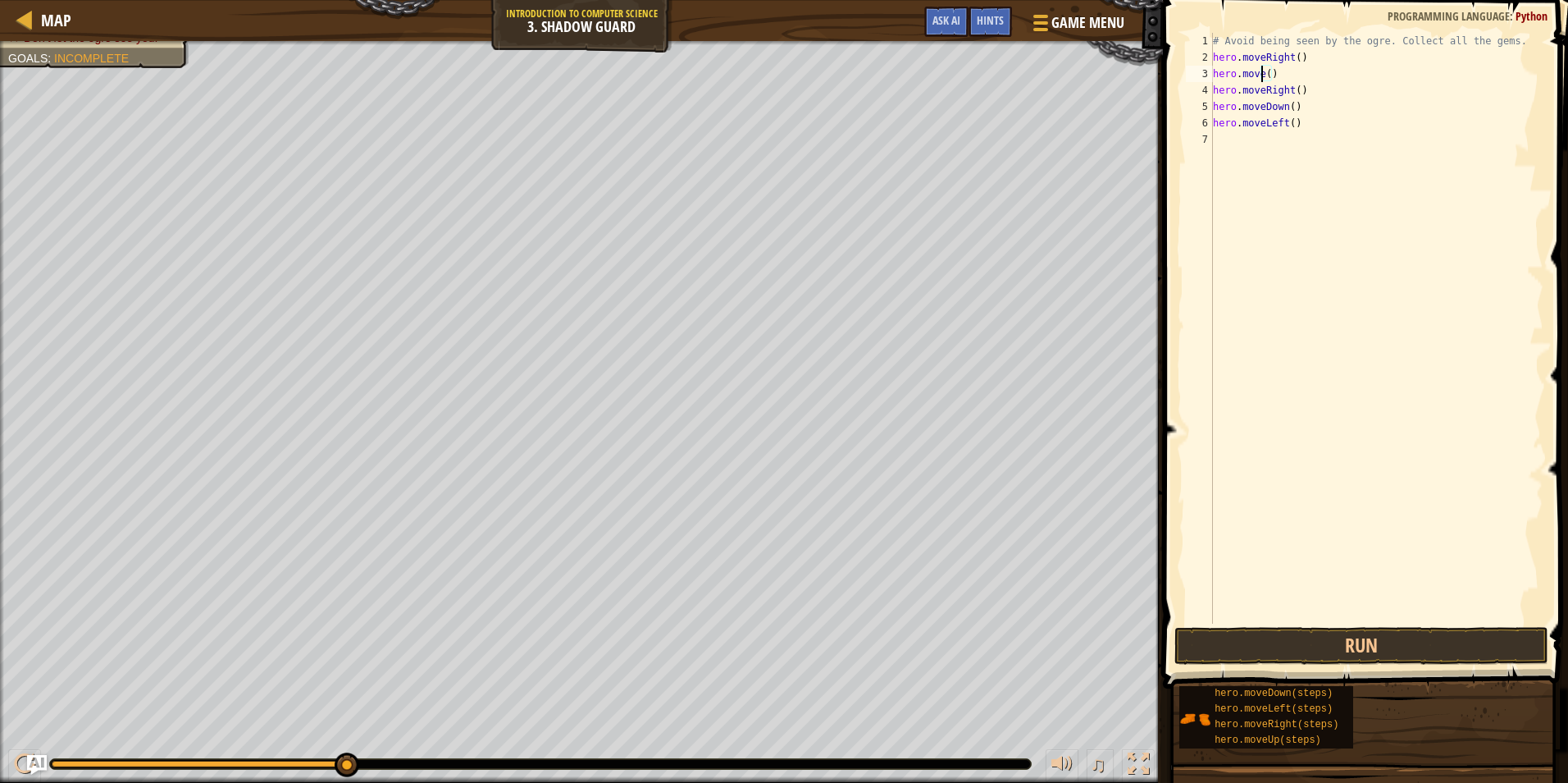
scroll to position [7, 5]
type textarea "hero.moveUp()"
drag, startPoint x: 1261, startPoint y: 649, endPoint x: 1256, endPoint y: 555, distance: 94.1
click at [1261, 649] on button "Run" at bounding box center [1361, 645] width 374 height 38
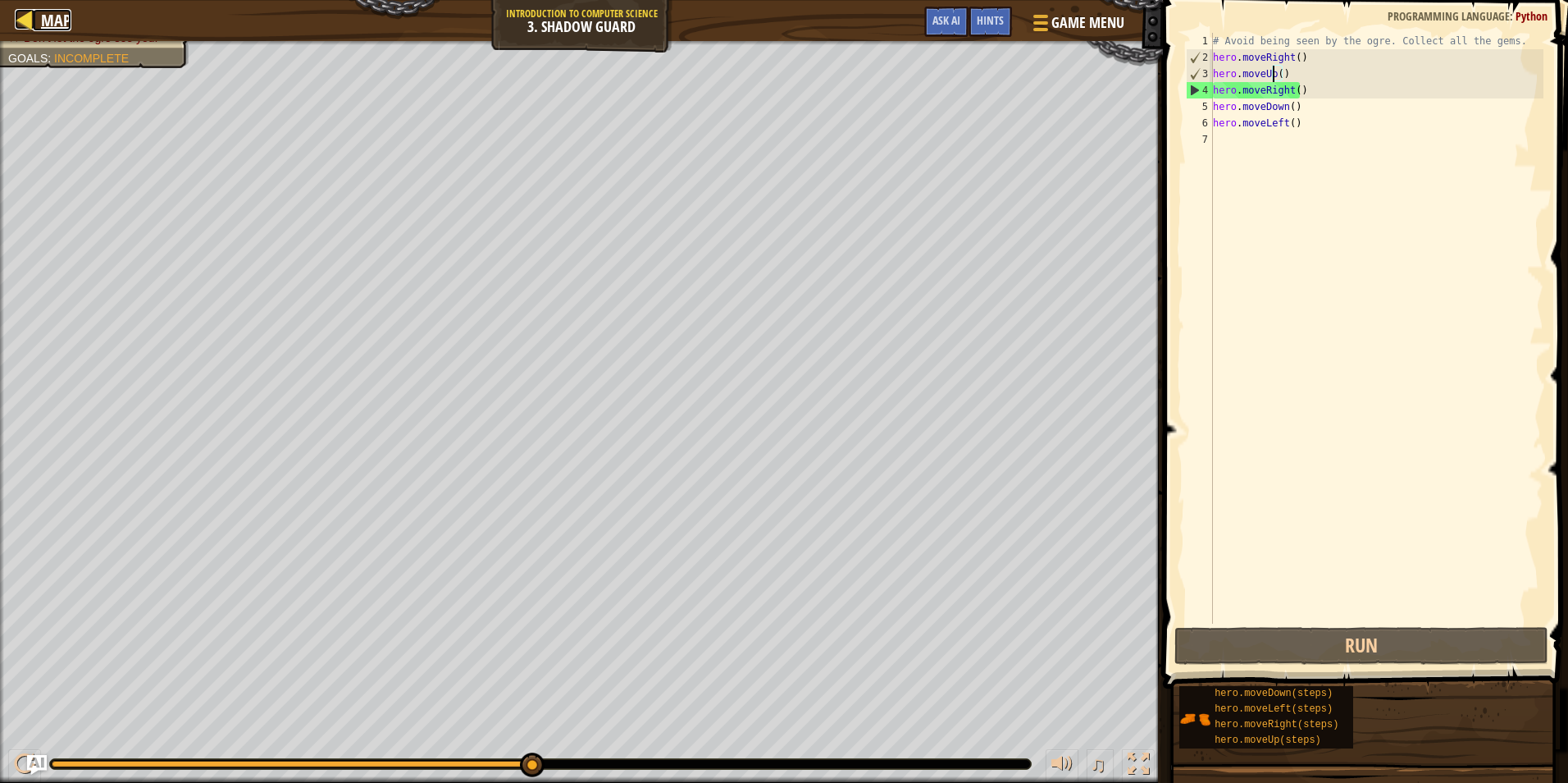
click at [24, 24] on div at bounding box center [25, 20] width 20 height 20
